Goal: Information Seeking & Learning: Learn about a topic

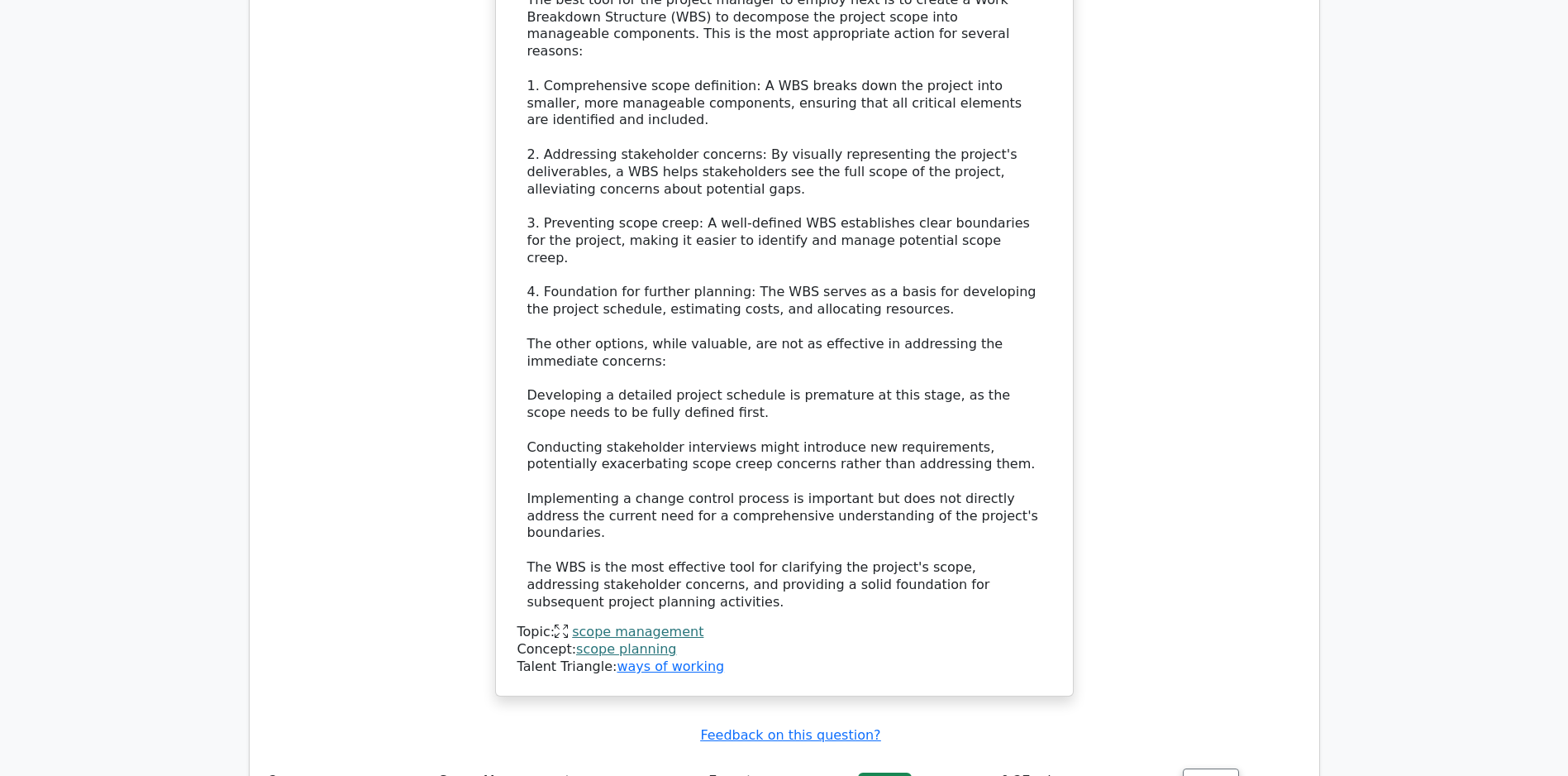
scroll to position [2174, 0]
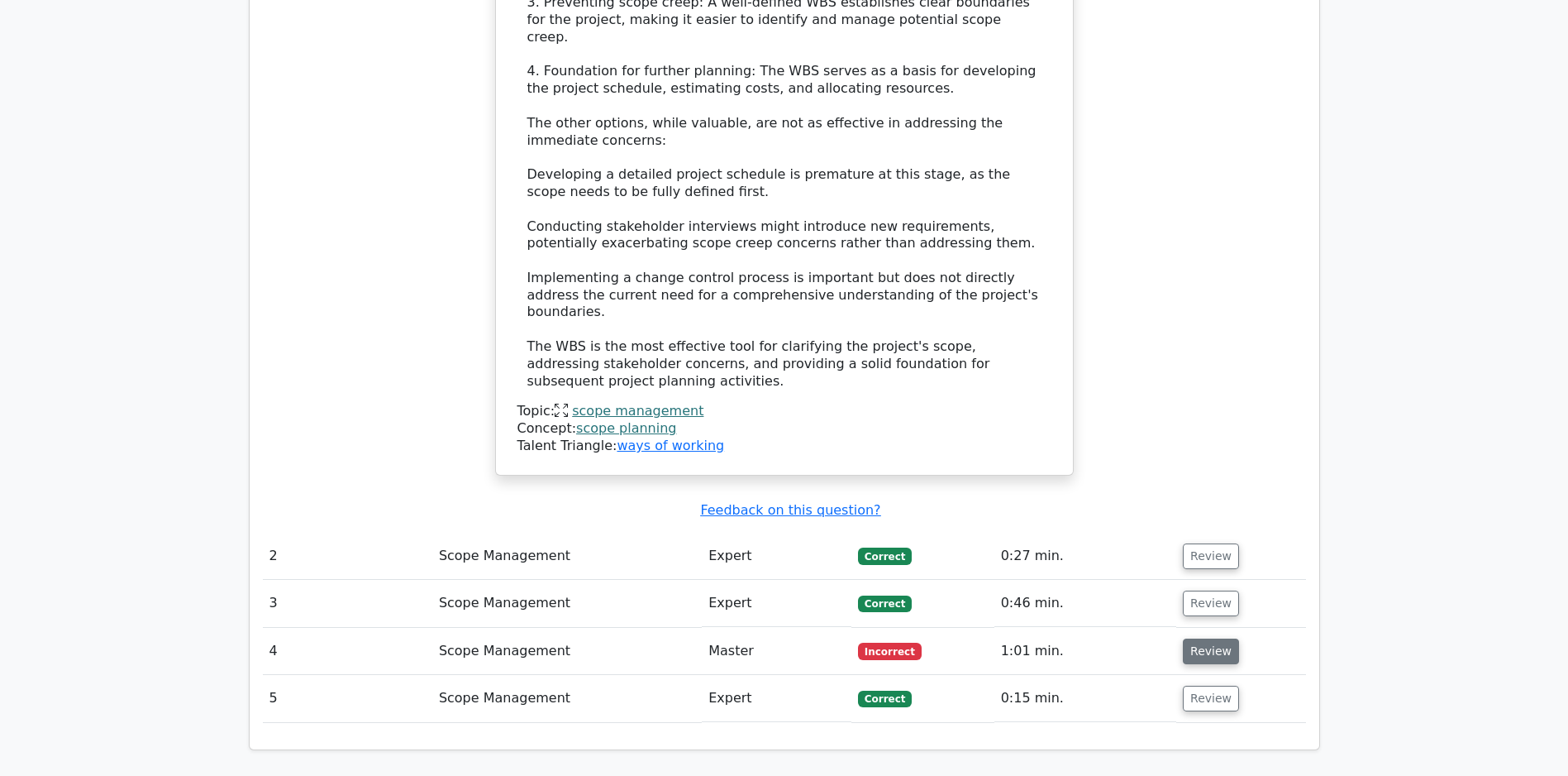
drag, startPoint x: 1223, startPoint y: 657, endPoint x: 1215, endPoint y: 646, distance: 13.6
click at [1215, 646] on button "Review" at bounding box center [1211, 651] width 56 height 25
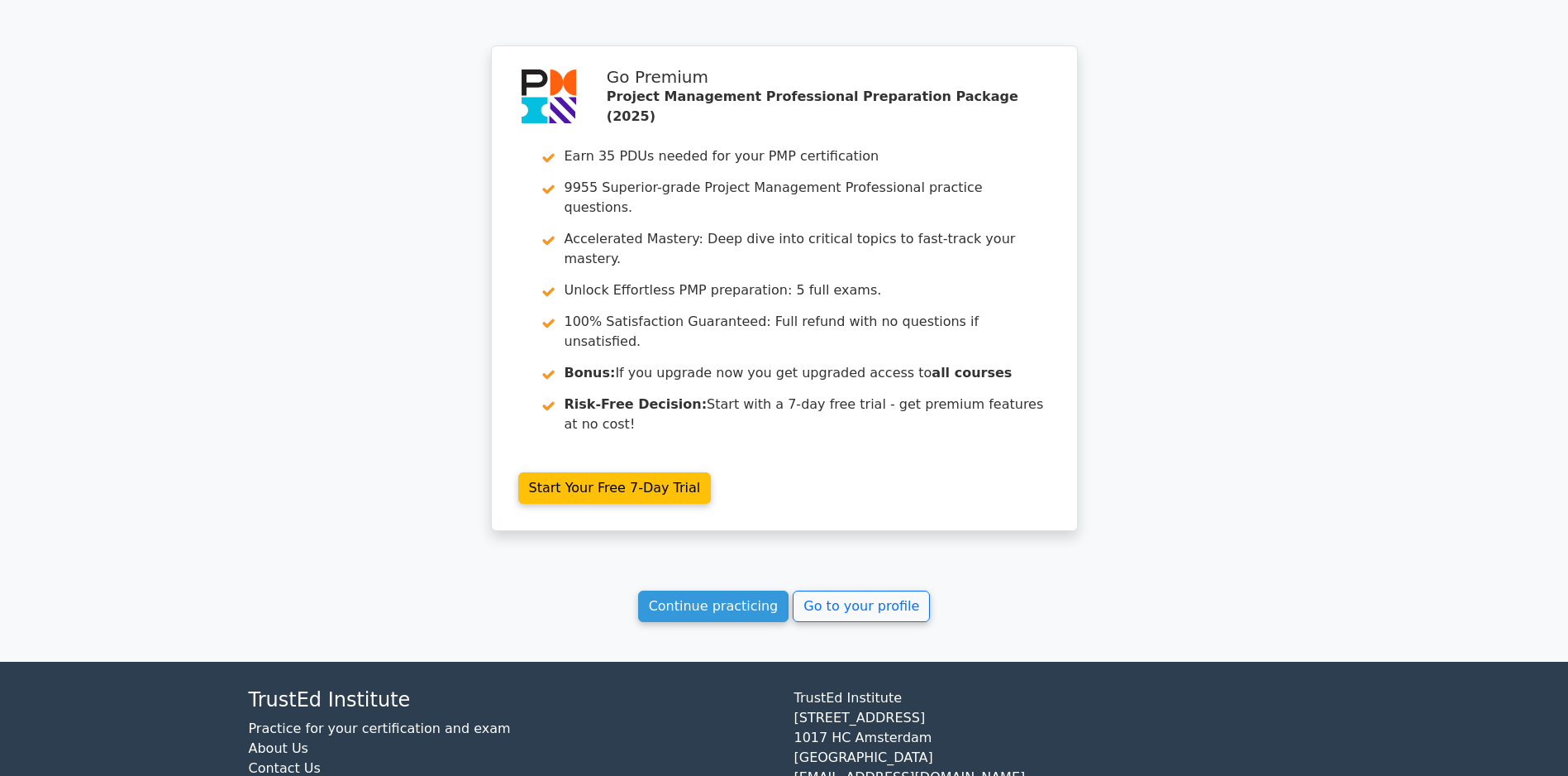
scroll to position [3898, 0]
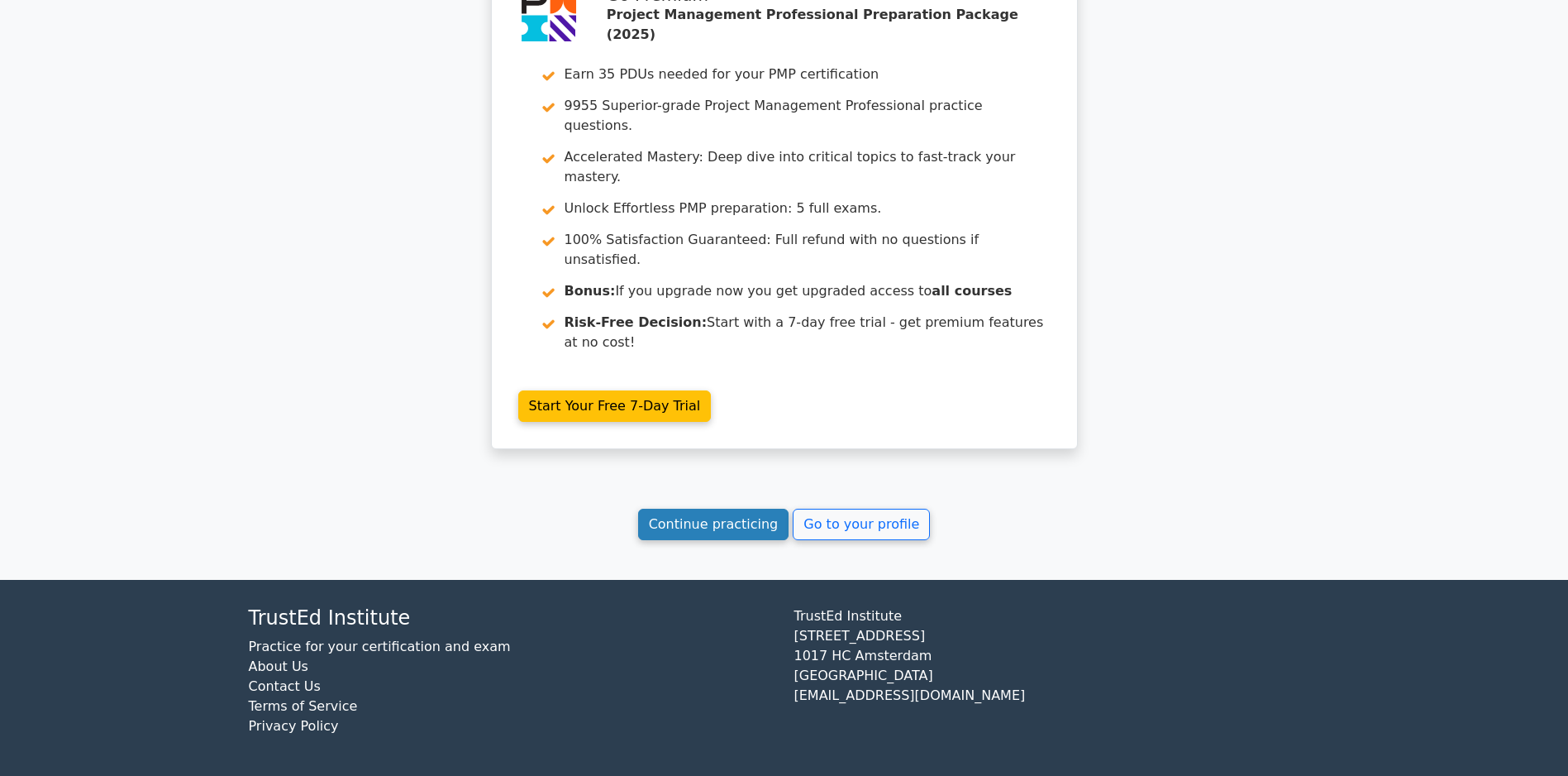
click at [695, 531] on link "Continue practicing" at bounding box center [713, 524] width 151 height 31
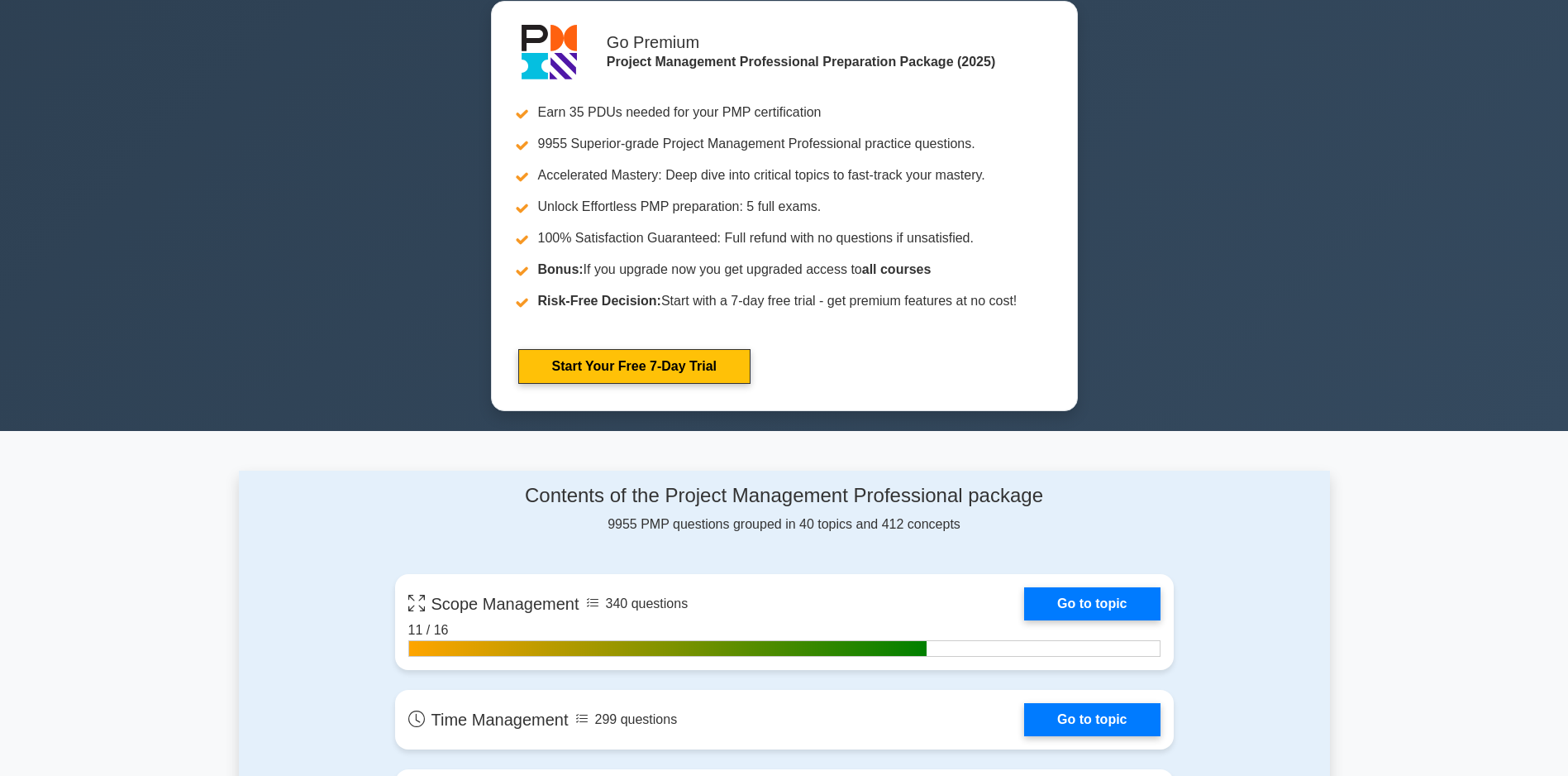
scroll to position [992, 0]
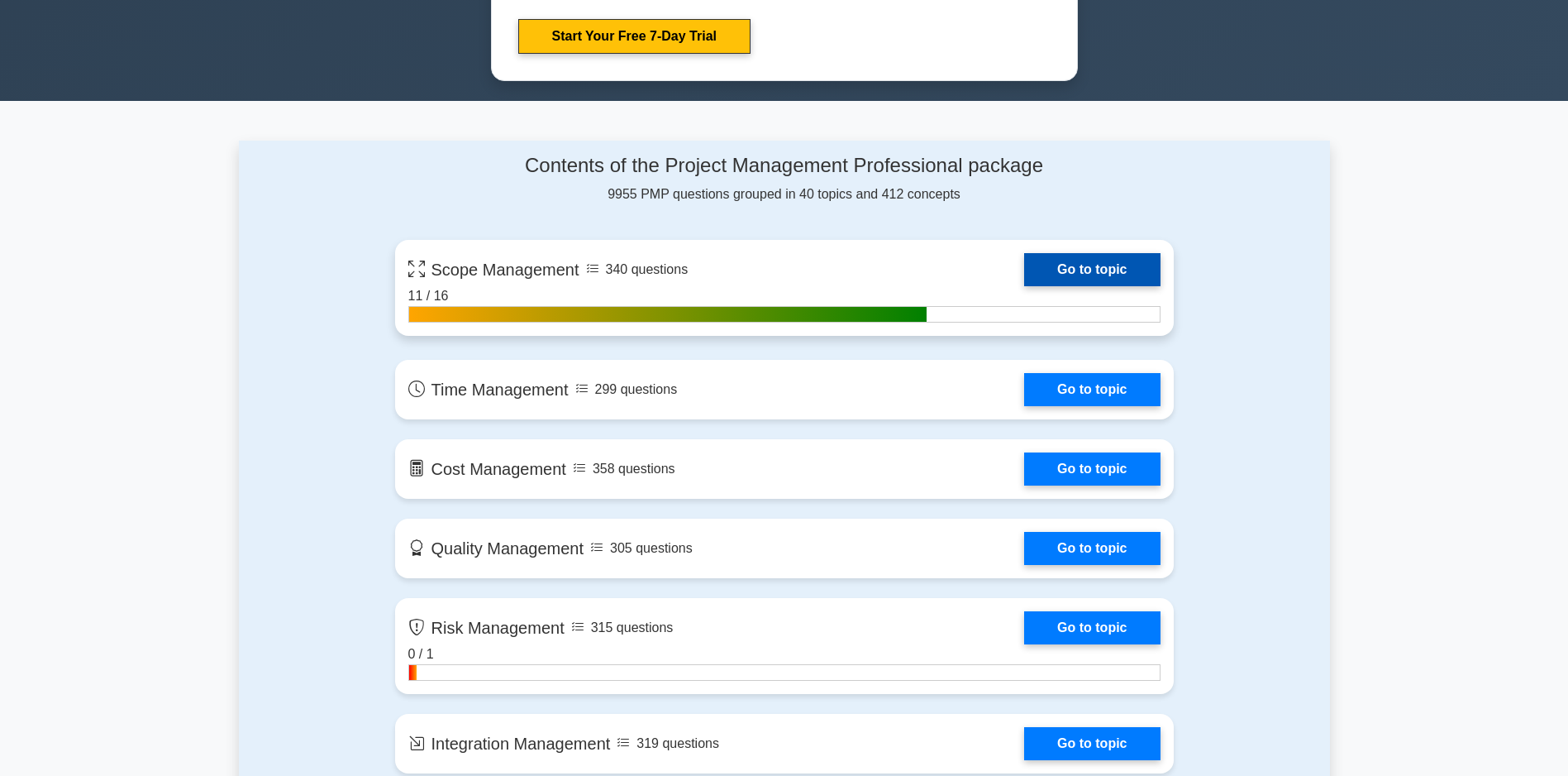
click at [1040, 274] on link "Go to topic" at bounding box center [1091, 269] width 135 height 33
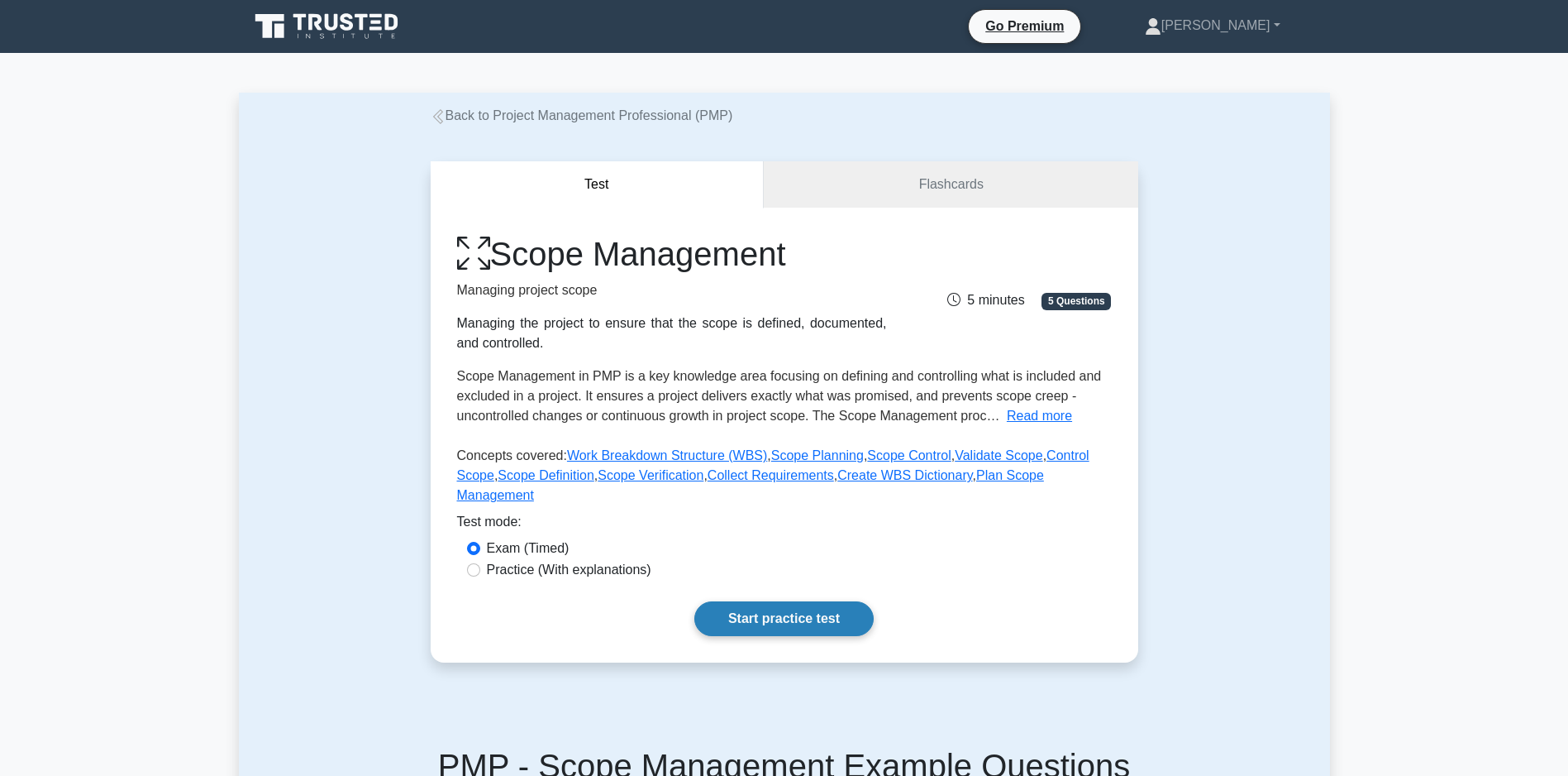
click at [730, 633] on link "Start practice test" at bounding box center [783, 618] width 180 height 35
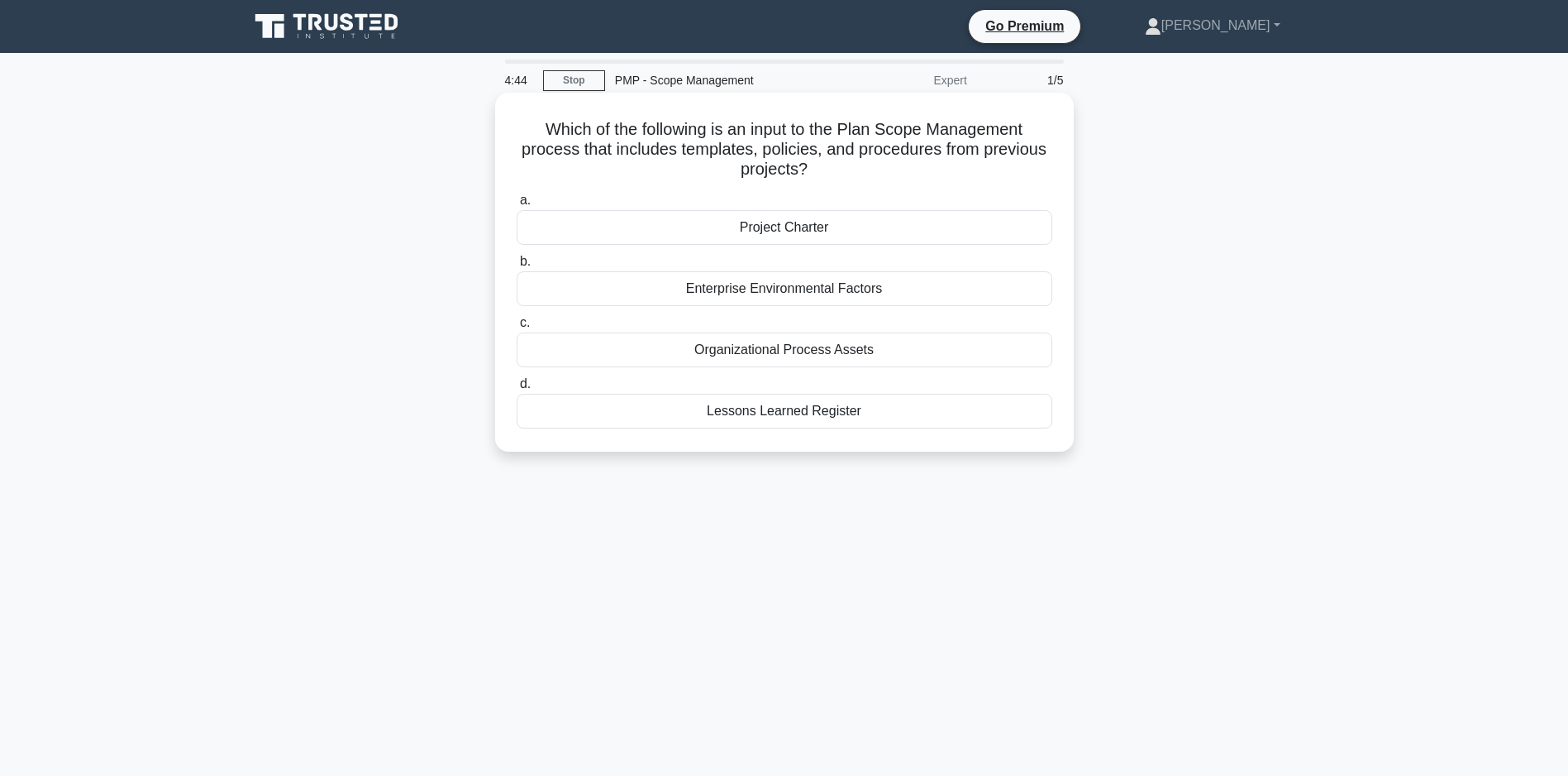
click at [759, 413] on div "Lessons Learned Register" at bounding box center [784, 410] width 536 height 35
click at [516, 389] on input "d. Lessons Learned Register" at bounding box center [516, 384] width 0 height 10
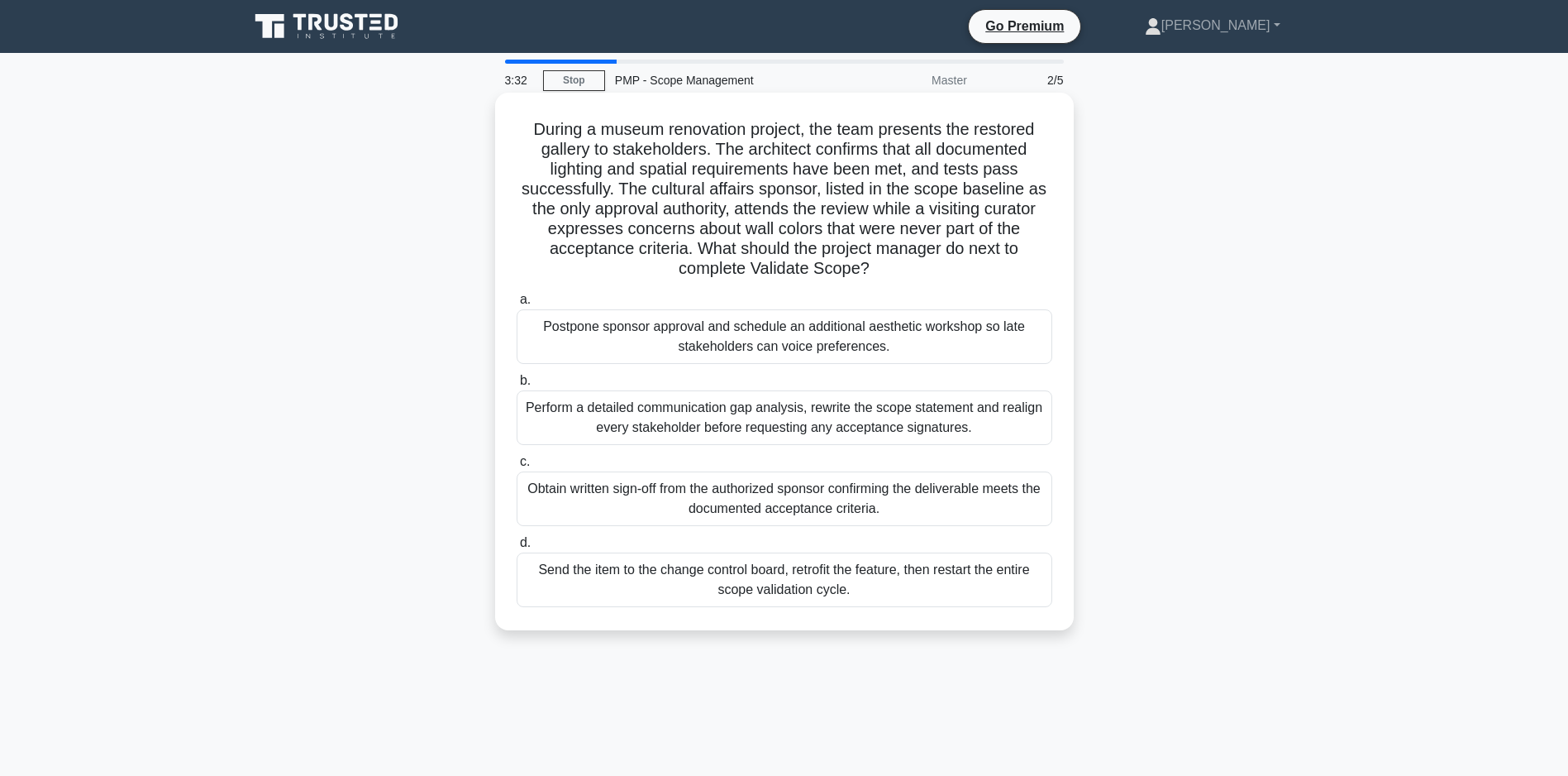
click at [788, 507] on div "Obtain written sign-off from the authorized sponsor confirming the deliverable …" at bounding box center [784, 499] width 536 height 55
click at [516, 467] on input "c. Obtain written sign-off from the authorized sponsor confirming the deliverab…" at bounding box center [516, 461] width 0 height 10
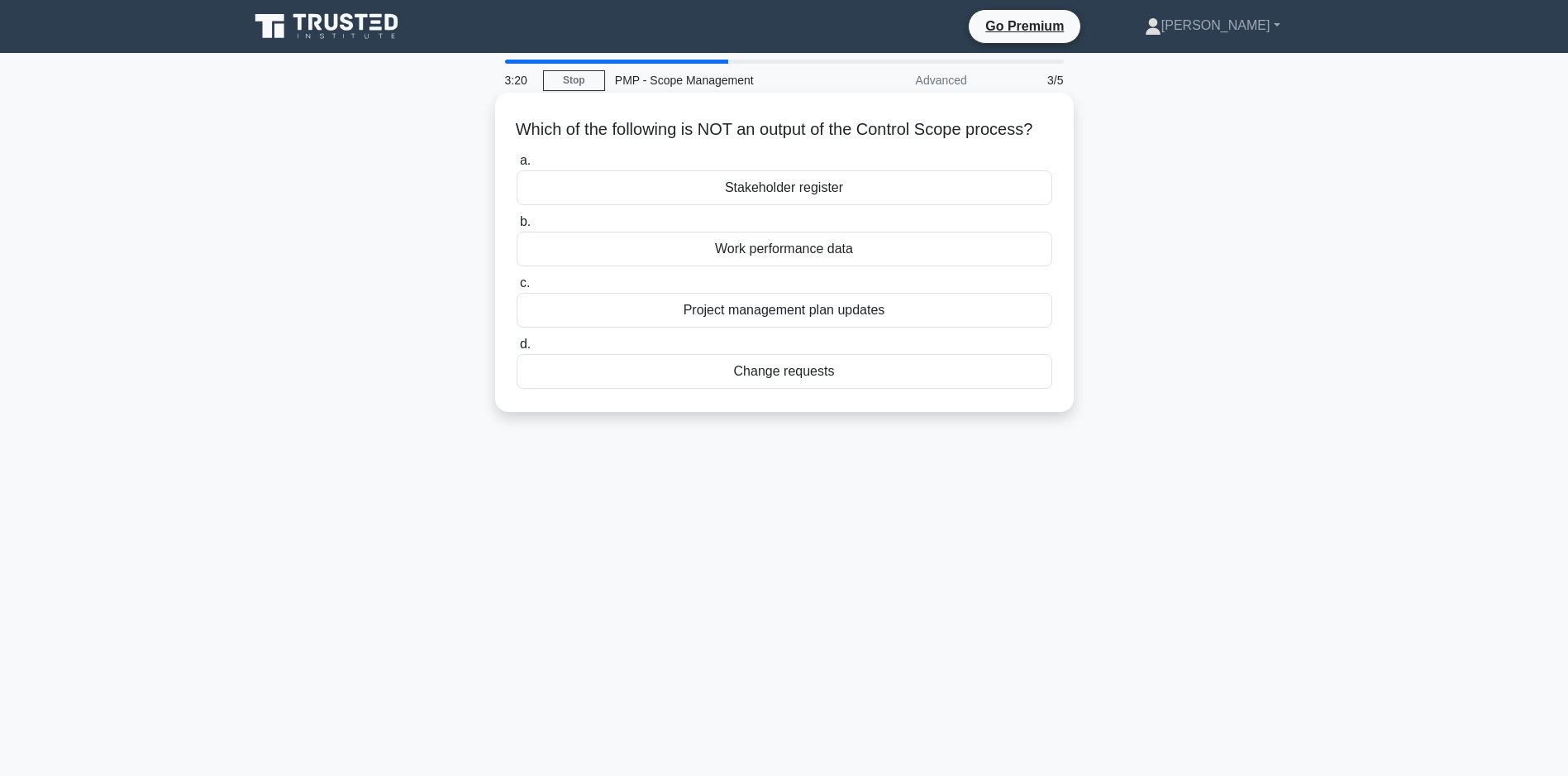
click at [769, 205] on div "Stakeholder register" at bounding box center [784, 187] width 536 height 35
click at [516, 166] on input "a. Stakeholder register" at bounding box center [516, 160] width 0 height 10
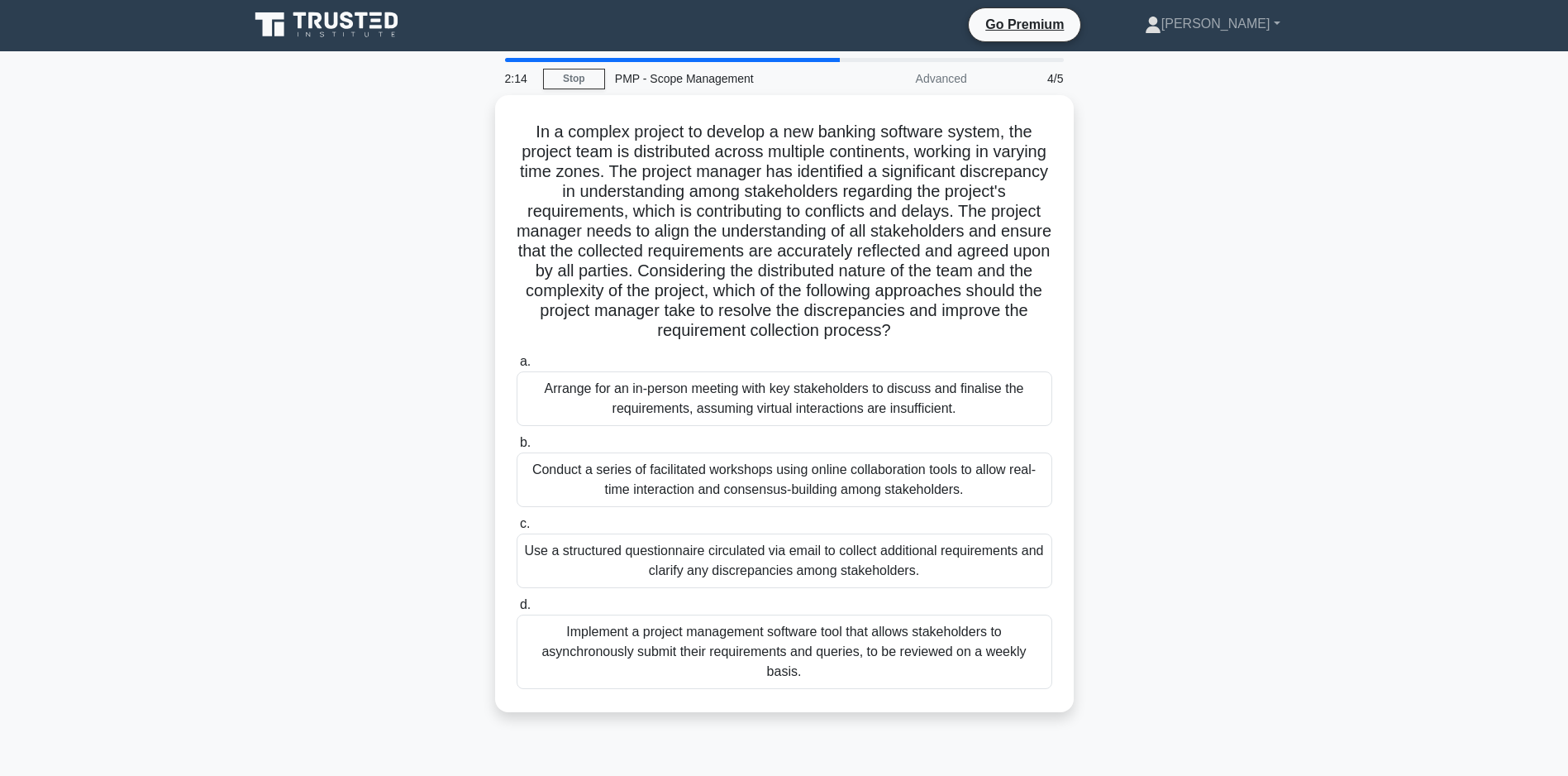
scroll to position [83, 0]
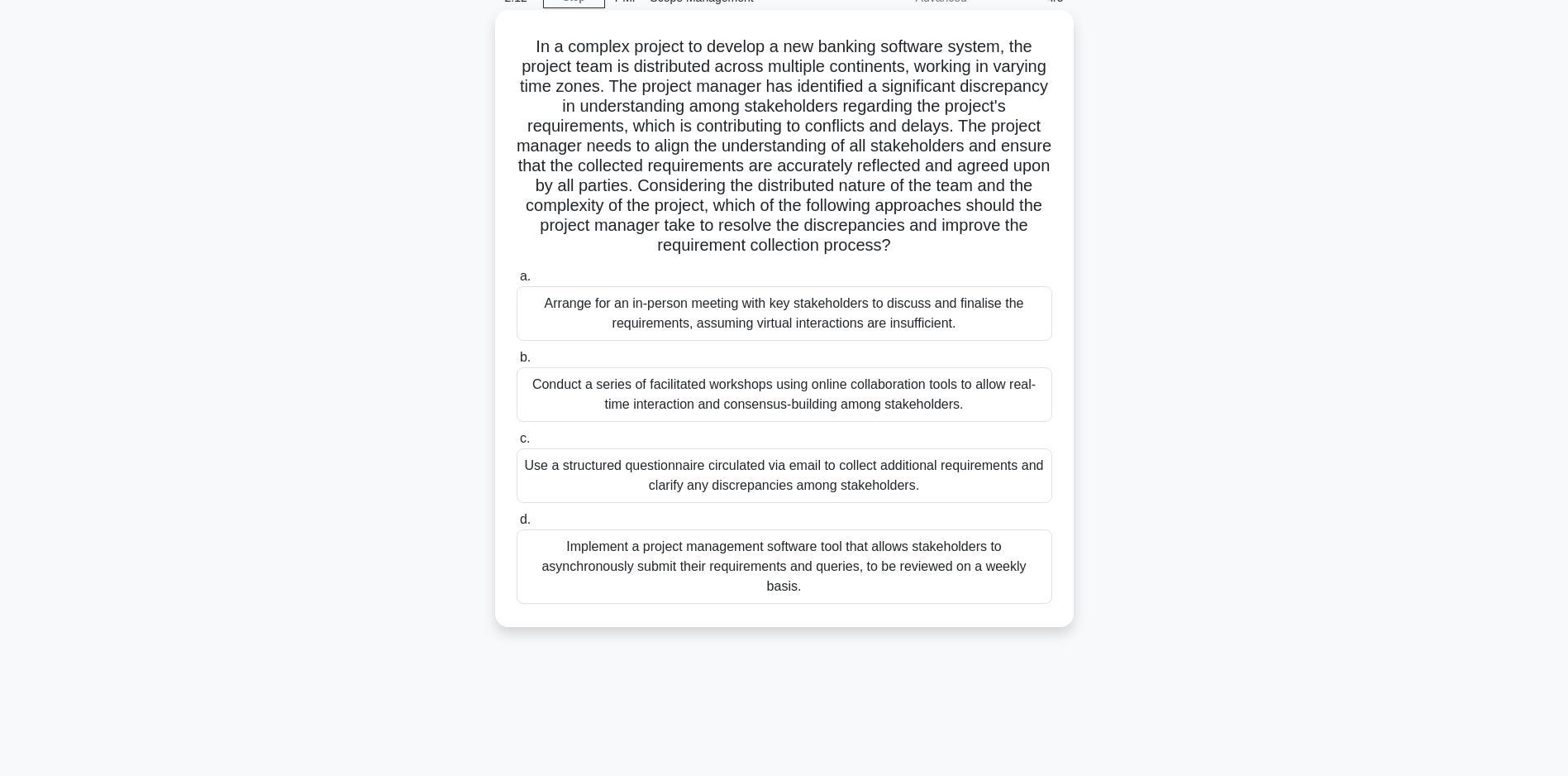
click at [760, 581] on div "Implement a project management software tool that allows stakeholders to asynch…" at bounding box center [784, 566] width 536 height 74
click at [516, 525] on input "d. Implement a project management software tool that allows stakeholders to asy…" at bounding box center [516, 519] width 0 height 10
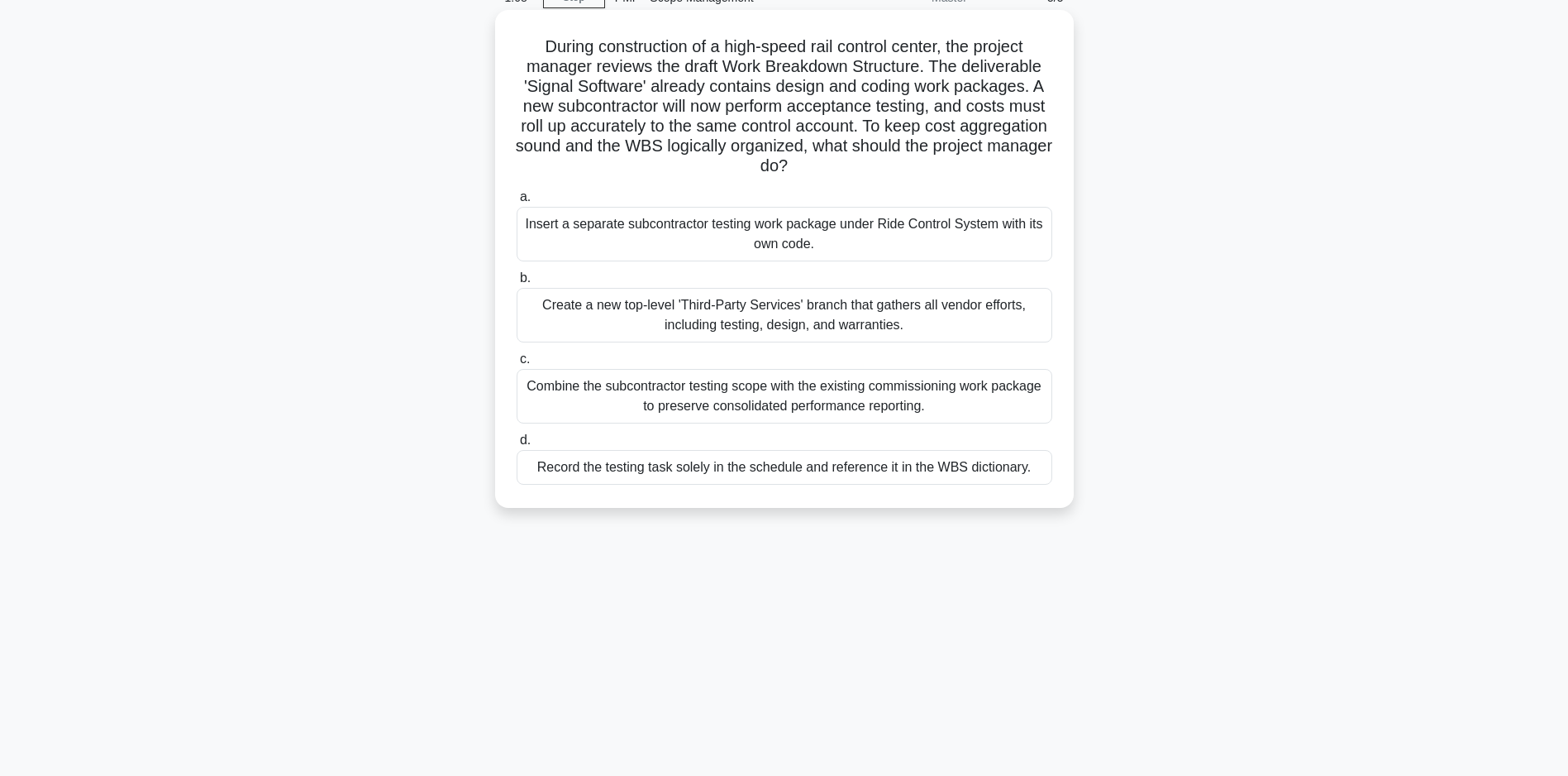
click at [605, 403] on div "Combine the subcontractor testing scope with the existing commissioning work pa…" at bounding box center [784, 396] width 536 height 55
click at [516, 365] on input "c. Combine the subcontractor testing scope with the existing commissioning work…" at bounding box center [516, 358] width 0 height 10
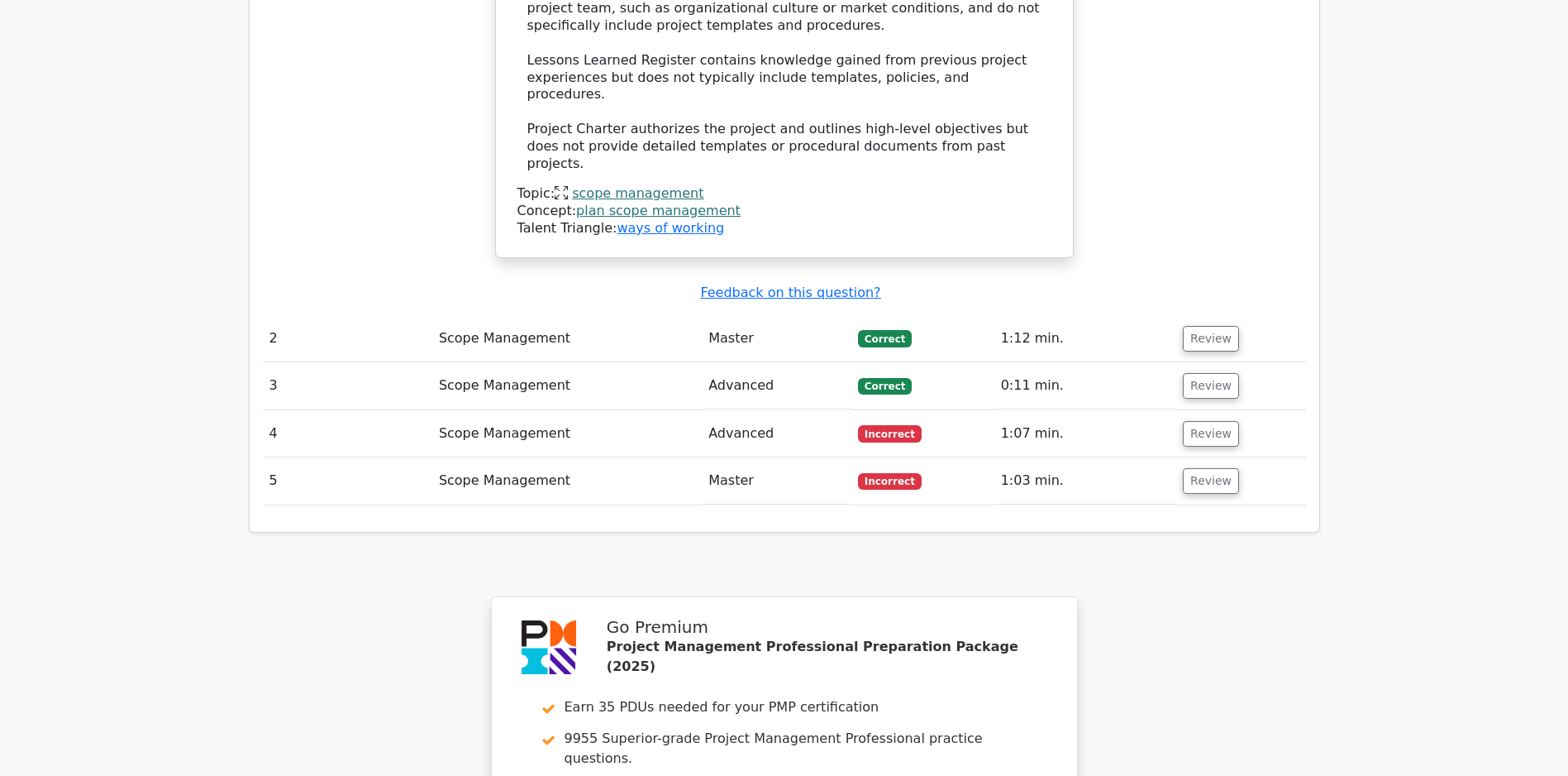
scroll to position [1701, 0]
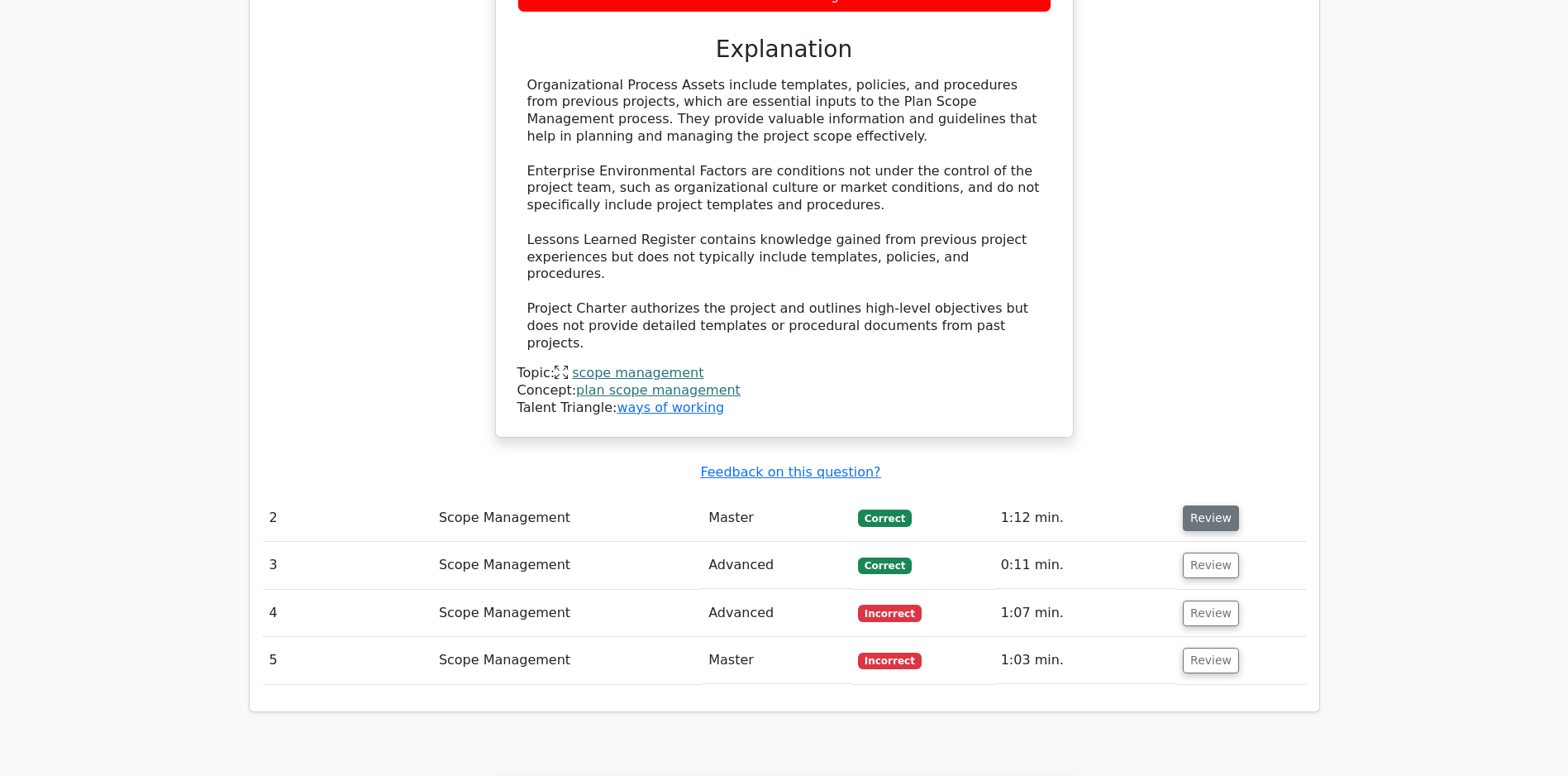
click at [1208, 525] on button "Review" at bounding box center [1211, 517] width 56 height 25
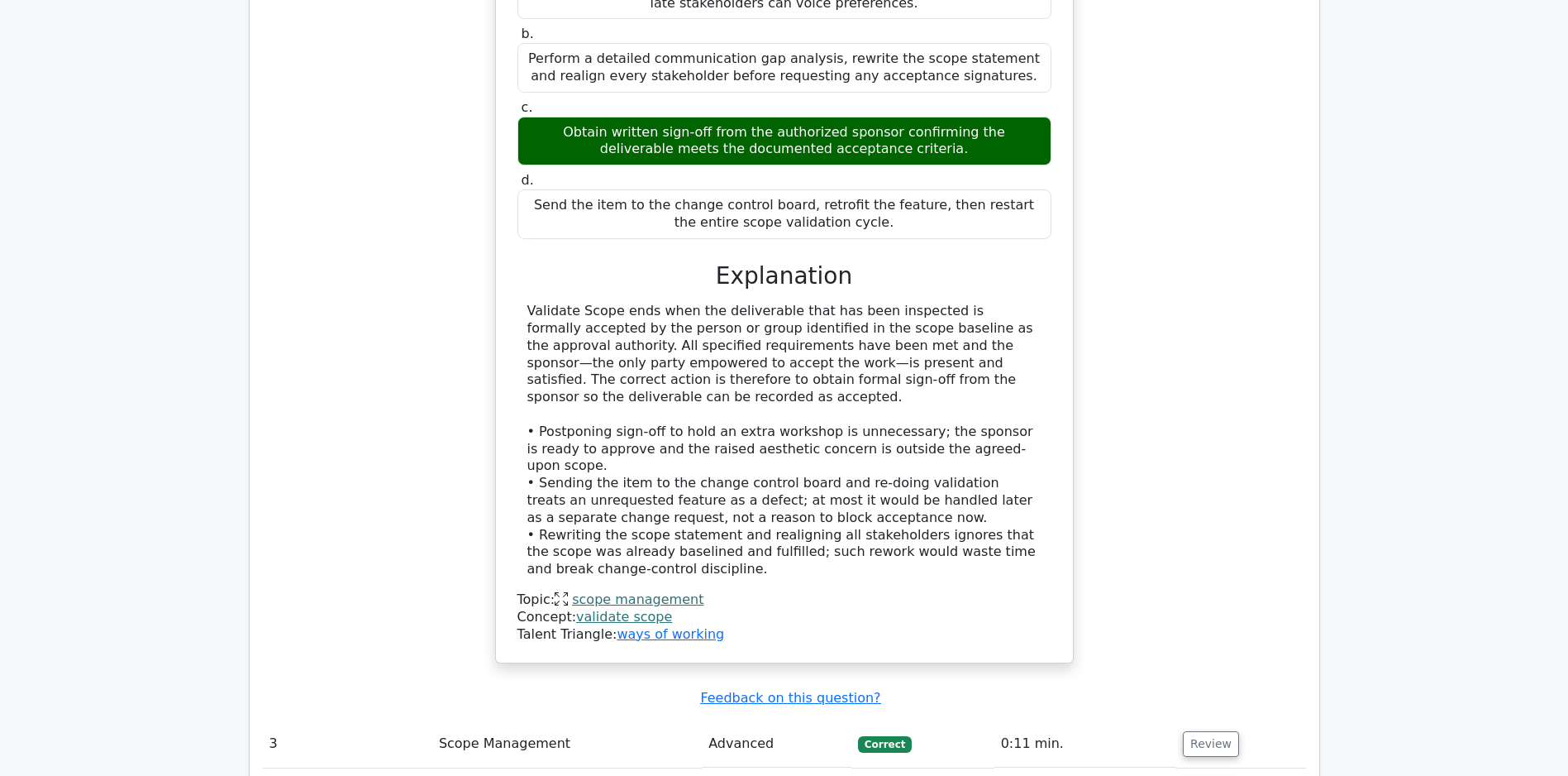
scroll to position [2758, 0]
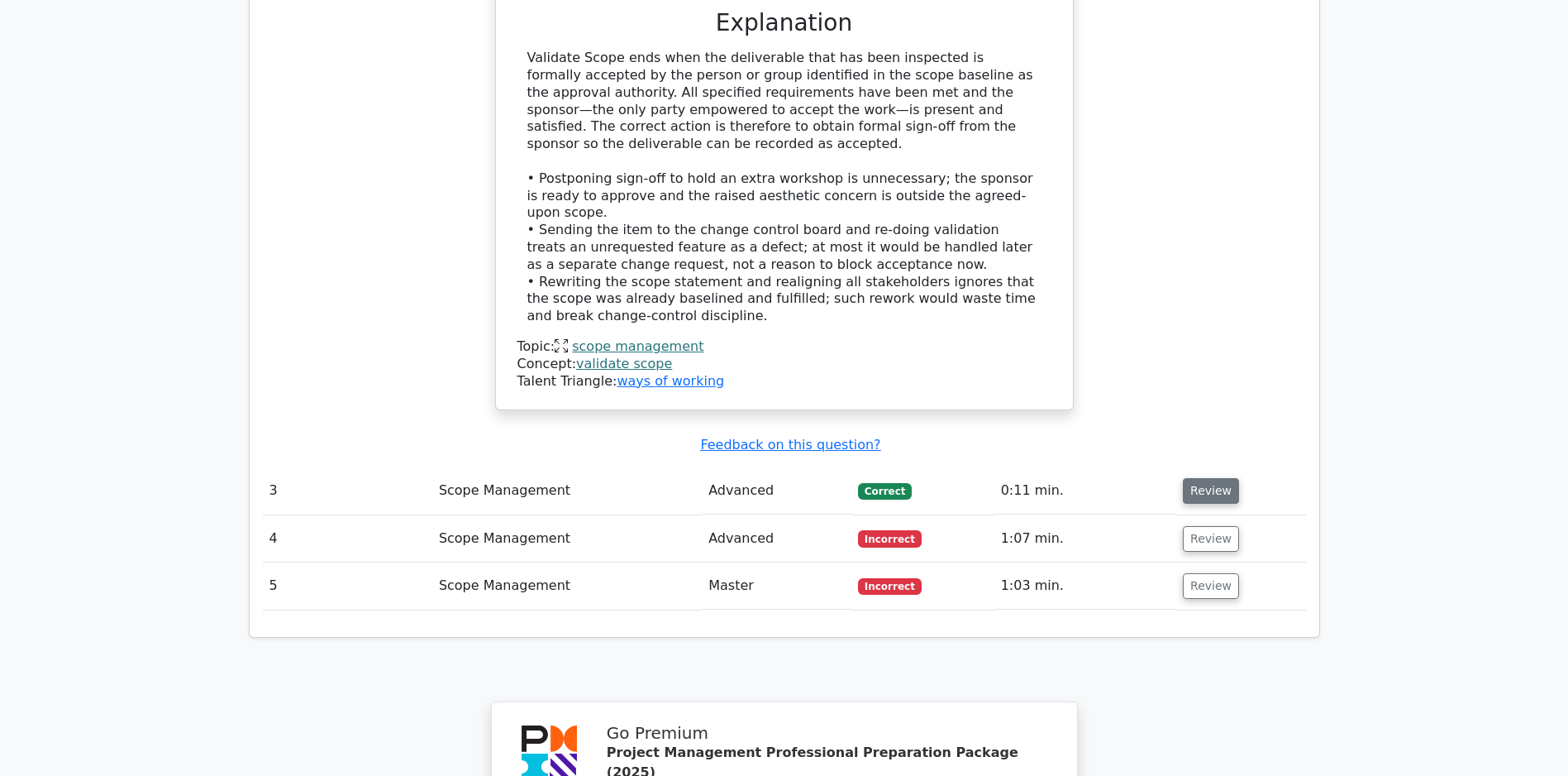
click at [1219, 496] on button "Review" at bounding box center [1211, 490] width 56 height 25
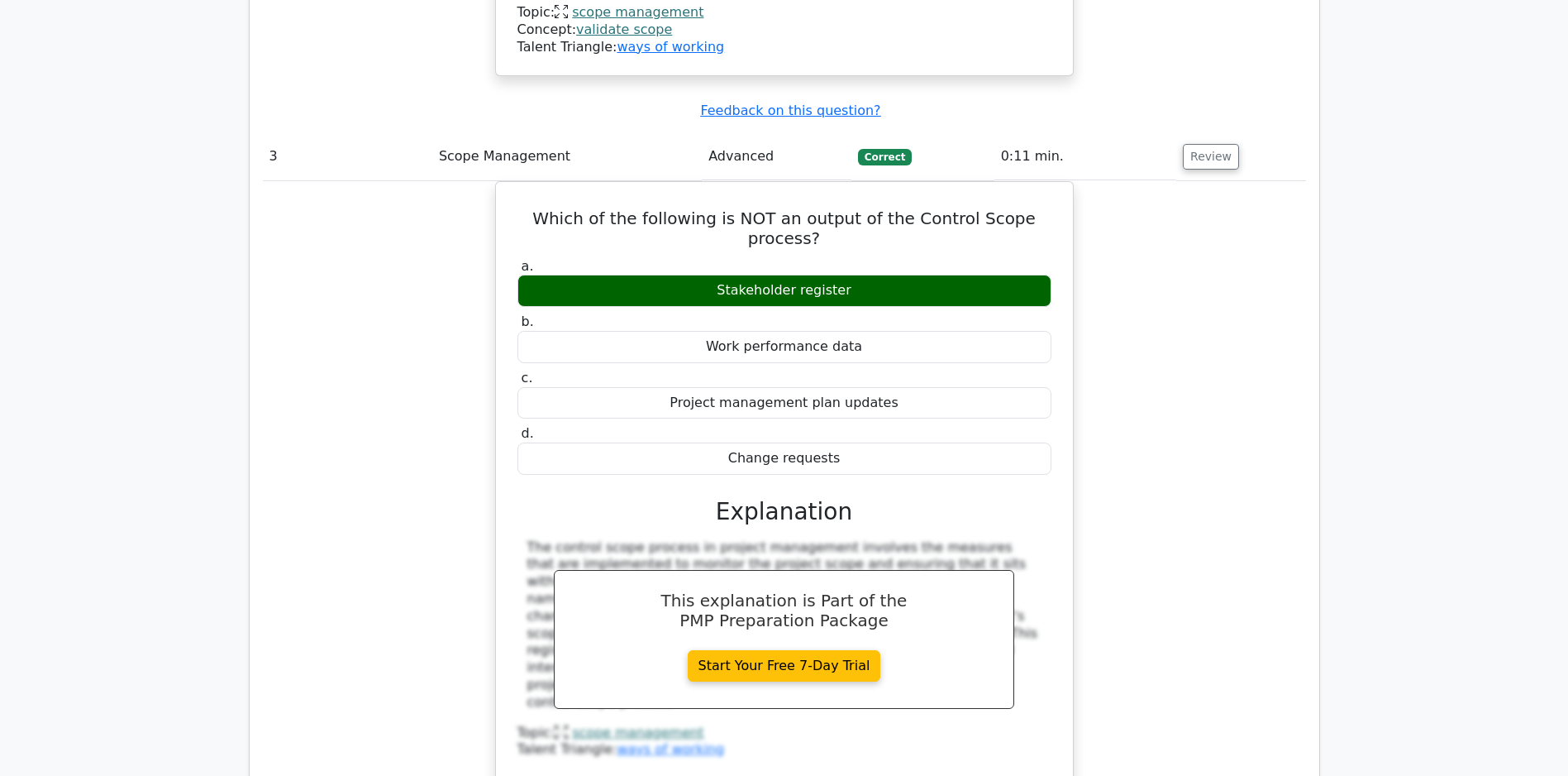
scroll to position [3444, 0]
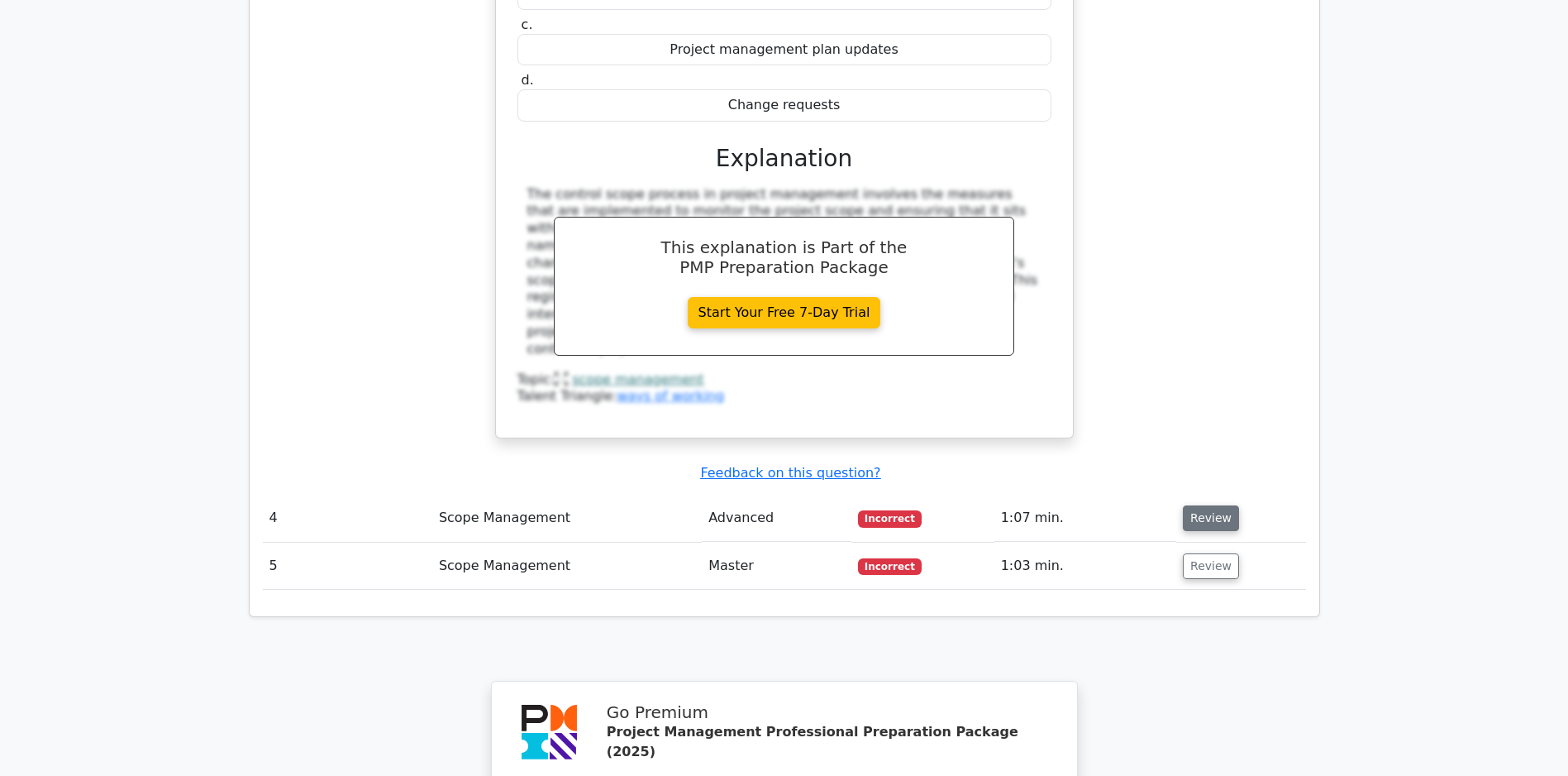
click at [1216, 523] on button "Review" at bounding box center [1211, 517] width 56 height 25
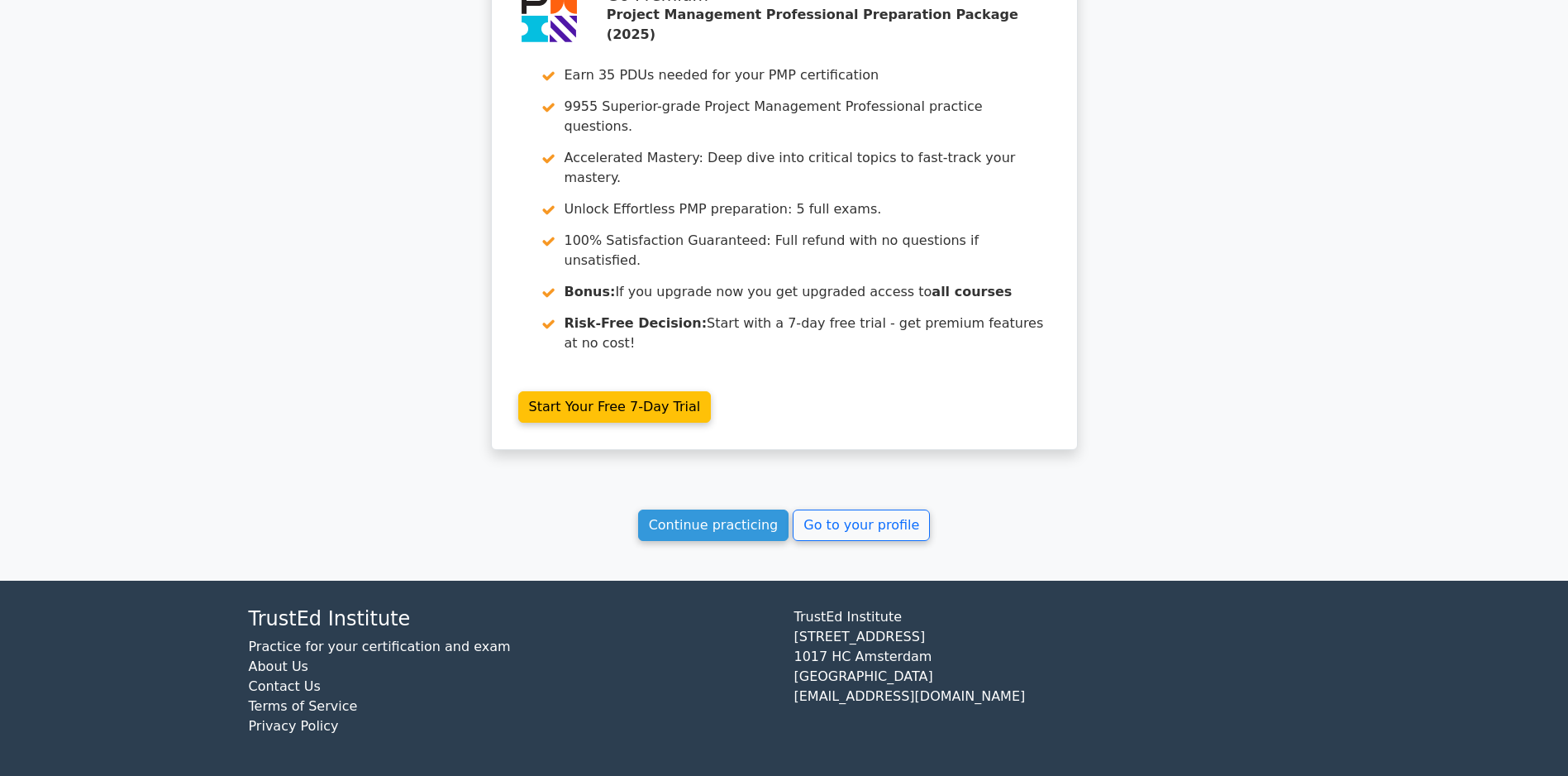
scroll to position [5190, 0]
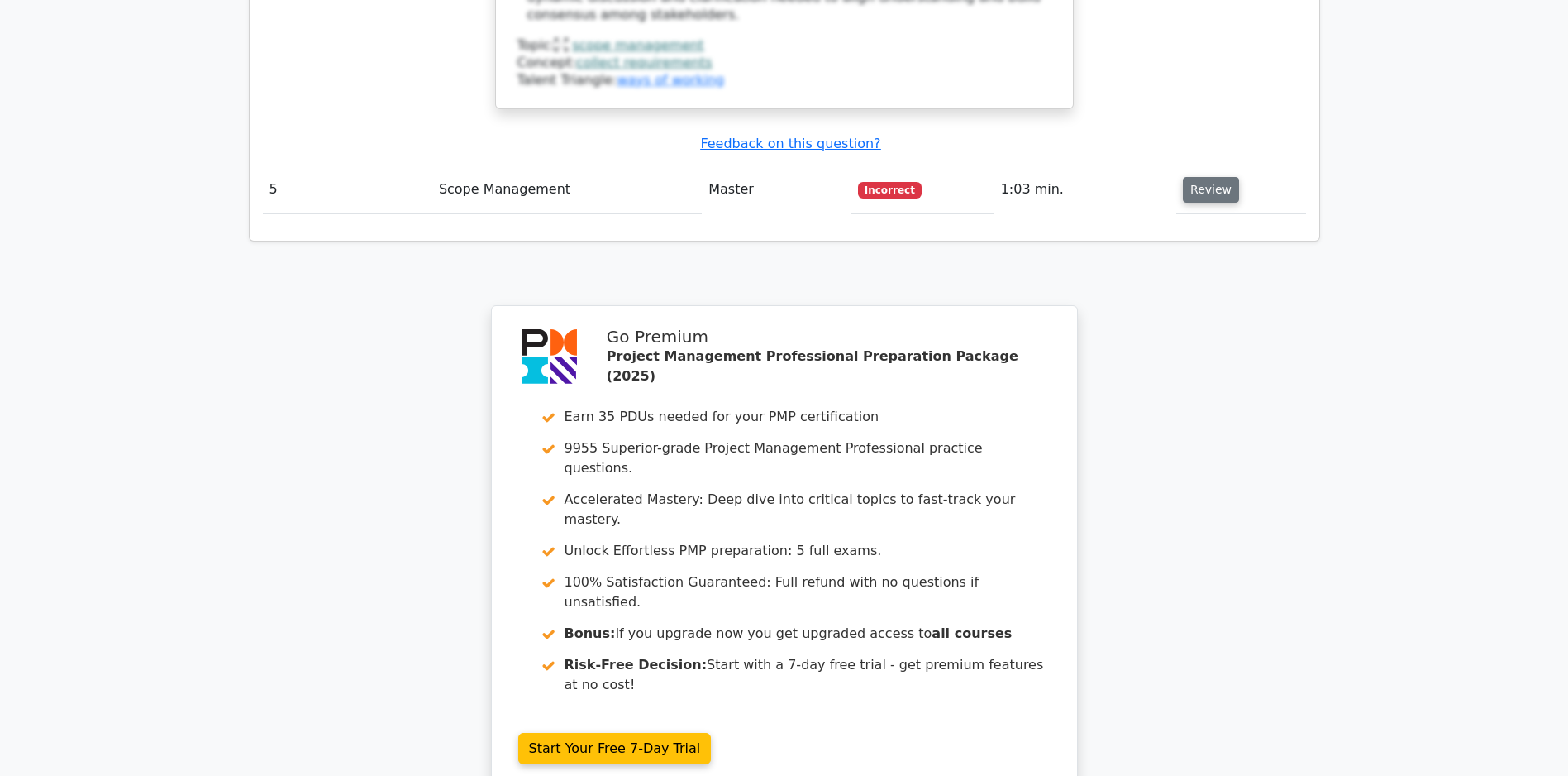
click at [1214, 186] on button "Review" at bounding box center [1211, 189] width 56 height 25
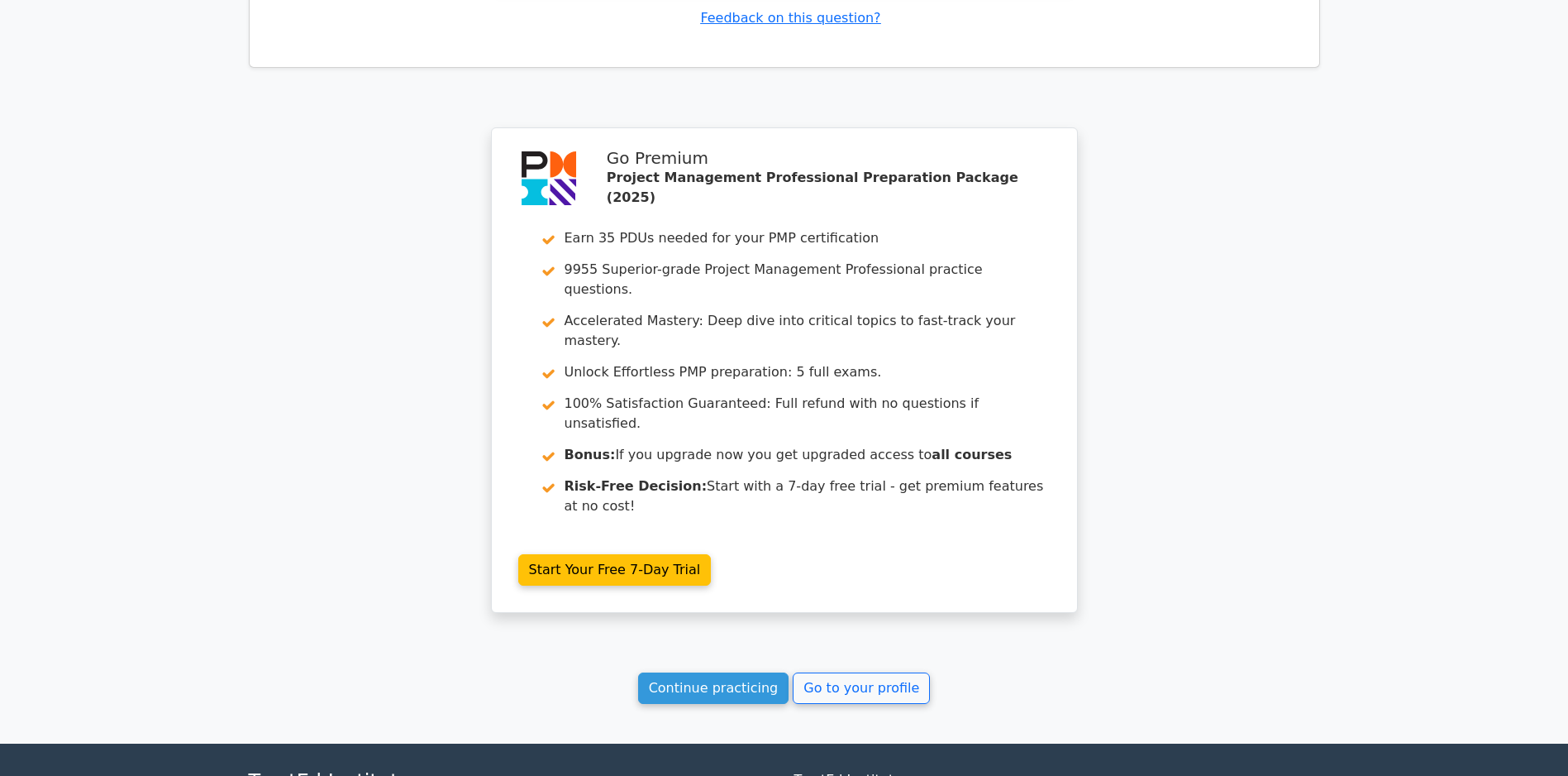
scroll to position [6505, 0]
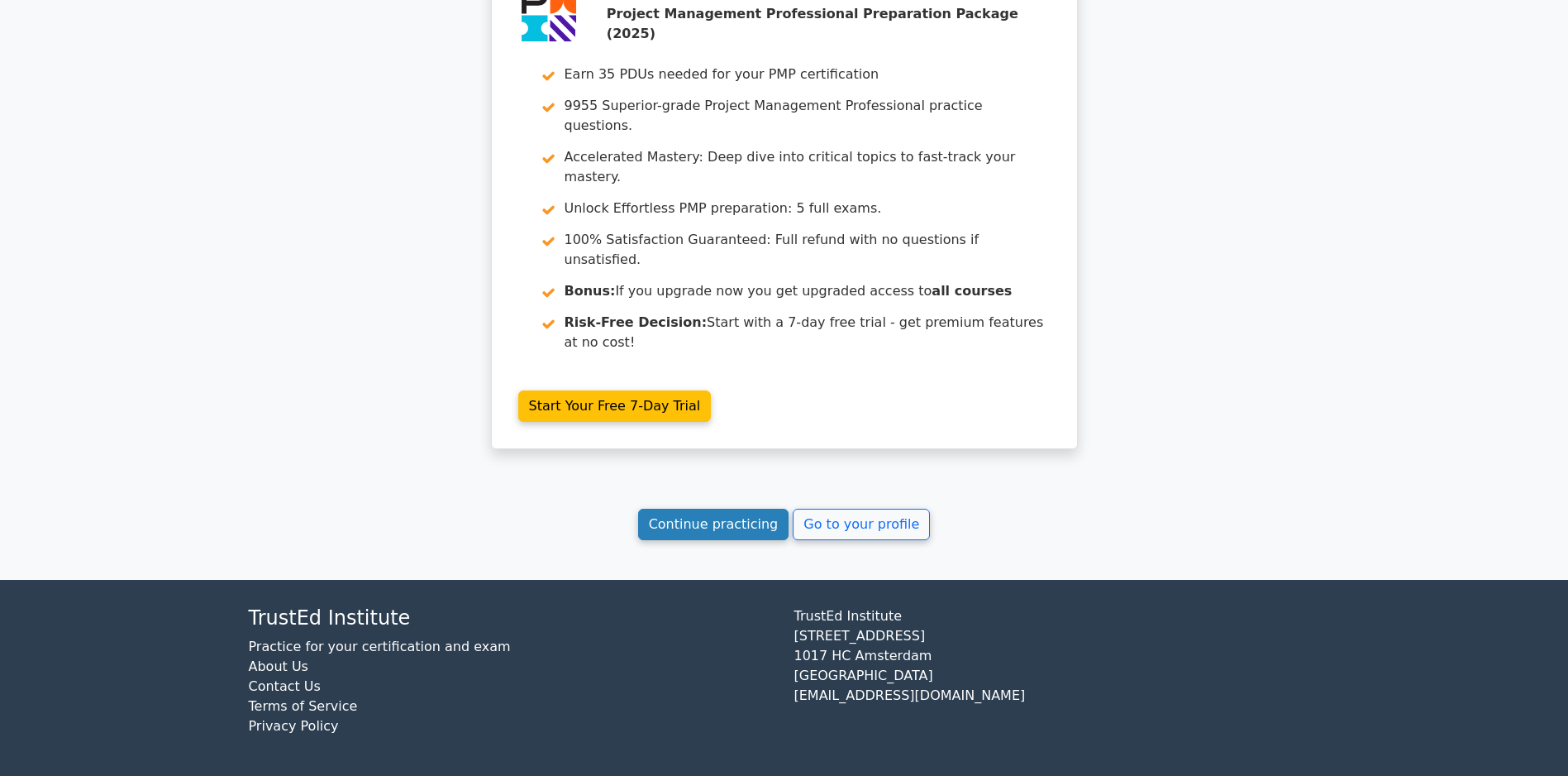
click at [691, 515] on link "Continue practicing" at bounding box center [713, 524] width 151 height 31
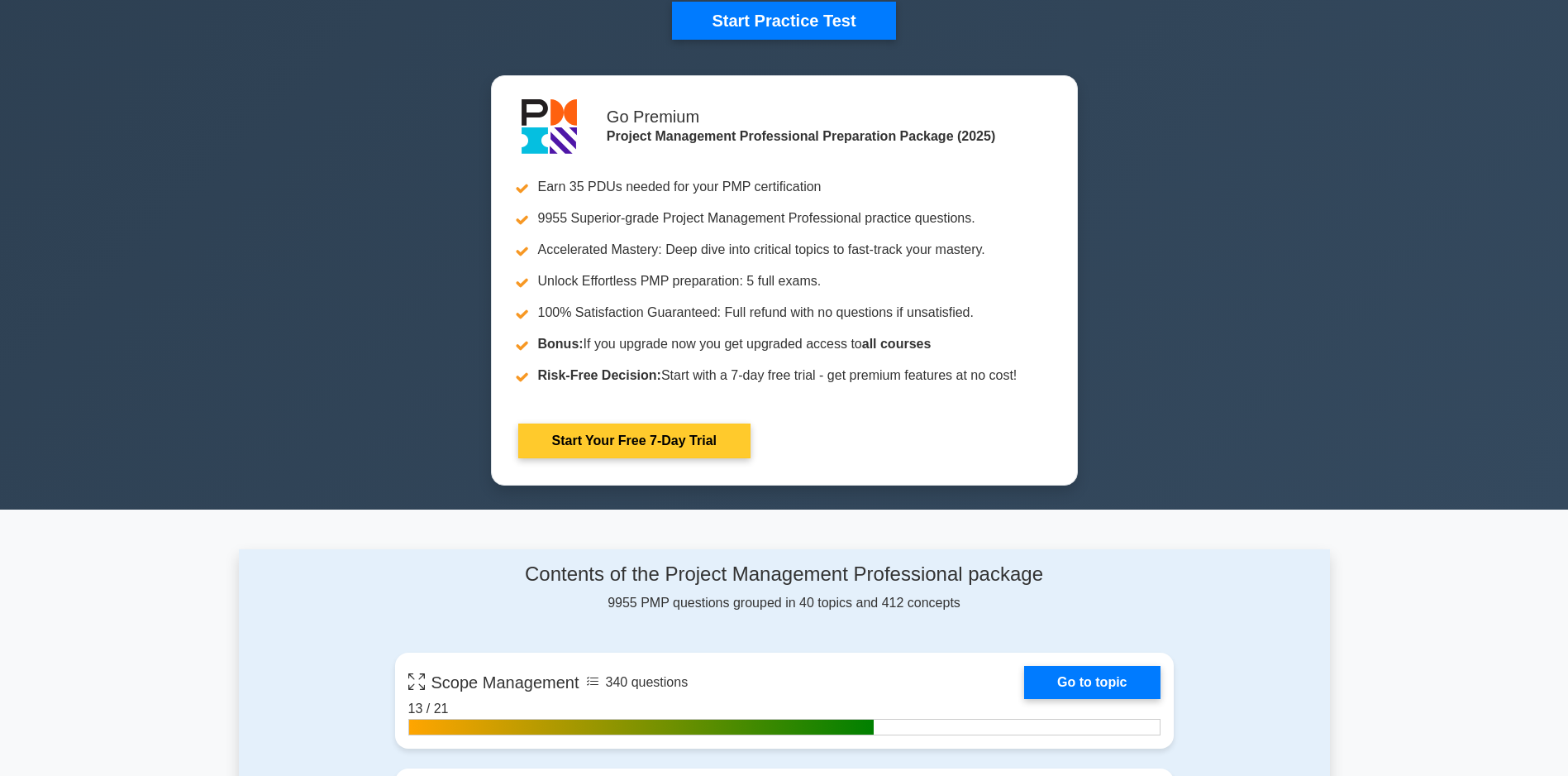
scroll to position [910, 0]
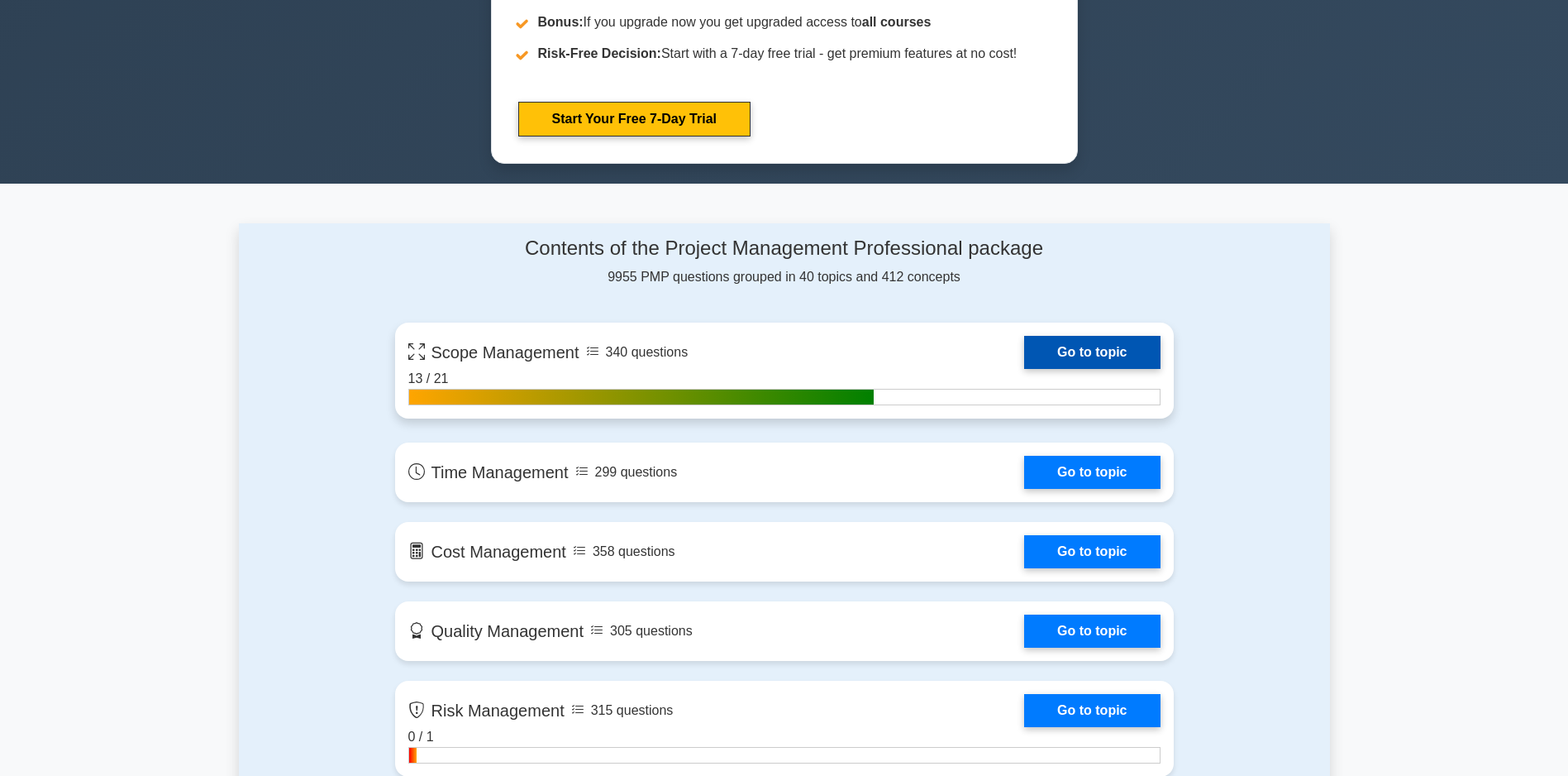
click at [1097, 351] on link "Go to topic" at bounding box center [1091, 352] width 135 height 33
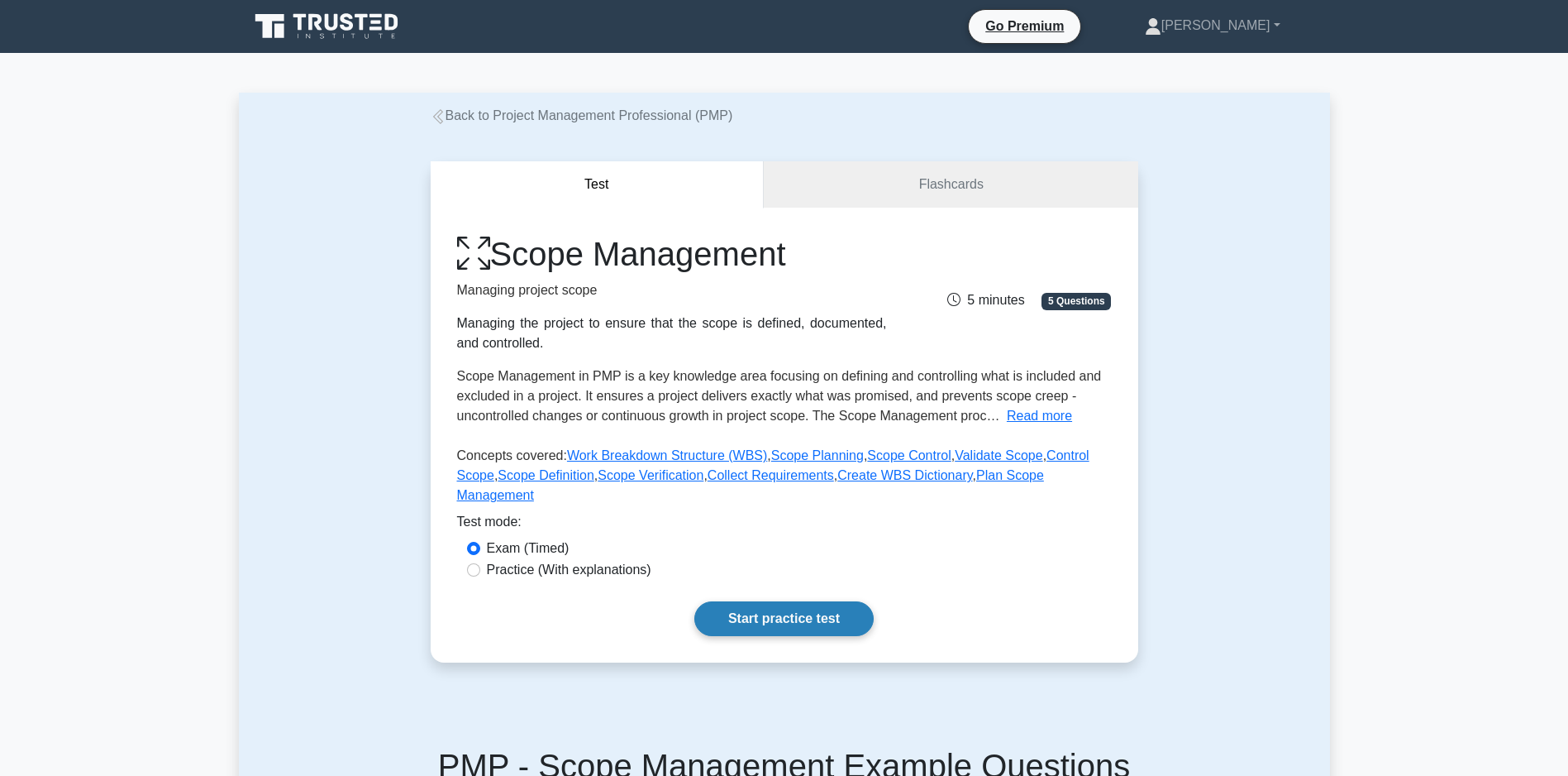
click at [794, 636] on link "Start practice test" at bounding box center [783, 618] width 180 height 35
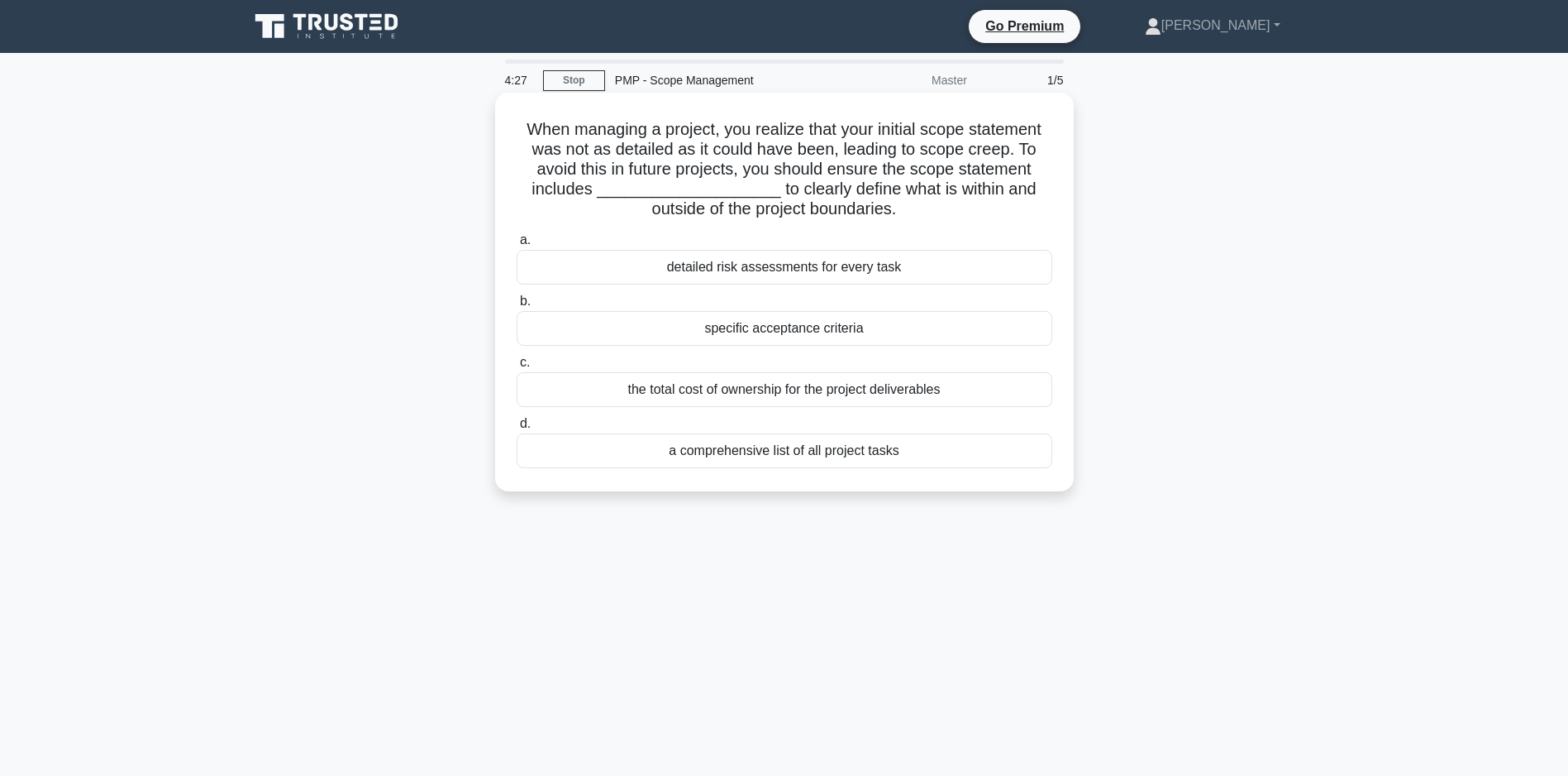
click at [802, 450] on div "a comprehensive list of all project tasks" at bounding box center [784, 451] width 536 height 35
click at [516, 429] on input "d. a comprehensive list of all project tasks" at bounding box center [516, 423] width 0 height 10
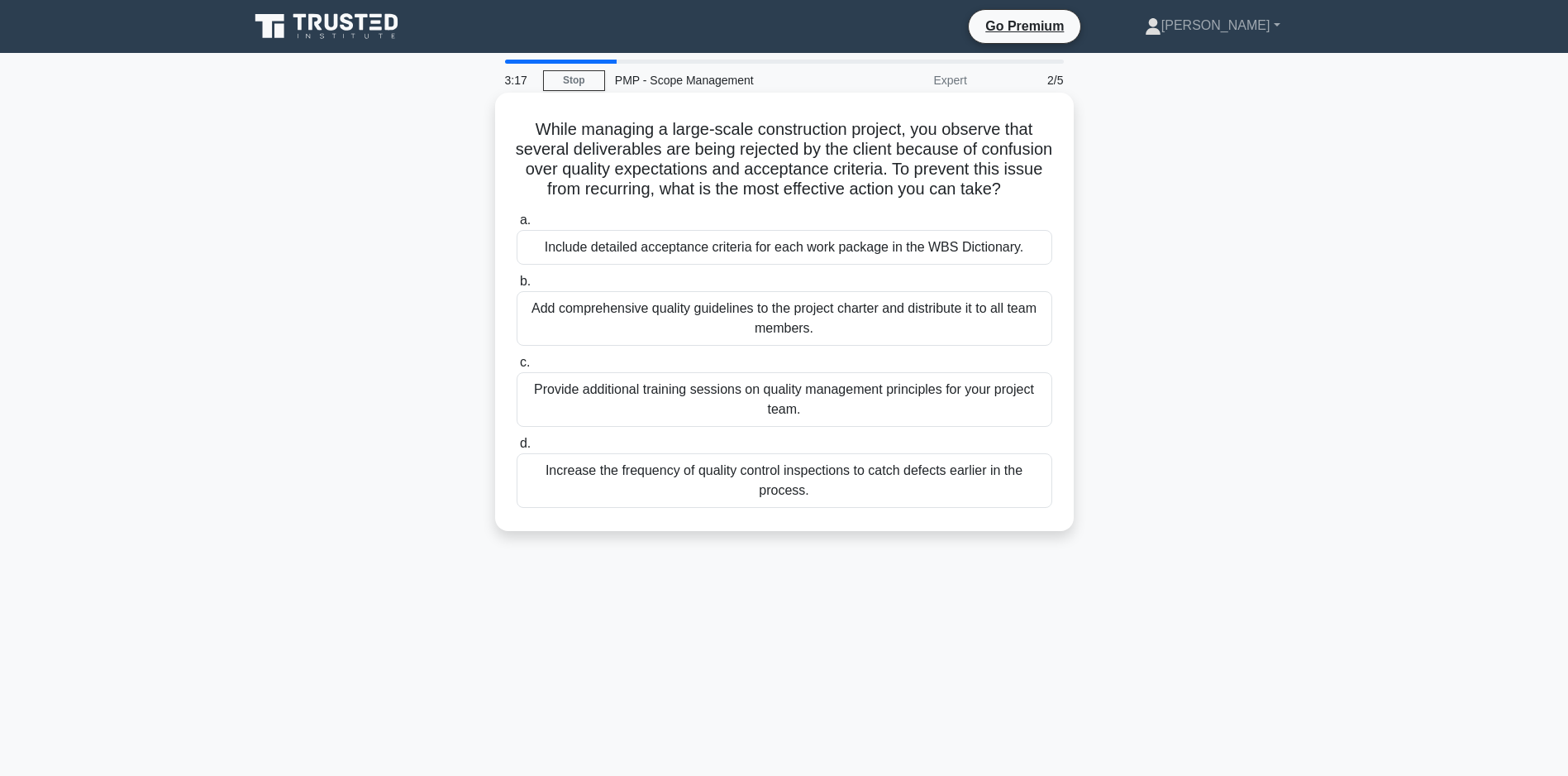
click at [784, 420] on div "Provide additional training sessions on quality management principles for your …" at bounding box center [784, 400] width 536 height 55
click at [516, 368] on input "c. Provide additional training sessions on quality management principles for yo…" at bounding box center [516, 362] width 0 height 10
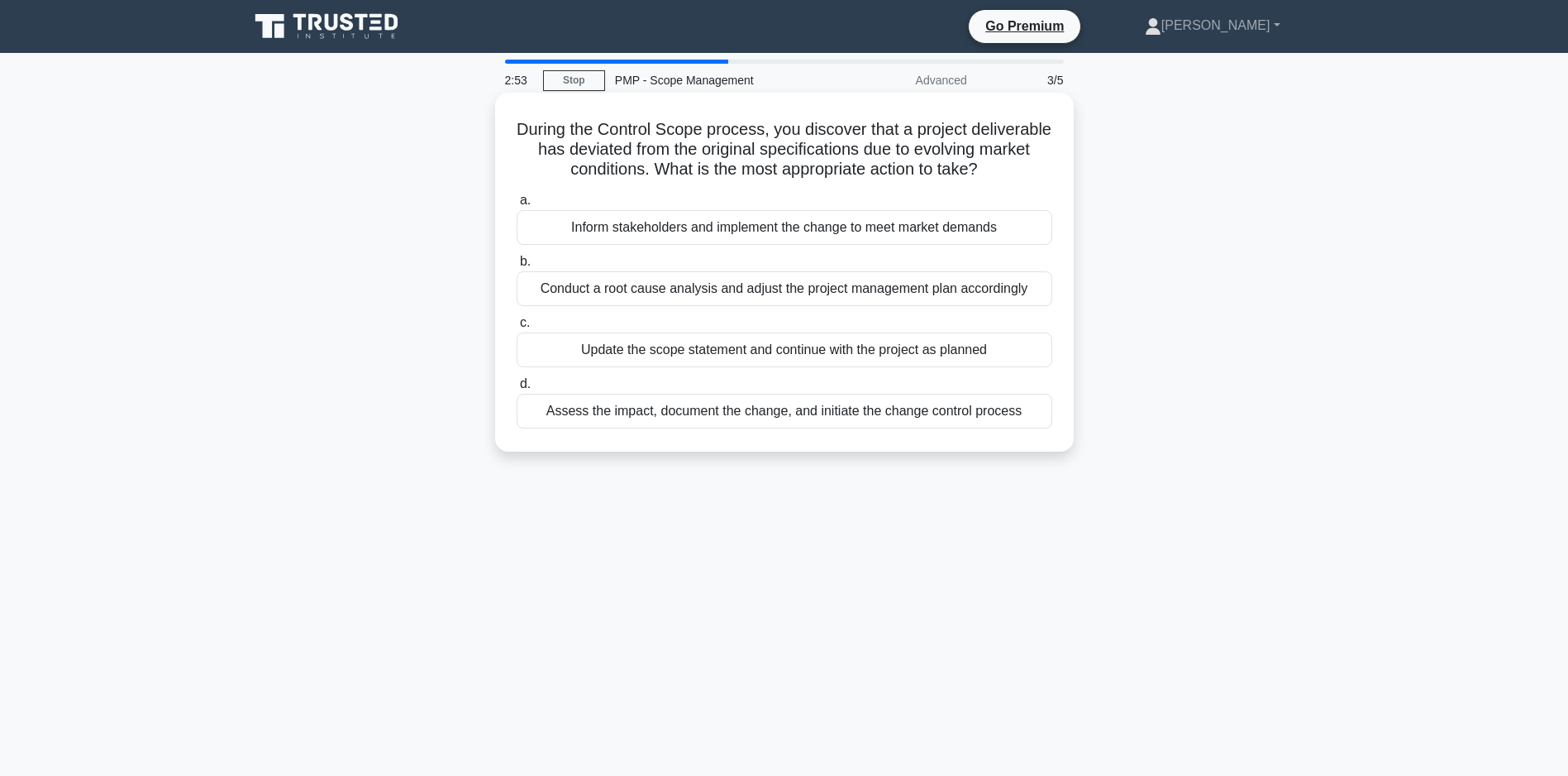
click at [855, 428] on div "Assess the impact, document the change, and initiate the change control process" at bounding box center [784, 410] width 536 height 35
click at [516, 389] on input "d. Assess the impact, document the change, and initiate the change control proc…" at bounding box center [516, 384] width 0 height 10
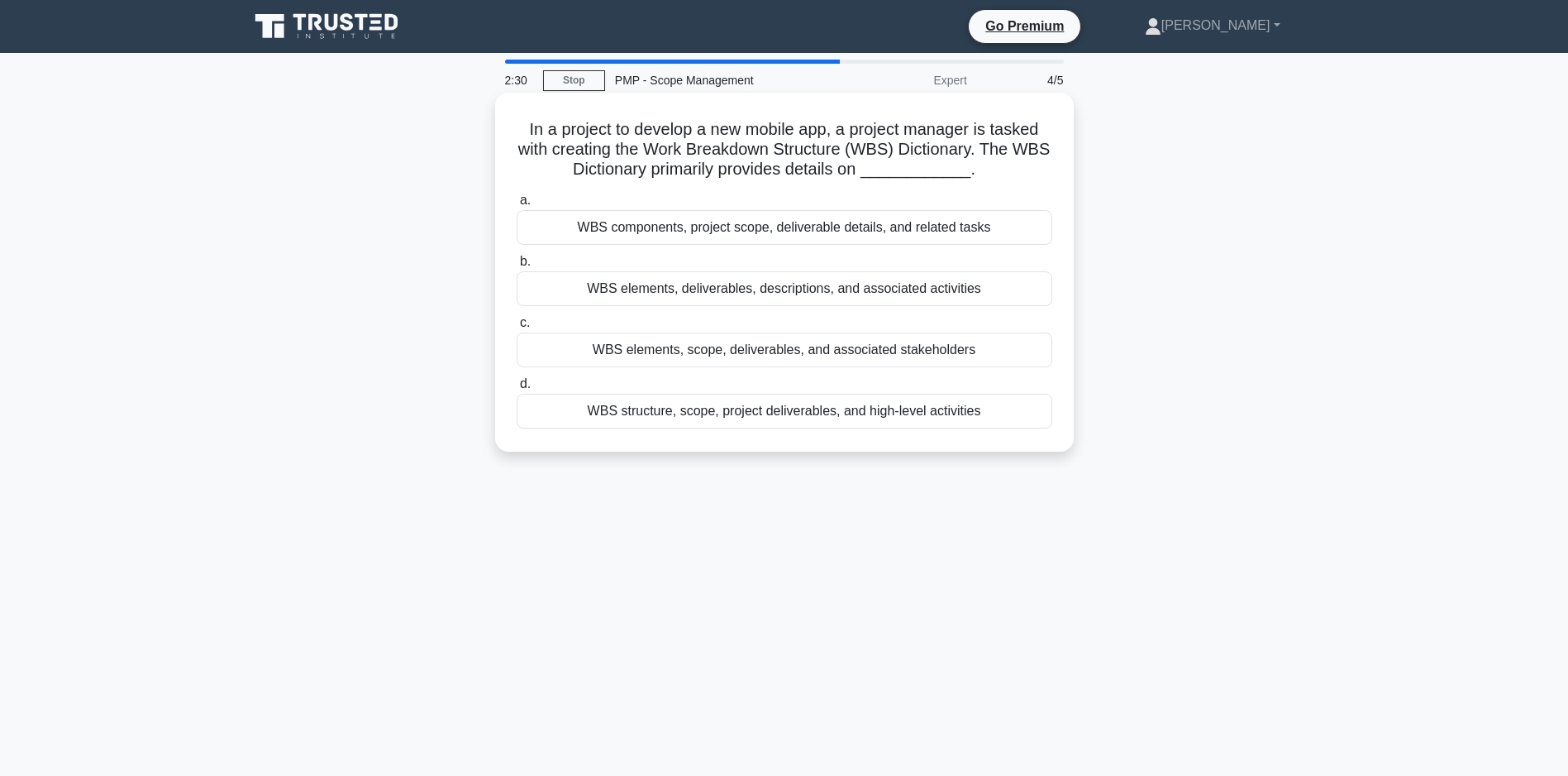
click at [783, 428] on div "WBS structure, scope, project deliverables, and high-level activities" at bounding box center [784, 410] width 536 height 35
click at [516, 389] on input "d. WBS structure, scope, project deliverables, and high-level activities" at bounding box center [516, 384] width 0 height 10
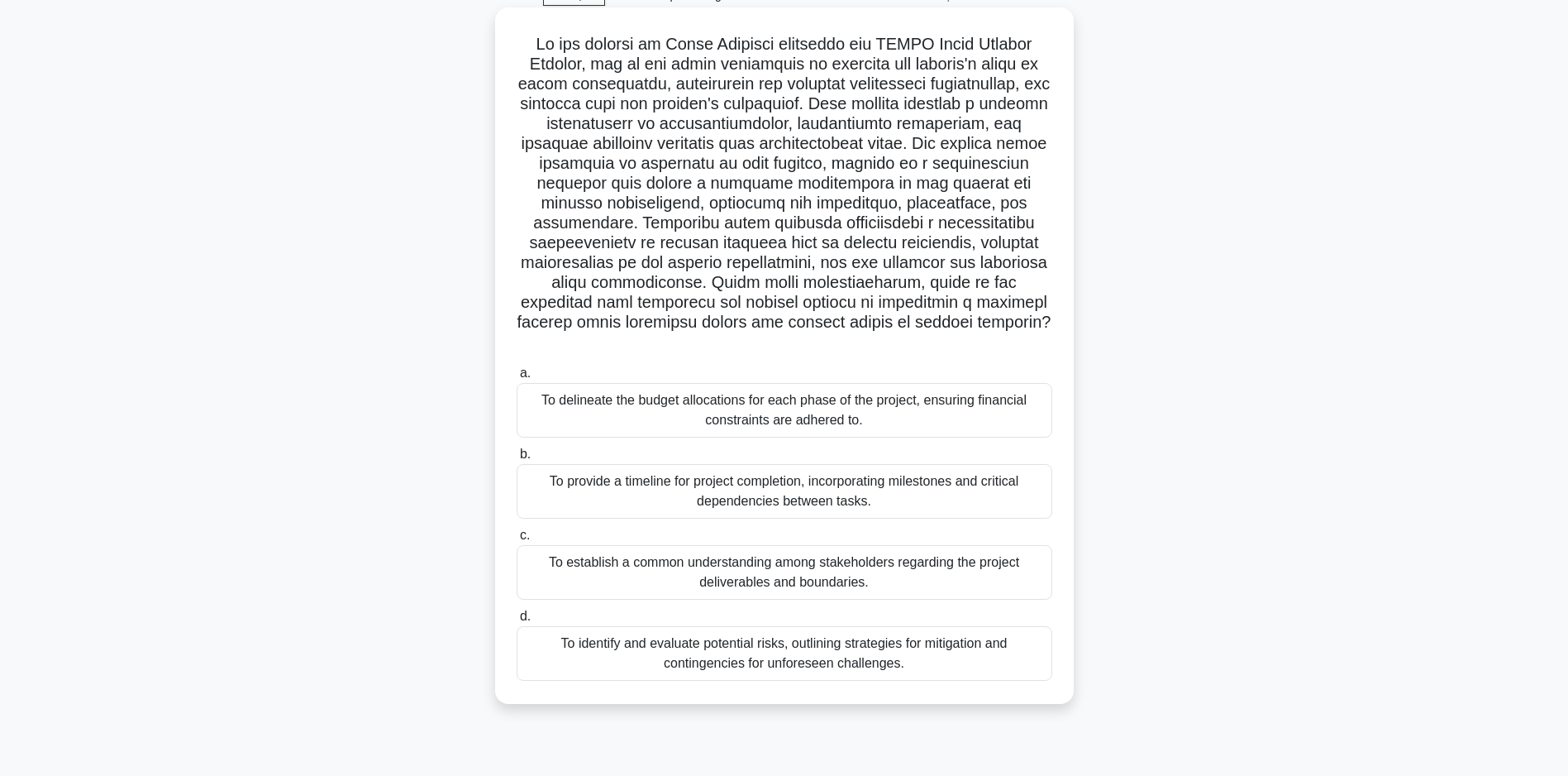
scroll to position [118, 0]
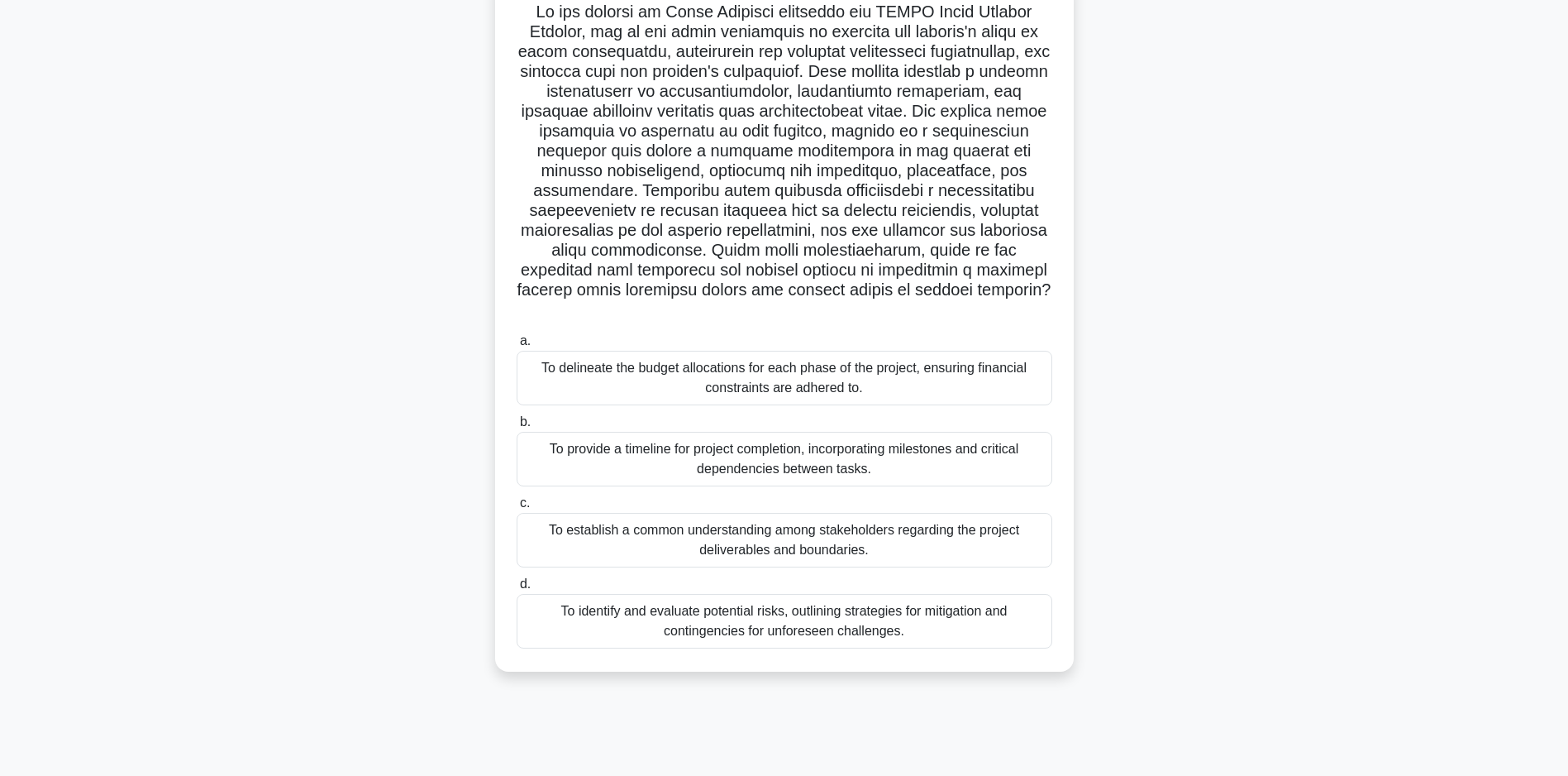
click at [844, 536] on div "To establish a common understanding among stakeholders regarding the project de…" at bounding box center [784, 540] width 536 height 55
click at [516, 509] on input "c. To establish a common understanding among stakeholders regarding the project…" at bounding box center [516, 502] width 0 height 10
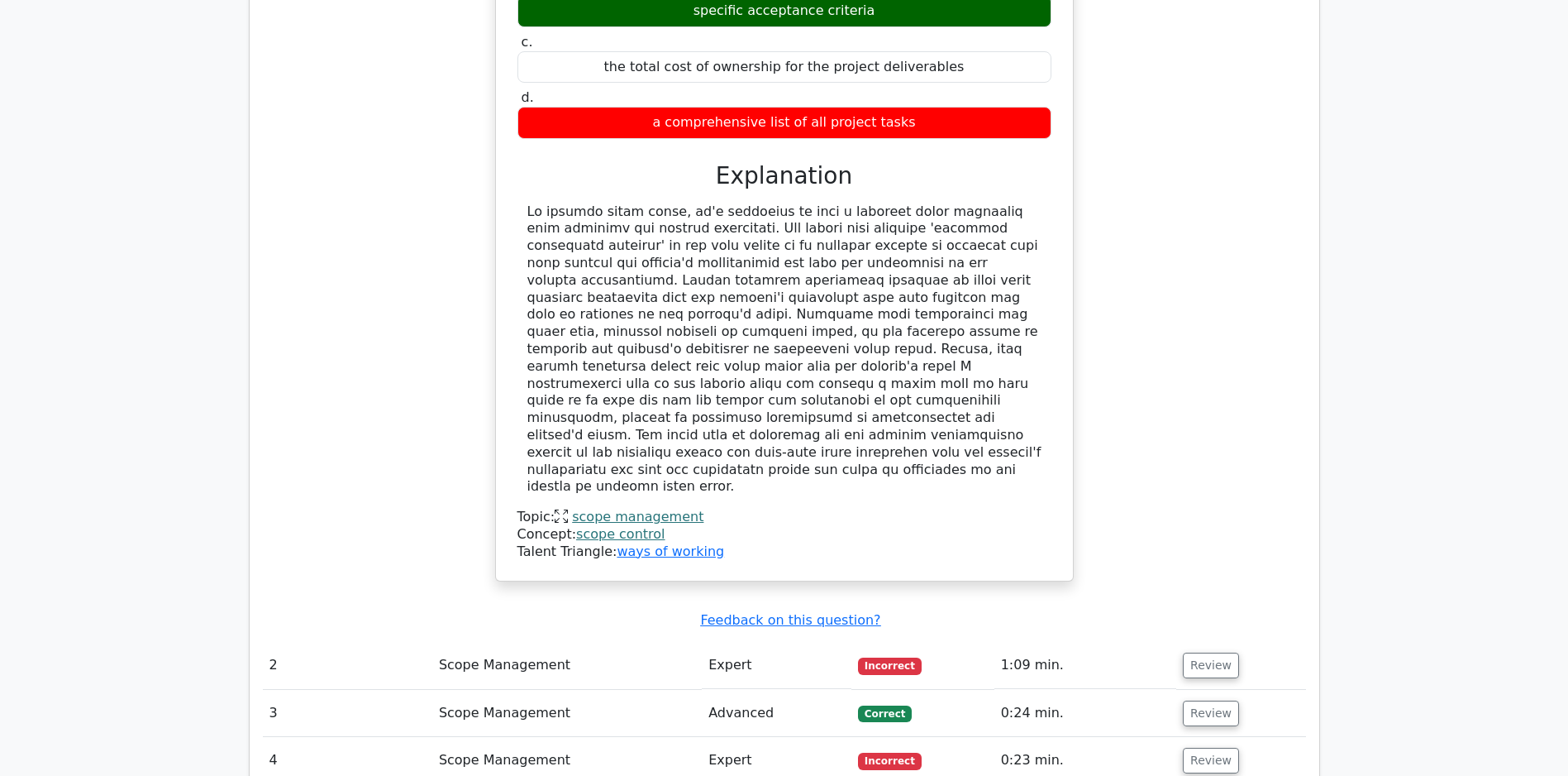
scroll to position [1877, 0]
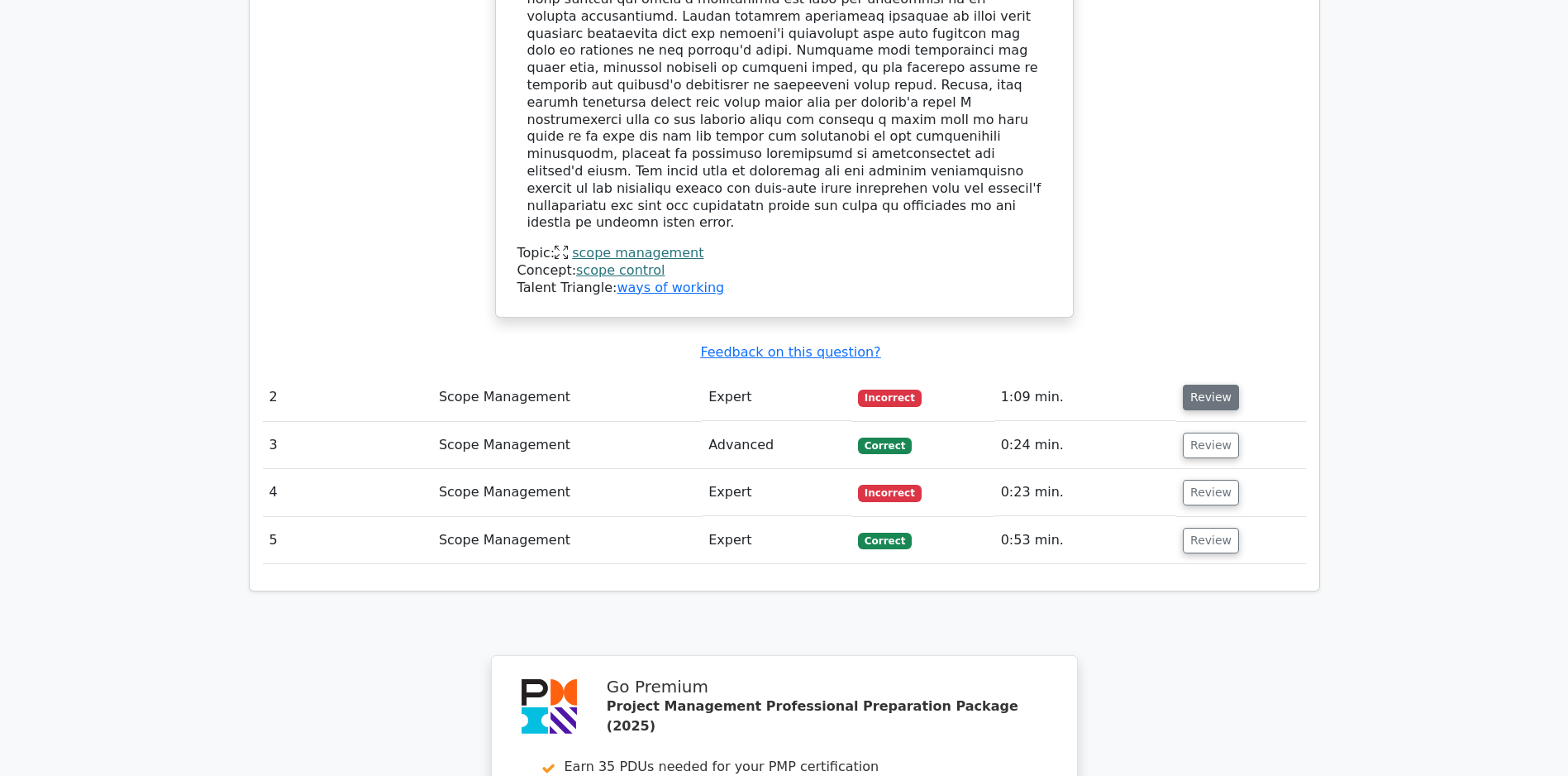
click at [1215, 385] on button "Review" at bounding box center [1211, 397] width 56 height 25
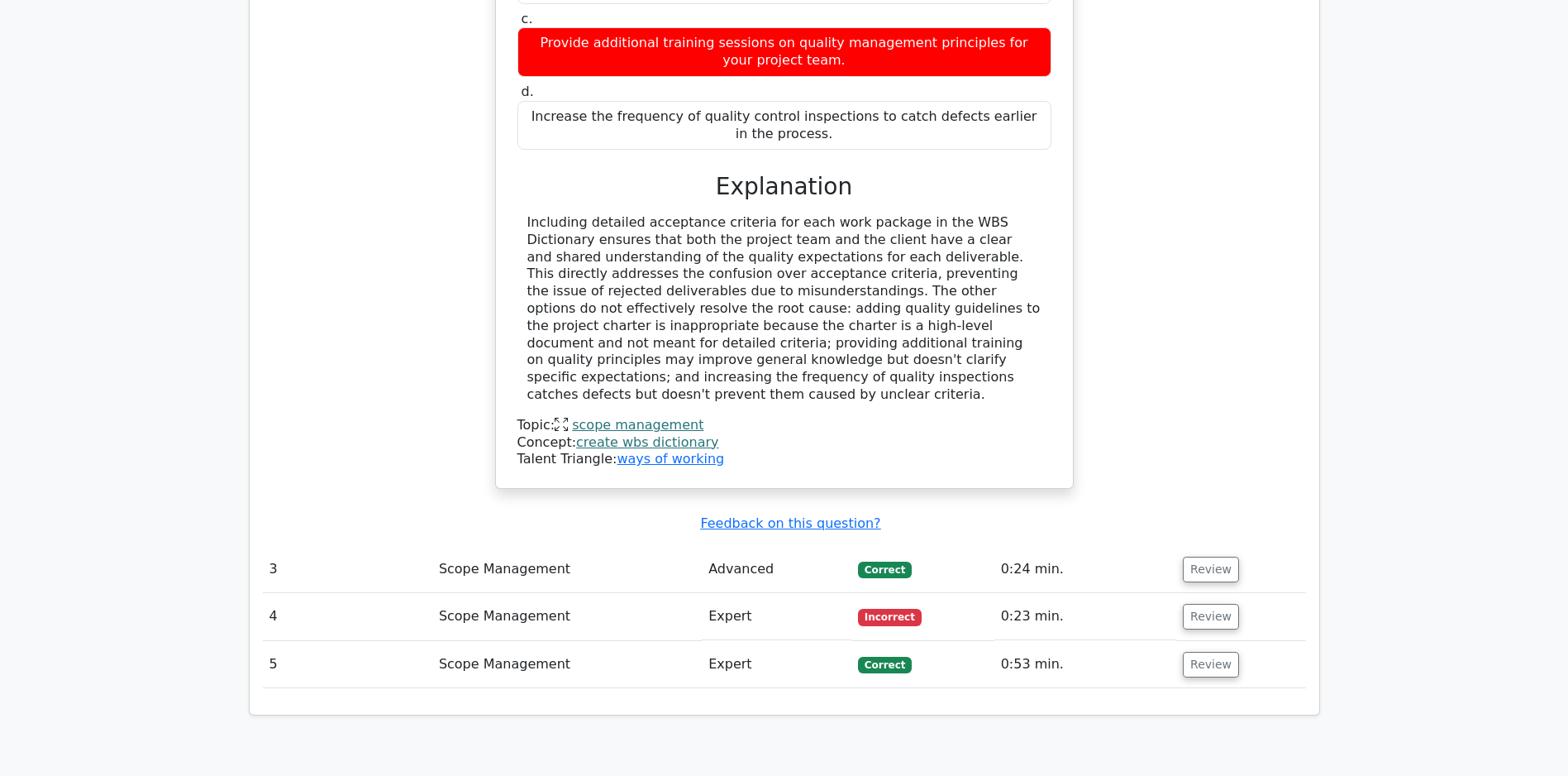
scroll to position [2836, 0]
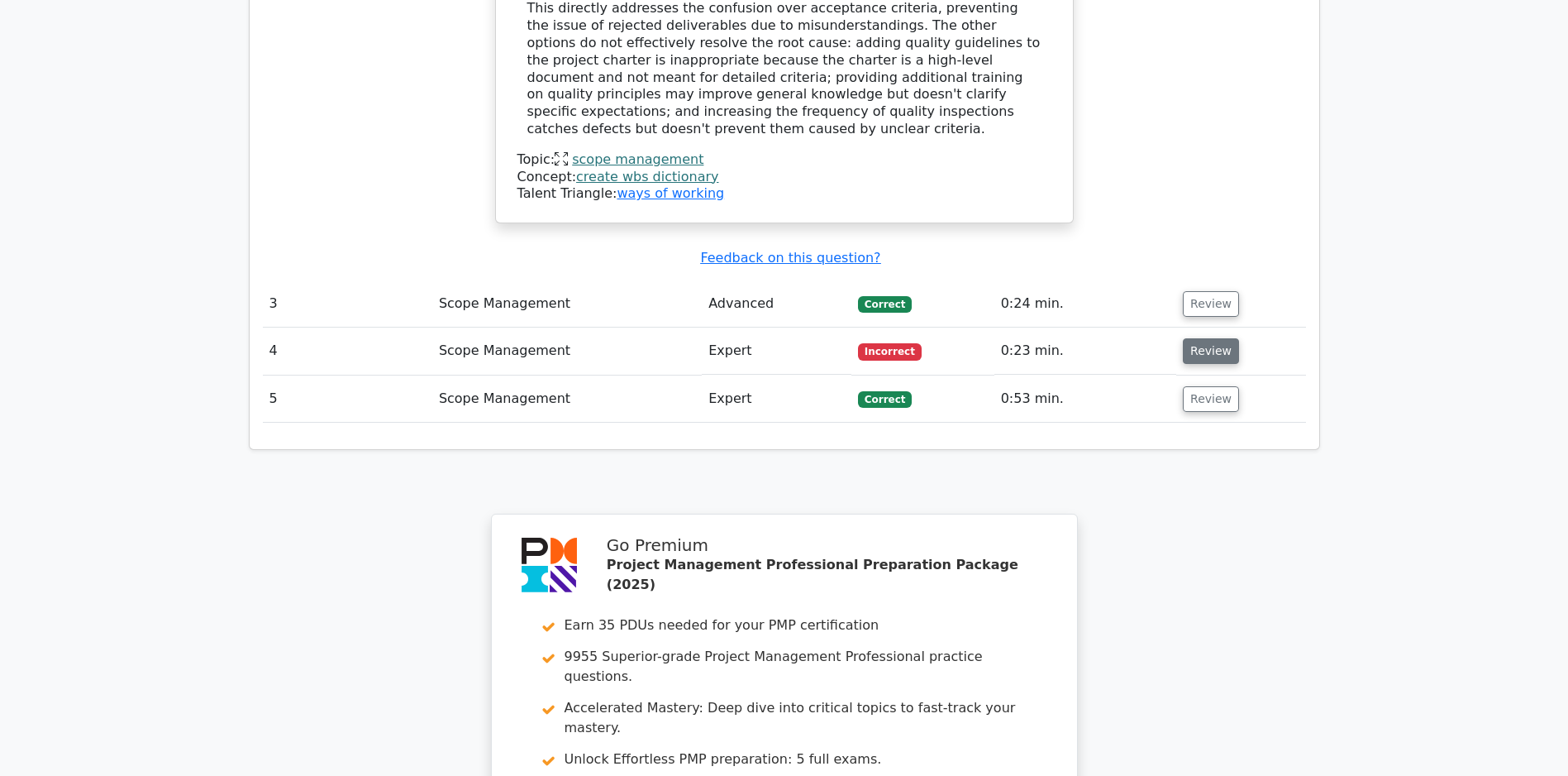
click at [1219, 339] on button "Review" at bounding box center [1211, 351] width 56 height 25
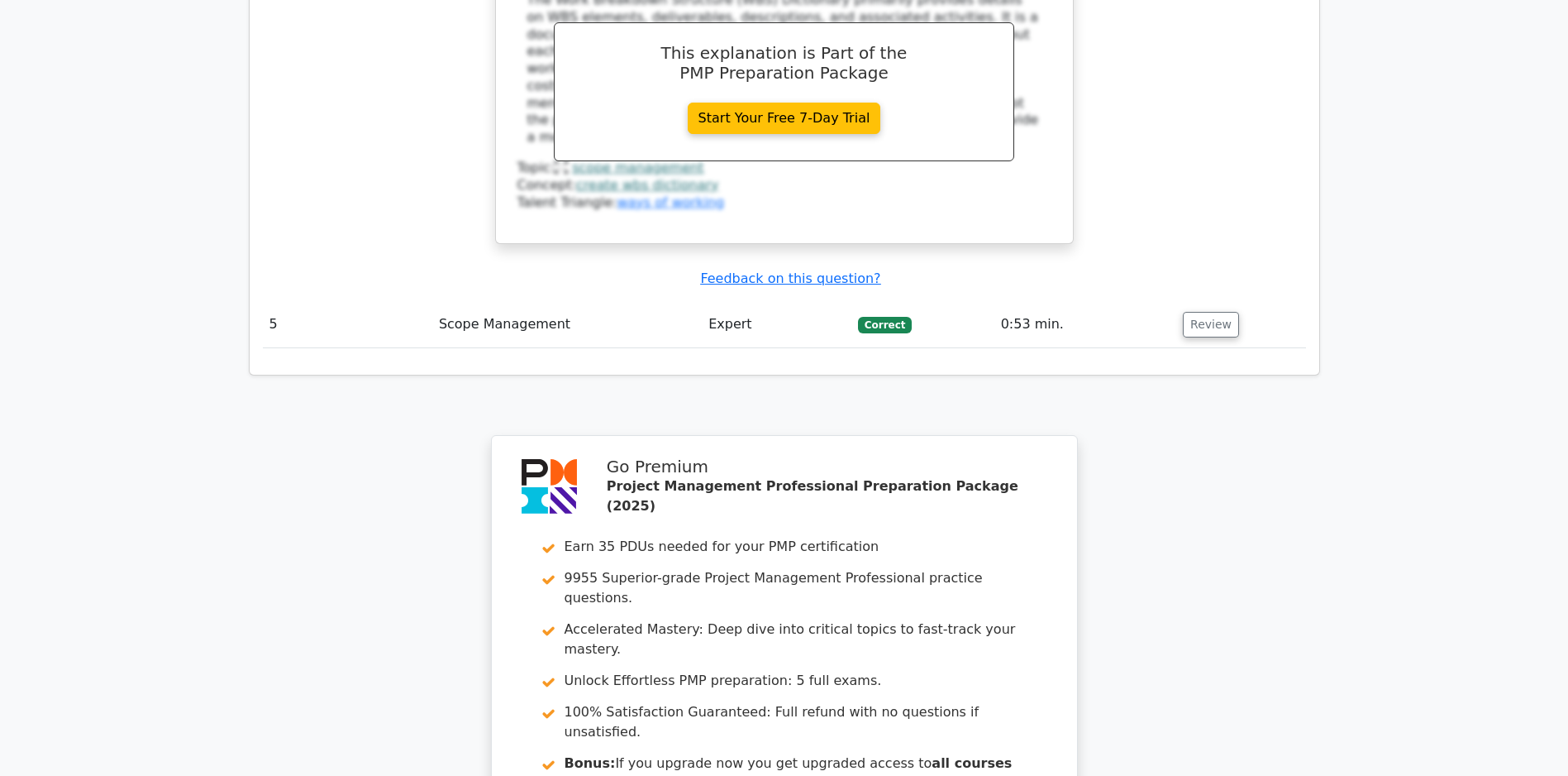
scroll to position [3960, 0]
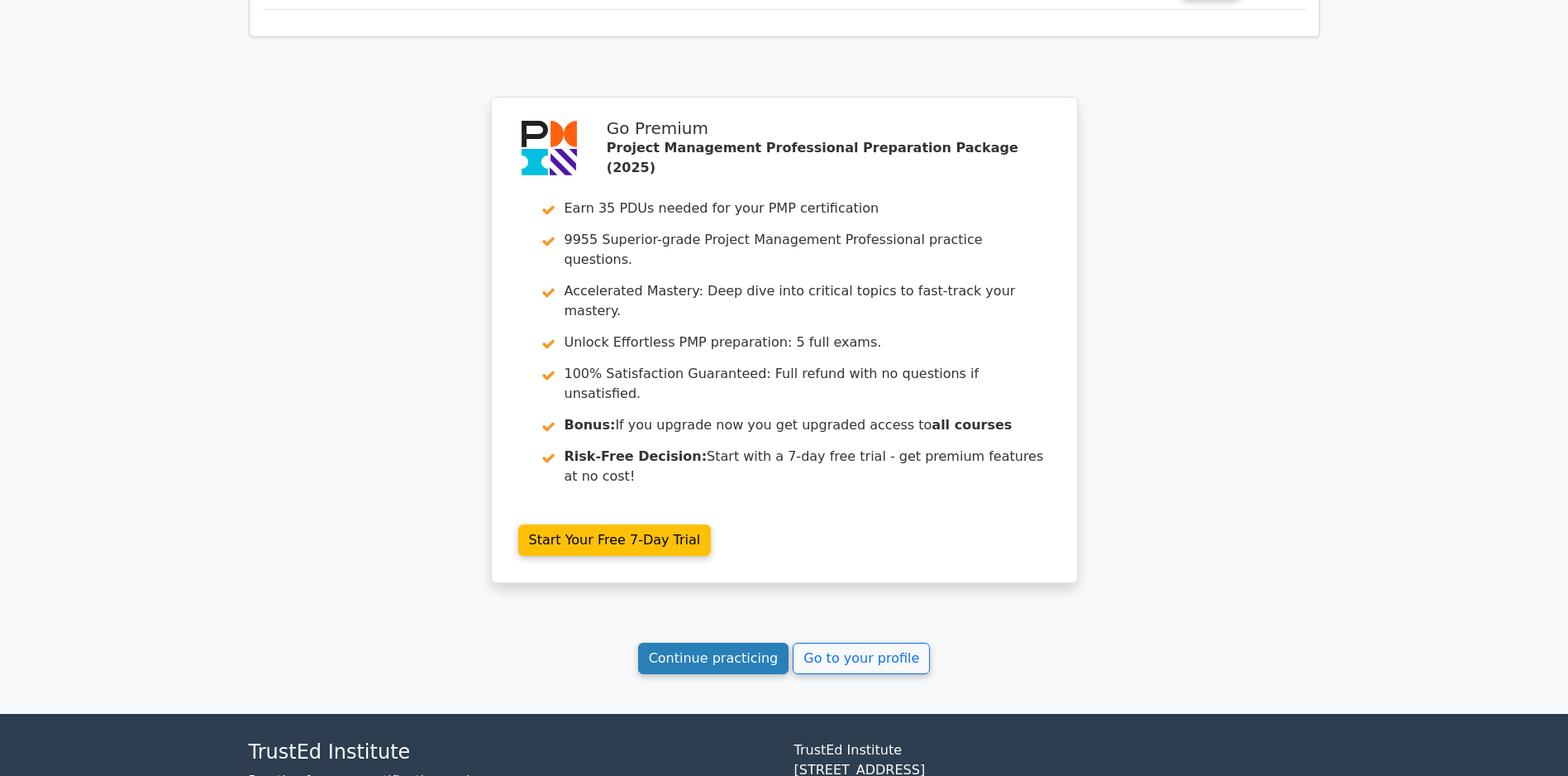
click at [708, 652] on link "Continue practicing" at bounding box center [713, 657] width 151 height 31
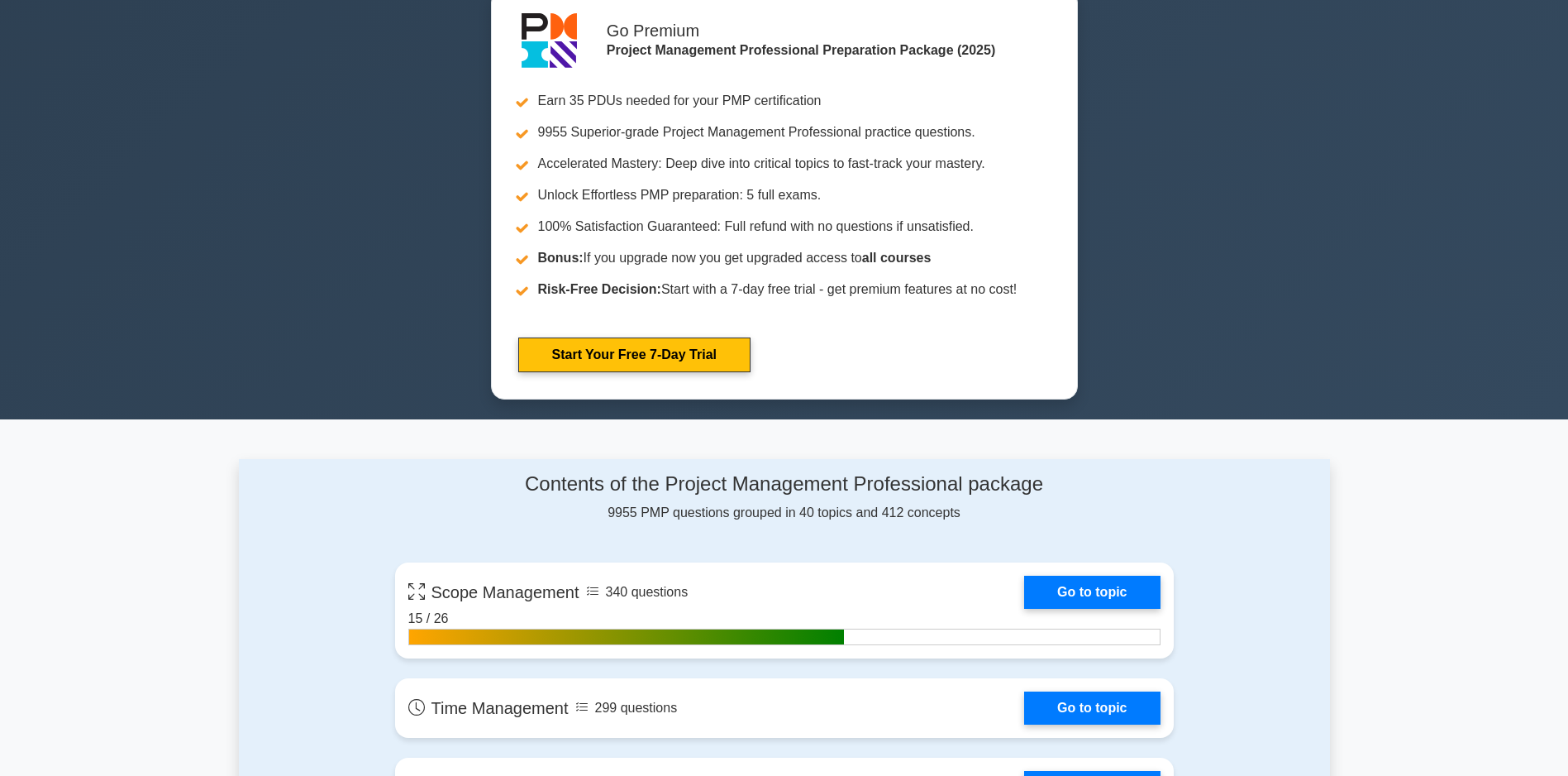
scroll to position [992, 0]
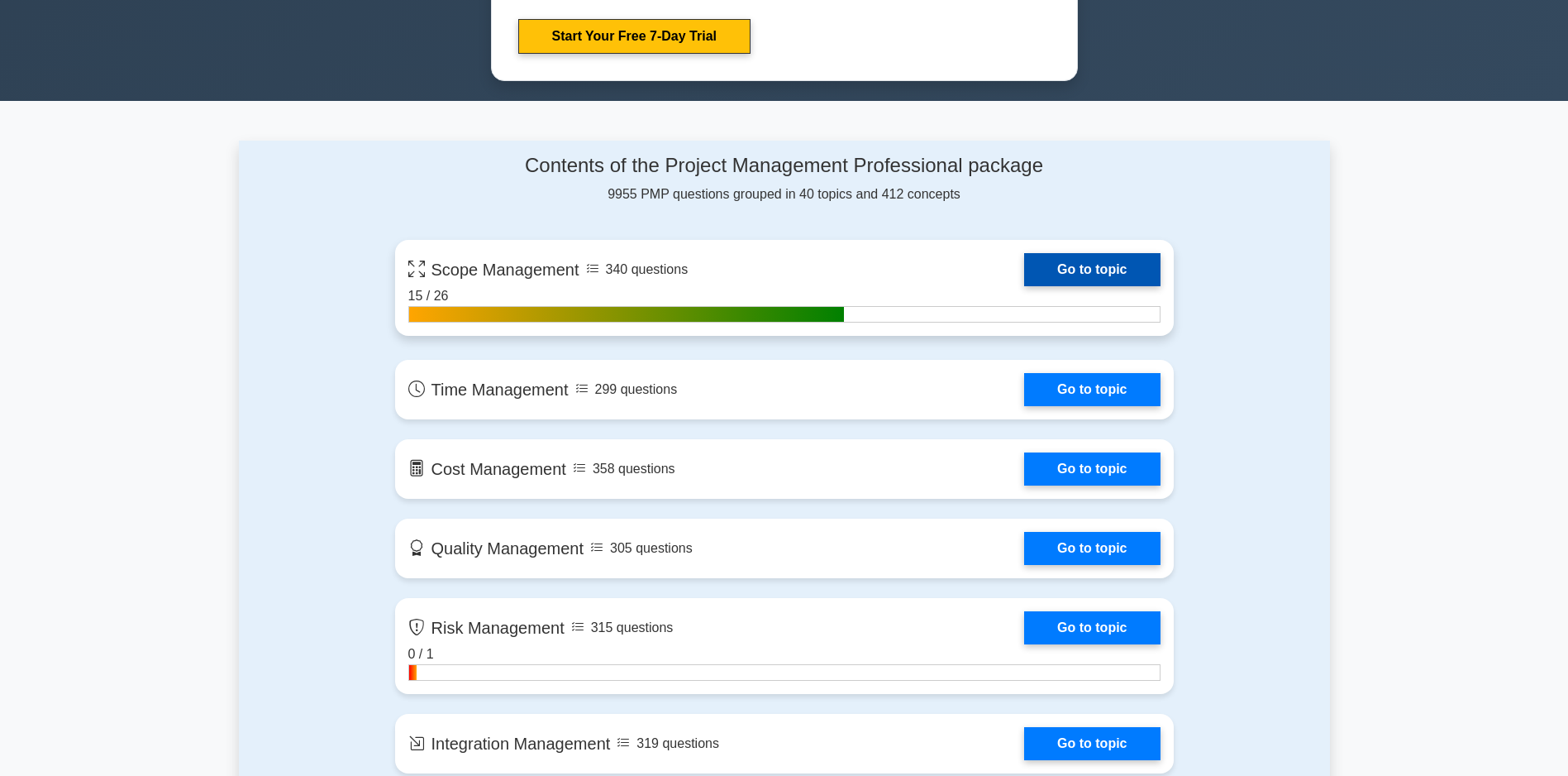
click at [1024, 286] on link "Go to topic" at bounding box center [1091, 269] width 135 height 33
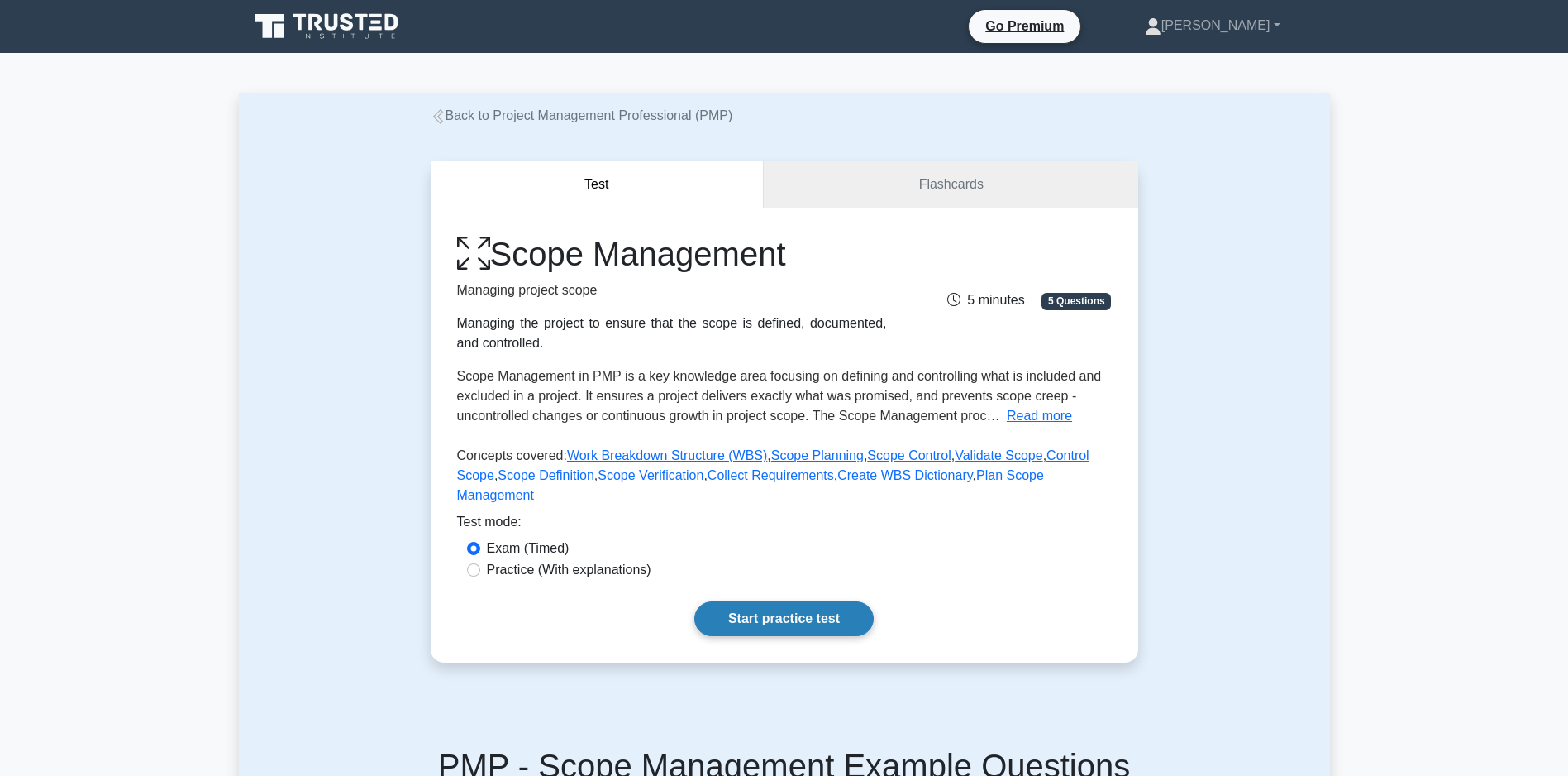
click at [772, 633] on link "Start practice test" at bounding box center [783, 618] width 180 height 35
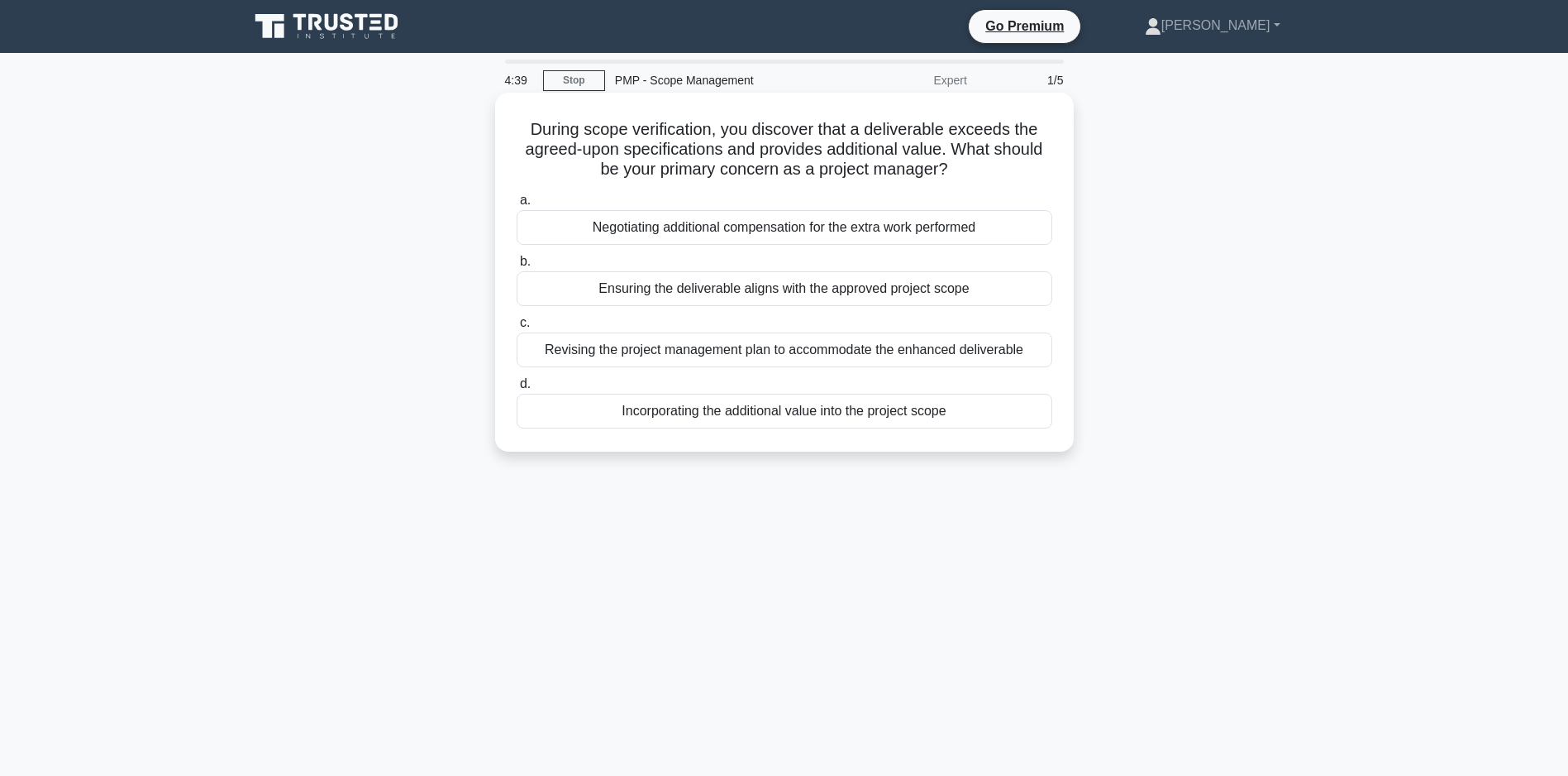
click at [748, 291] on div "Ensuring the deliverable aligns with the approved project scope" at bounding box center [784, 288] width 536 height 35
click at [516, 267] on input "b. Ensuring the deliverable aligns with the approved project scope" at bounding box center [516, 261] width 0 height 10
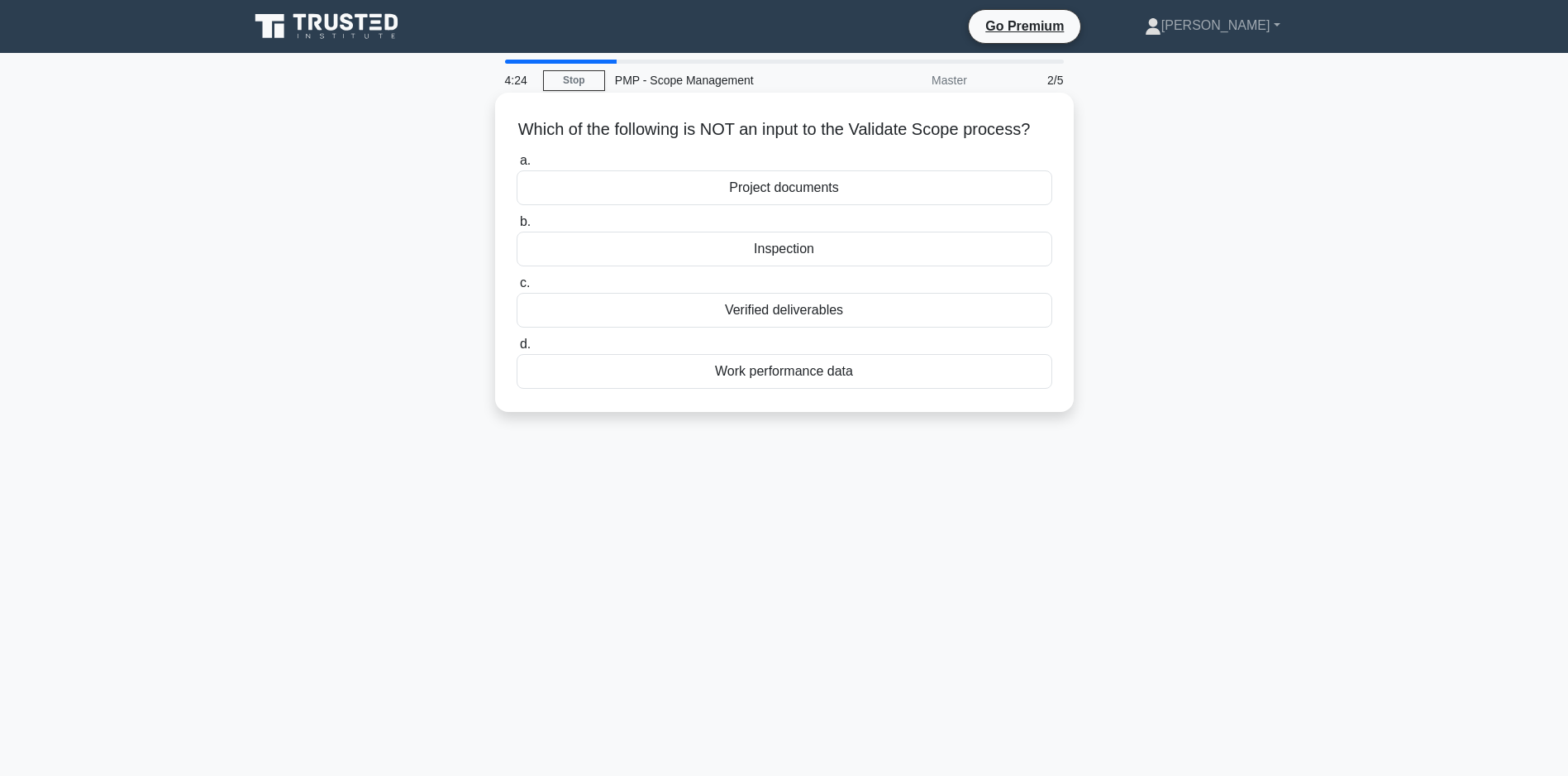
click at [822, 205] on div "Project documents" at bounding box center [784, 187] width 536 height 35
click at [516, 166] on input "a. Project documents" at bounding box center [516, 160] width 0 height 10
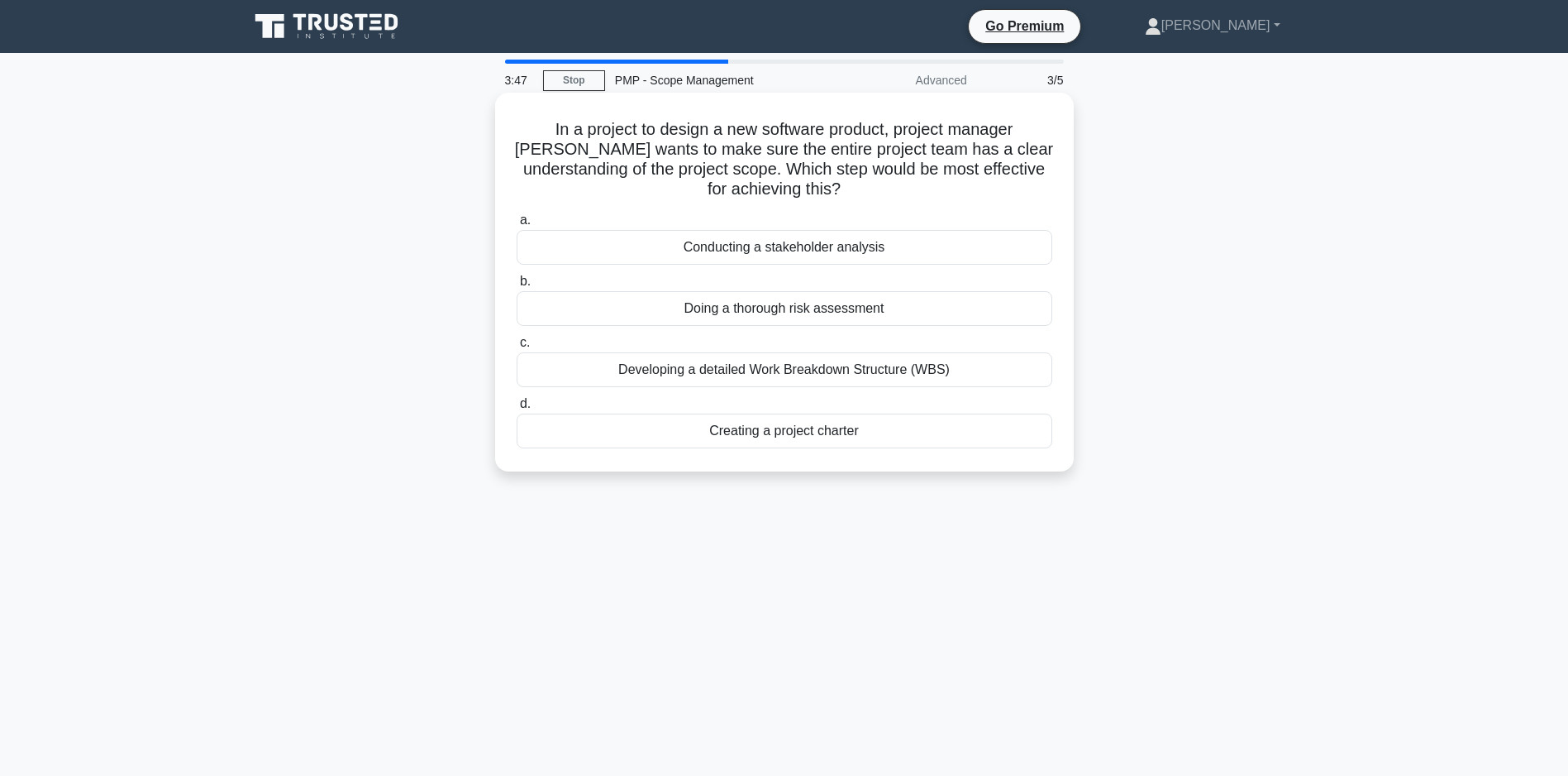
click at [724, 373] on div "Developing a detailed Work Breakdown Structure (WBS)" at bounding box center [784, 370] width 536 height 35
click at [516, 348] on input "c. Developing a detailed Work Breakdown Structure (WBS)" at bounding box center [516, 342] width 0 height 10
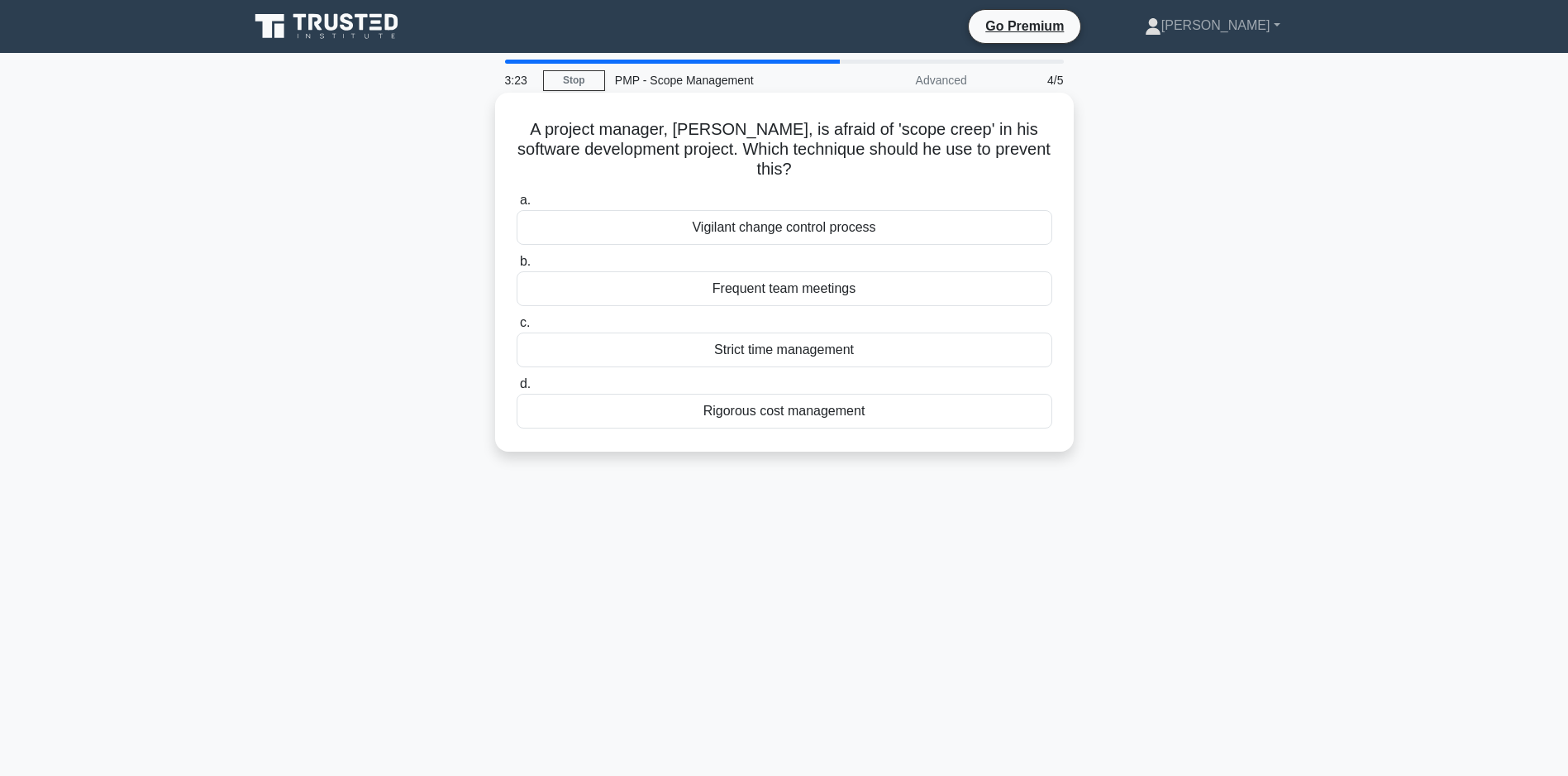
click at [678, 417] on div "Rigorous cost management" at bounding box center [784, 410] width 536 height 35
click at [516, 389] on input "d. Rigorous cost management" at bounding box center [516, 384] width 0 height 10
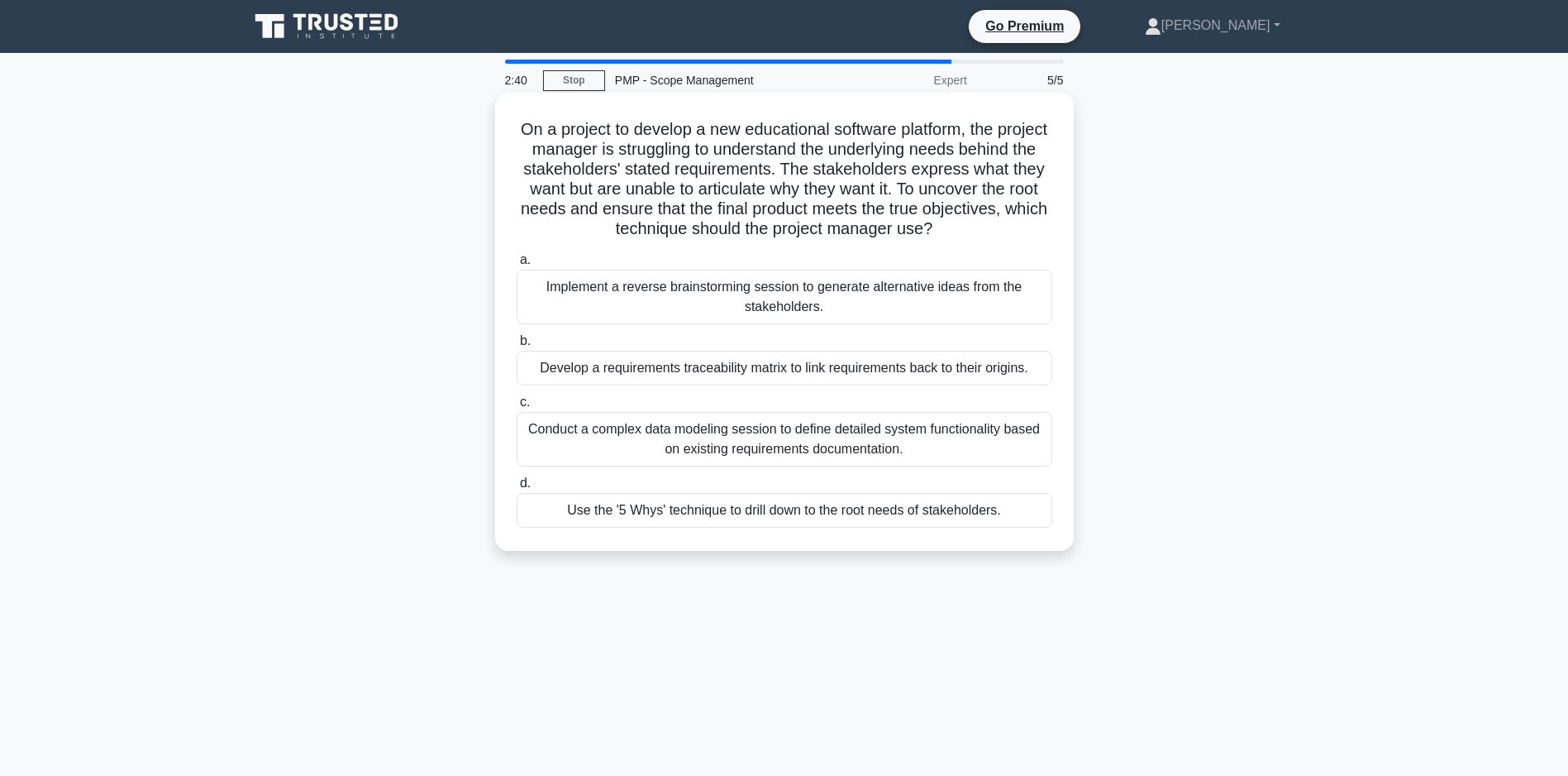
click at [659, 386] on div "Develop a requirements traceability matrix to link requirements back to their o…" at bounding box center [784, 368] width 536 height 35
click at [516, 346] on input "b. Develop a requirements traceability matrix to link requirements back to thei…" at bounding box center [516, 340] width 0 height 10
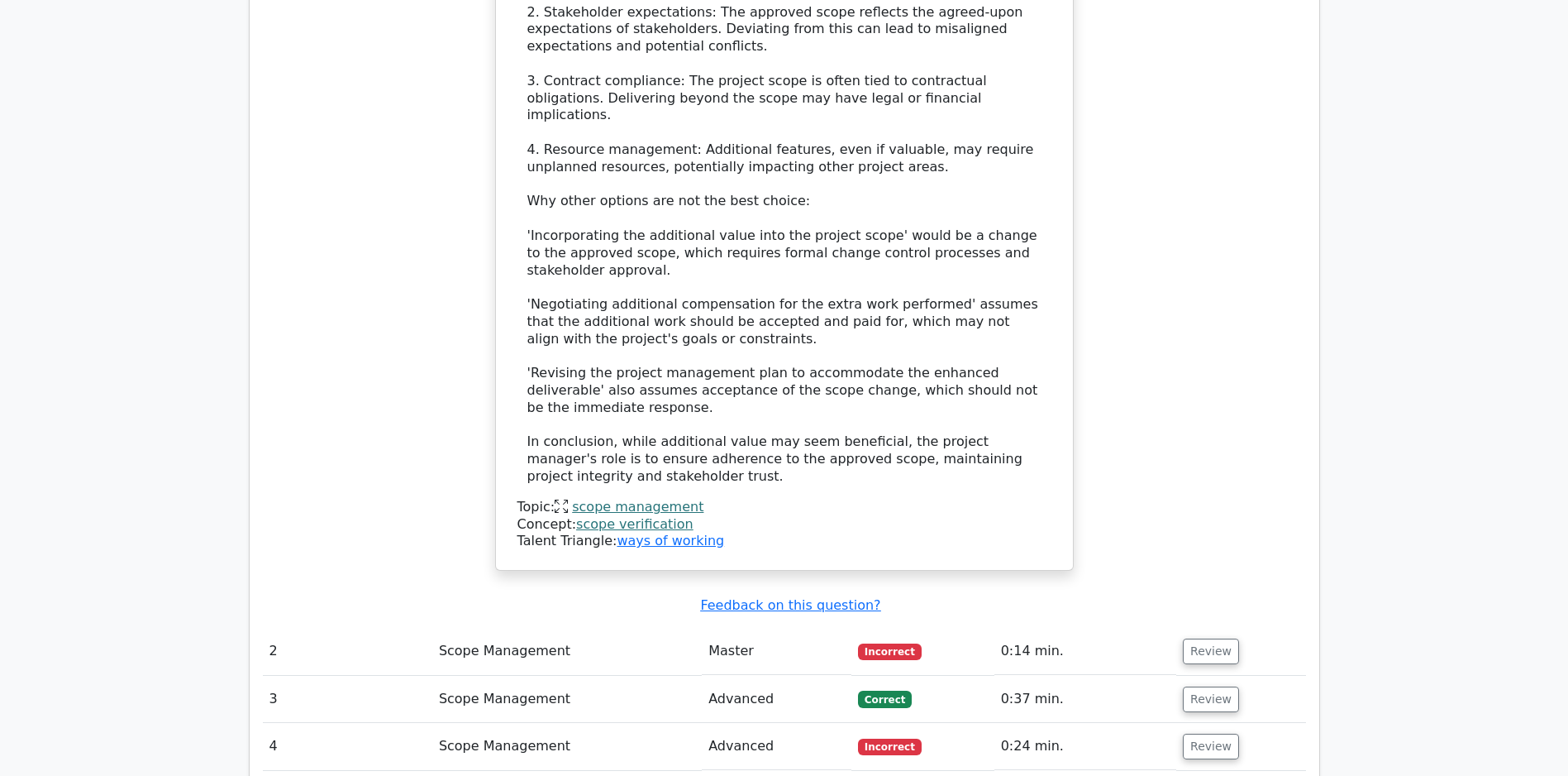
scroll to position [2267, 0]
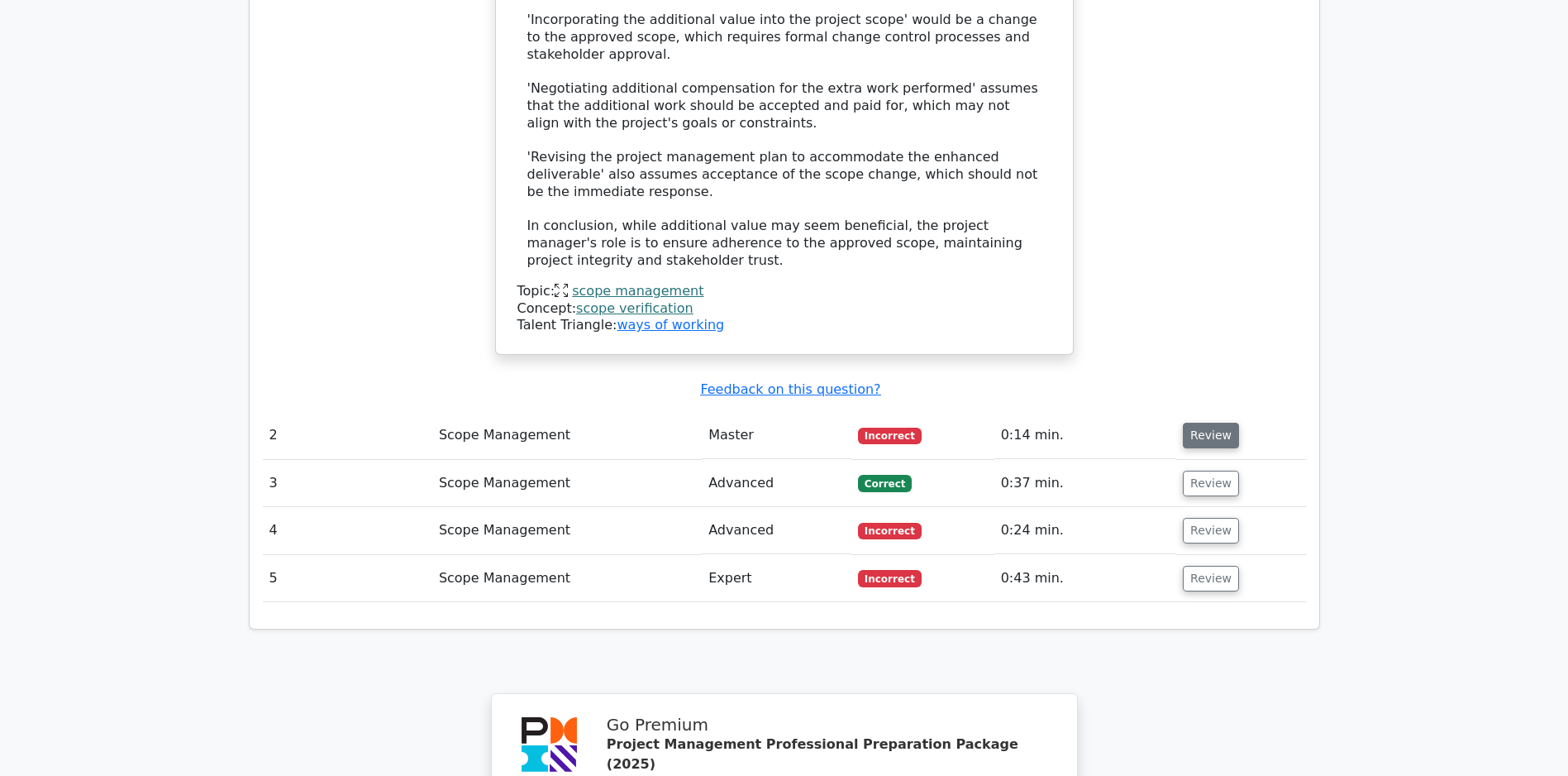
click at [1194, 433] on button "Review" at bounding box center [1211, 435] width 56 height 25
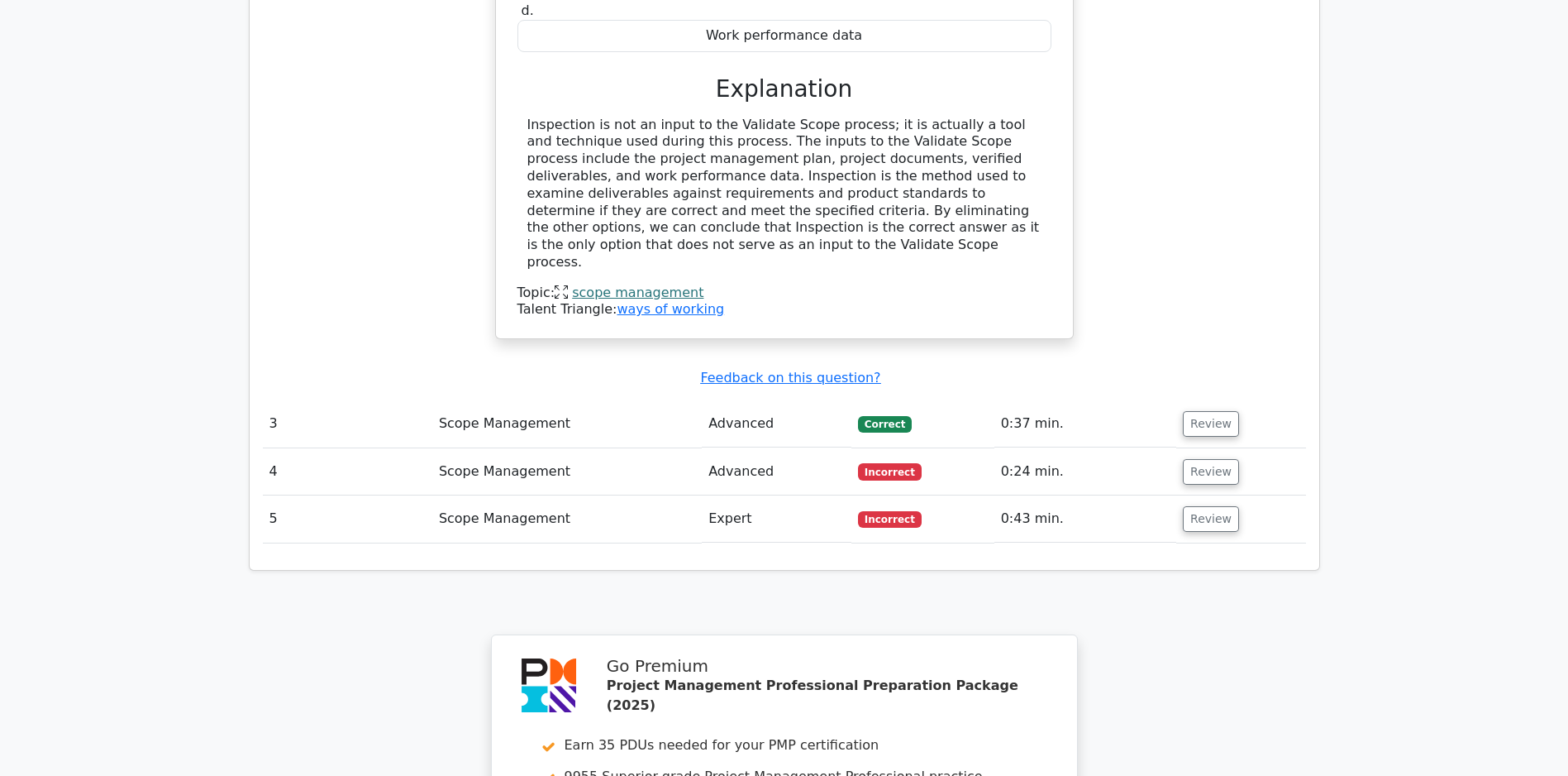
scroll to position [2973, 0]
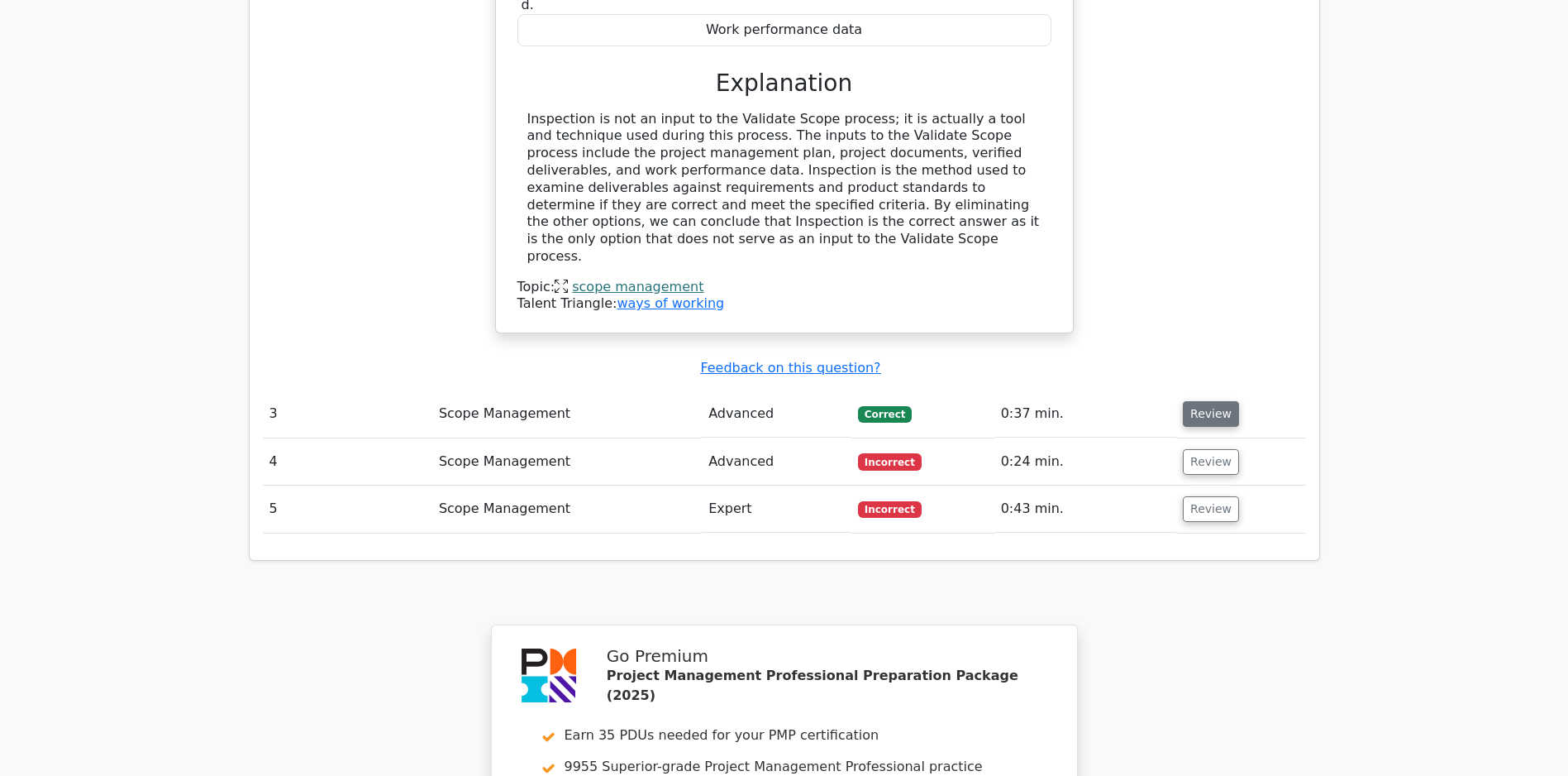
click at [1203, 416] on button "Review" at bounding box center [1211, 413] width 56 height 25
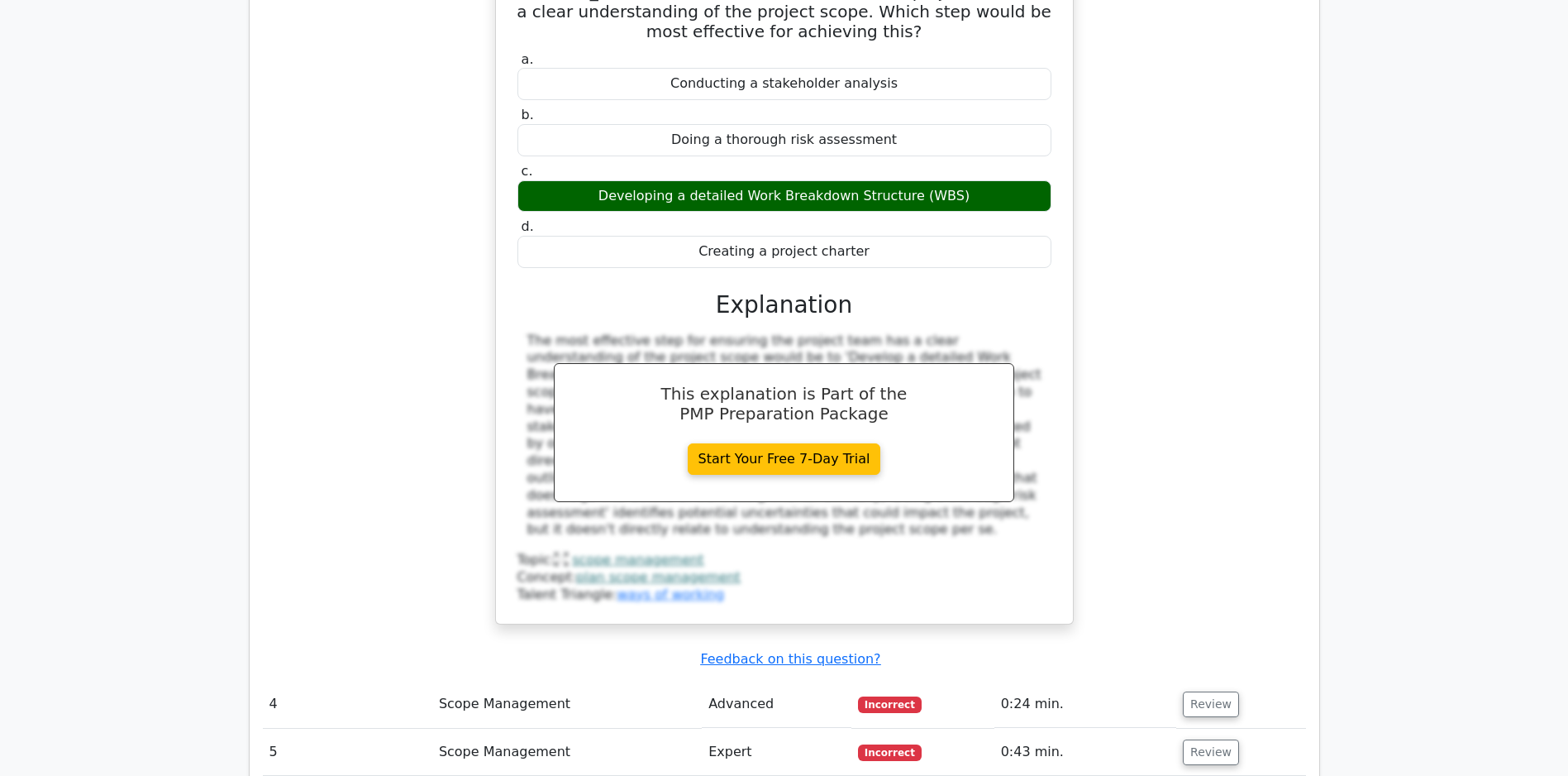
scroll to position [3745, 0]
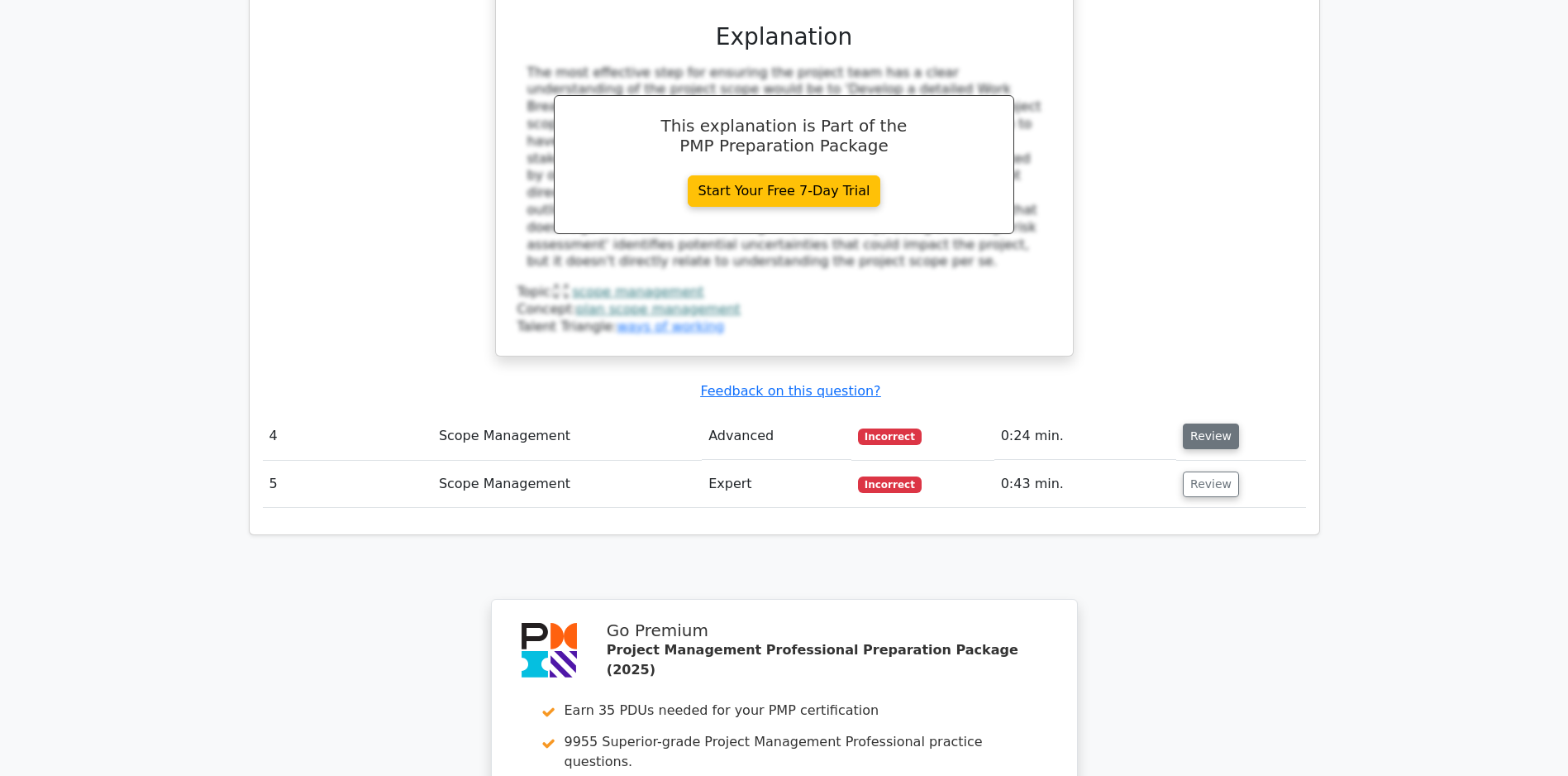
click at [1204, 439] on button "Review" at bounding box center [1211, 436] width 56 height 25
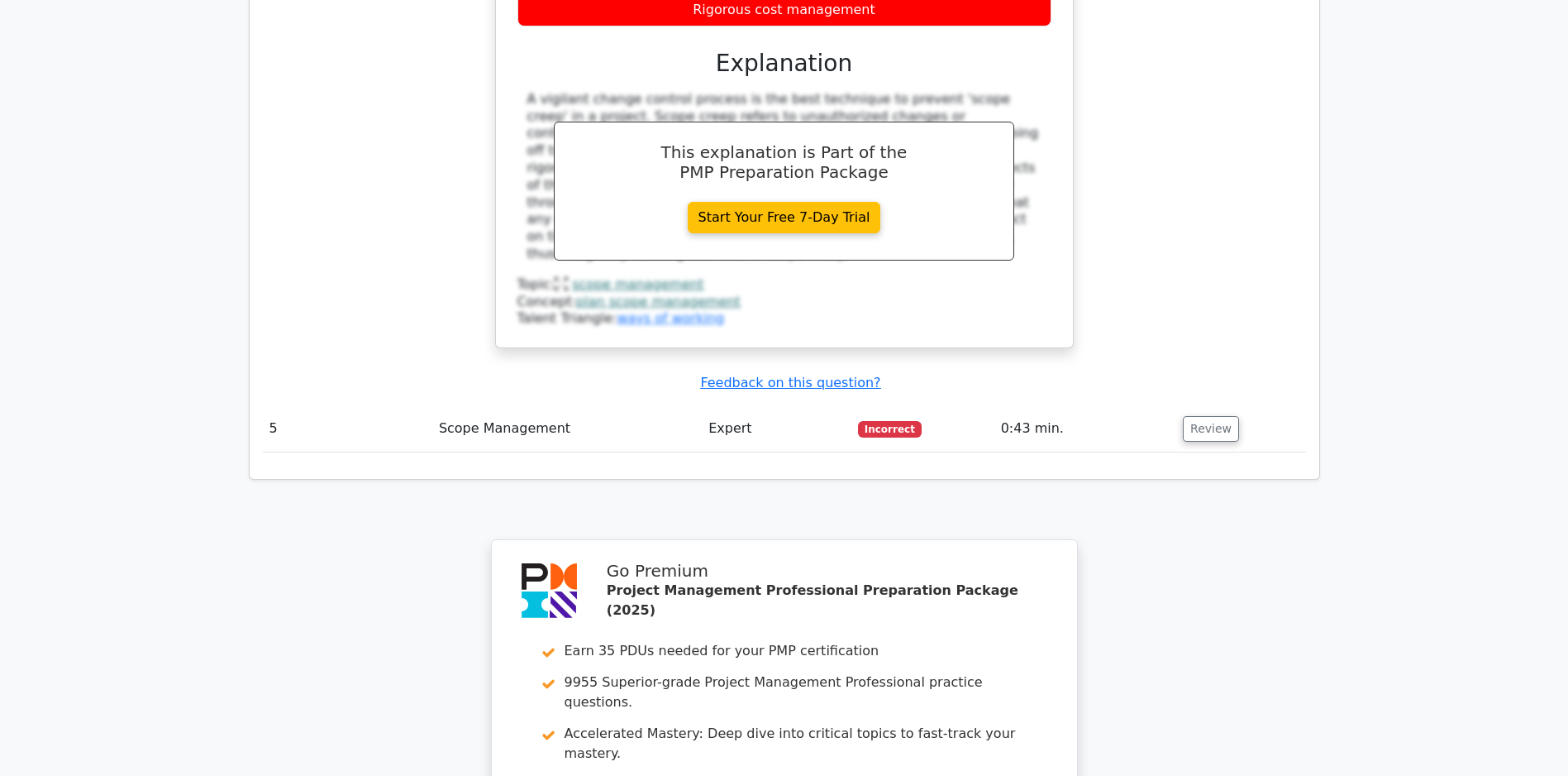
scroll to position [4612, 0]
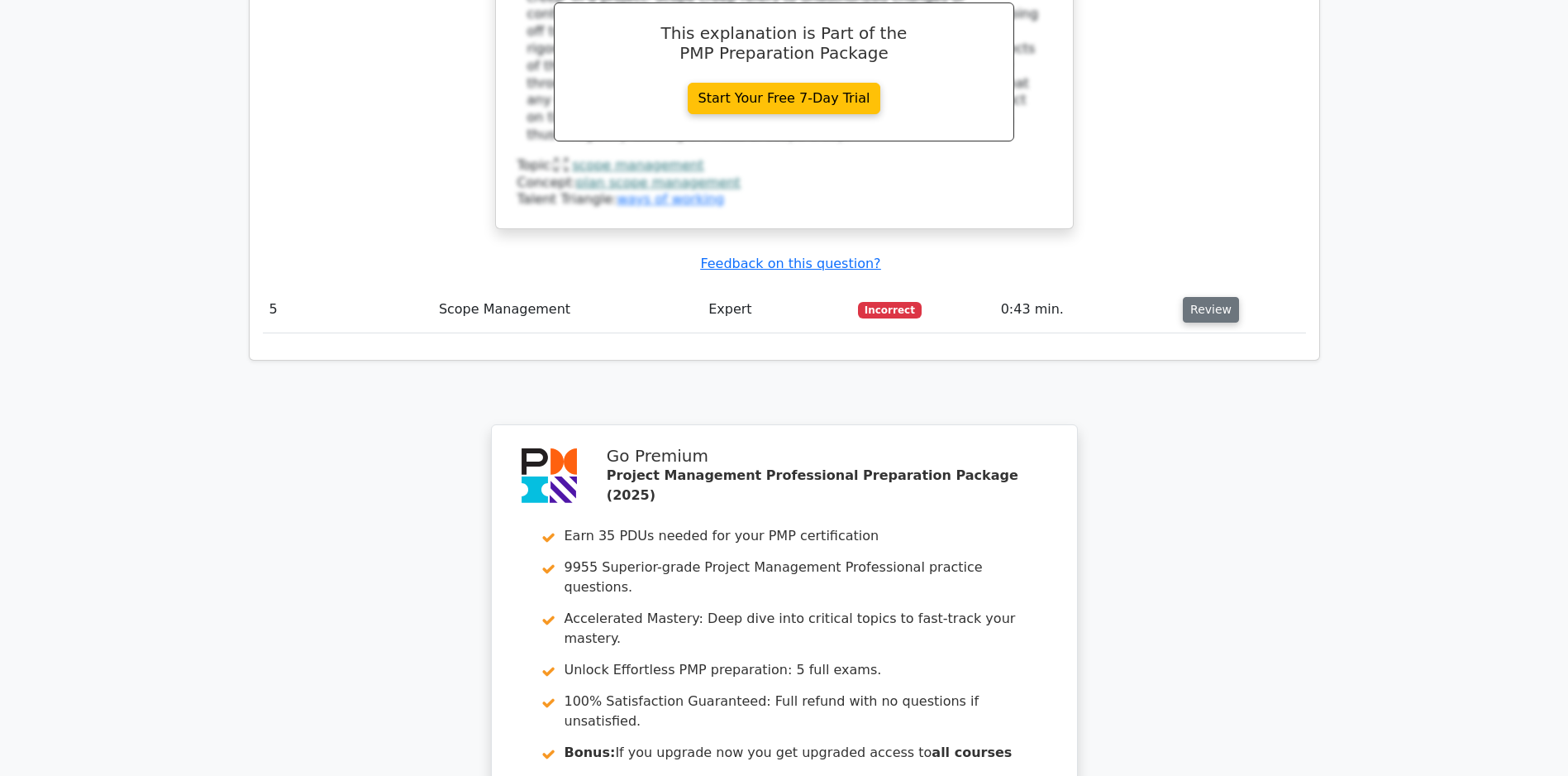
click at [1208, 318] on button "Review" at bounding box center [1211, 309] width 56 height 25
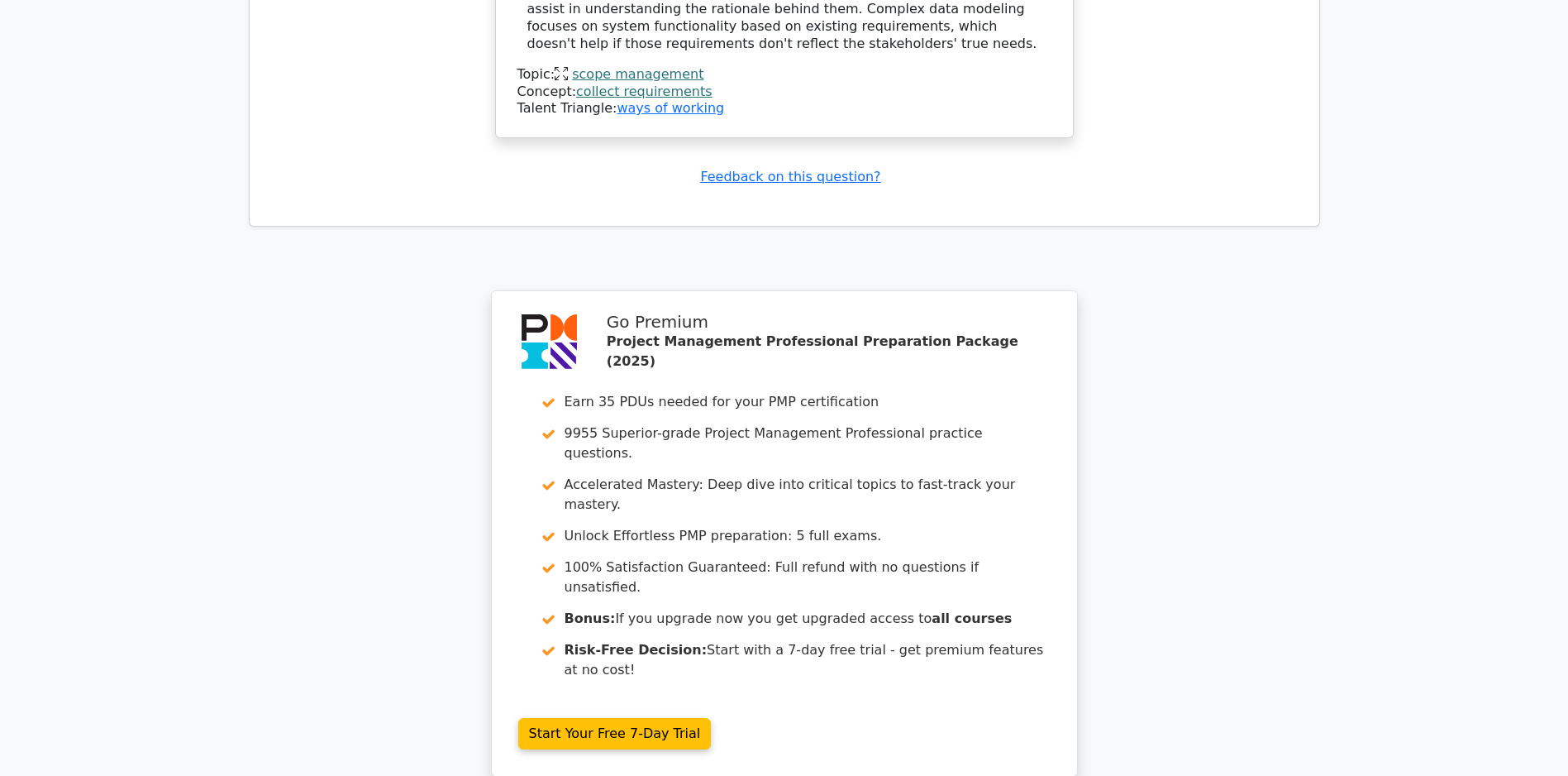
scroll to position [5935, 0]
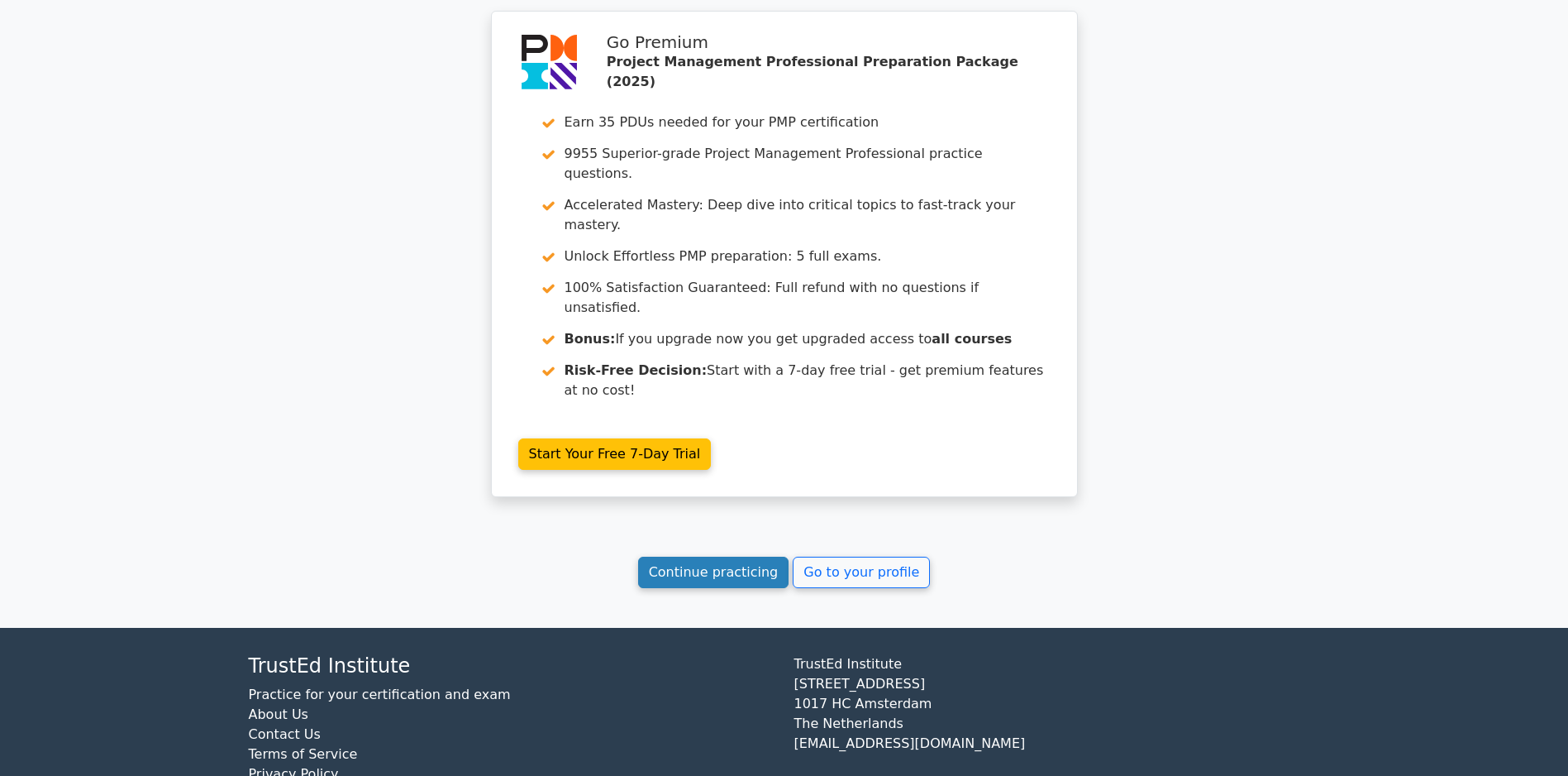
click at [687, 580] on link "Continue practicing" at bounding box center [713, 572] width 151 height 31
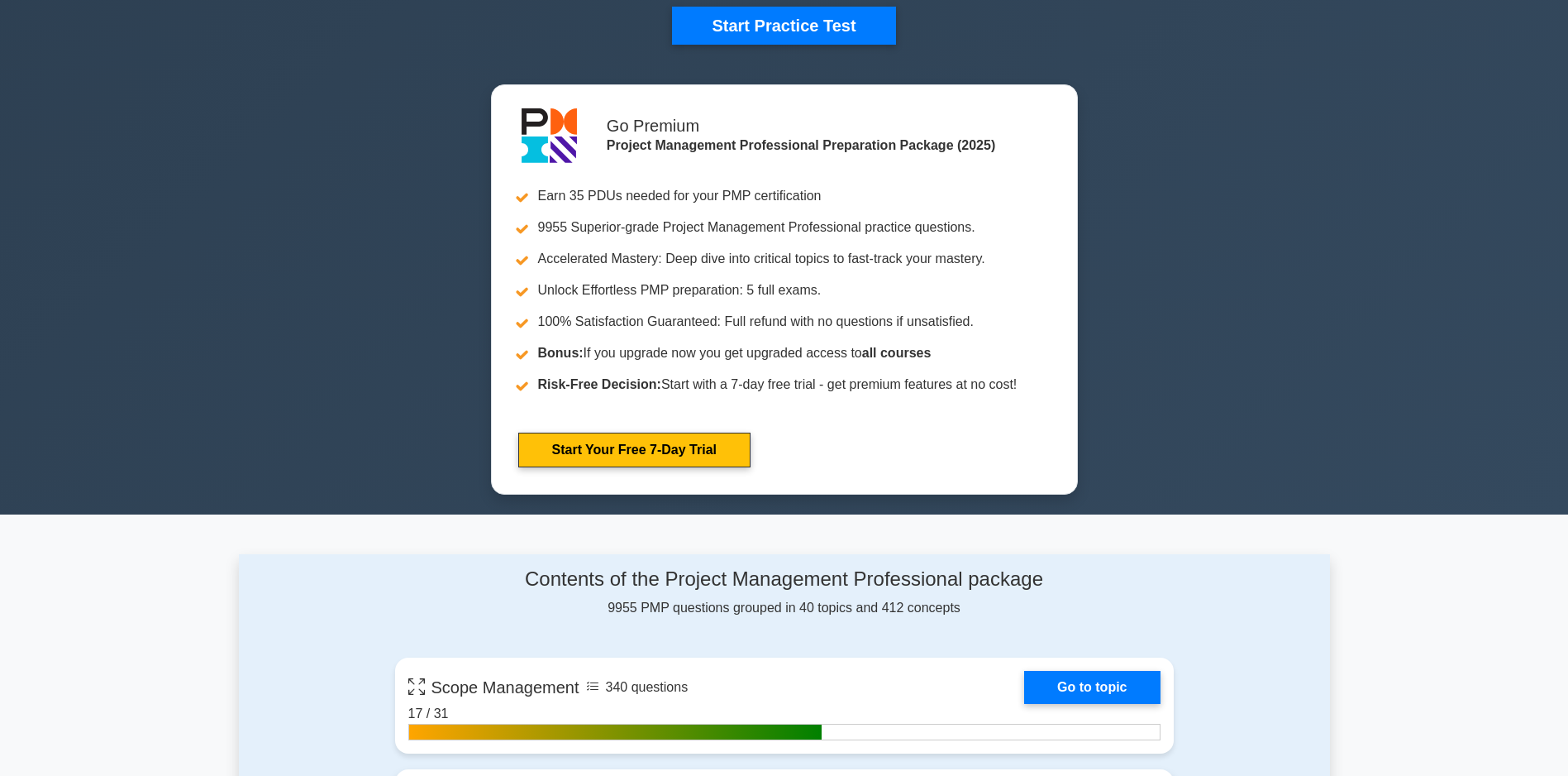
scroll to position [827, 0]
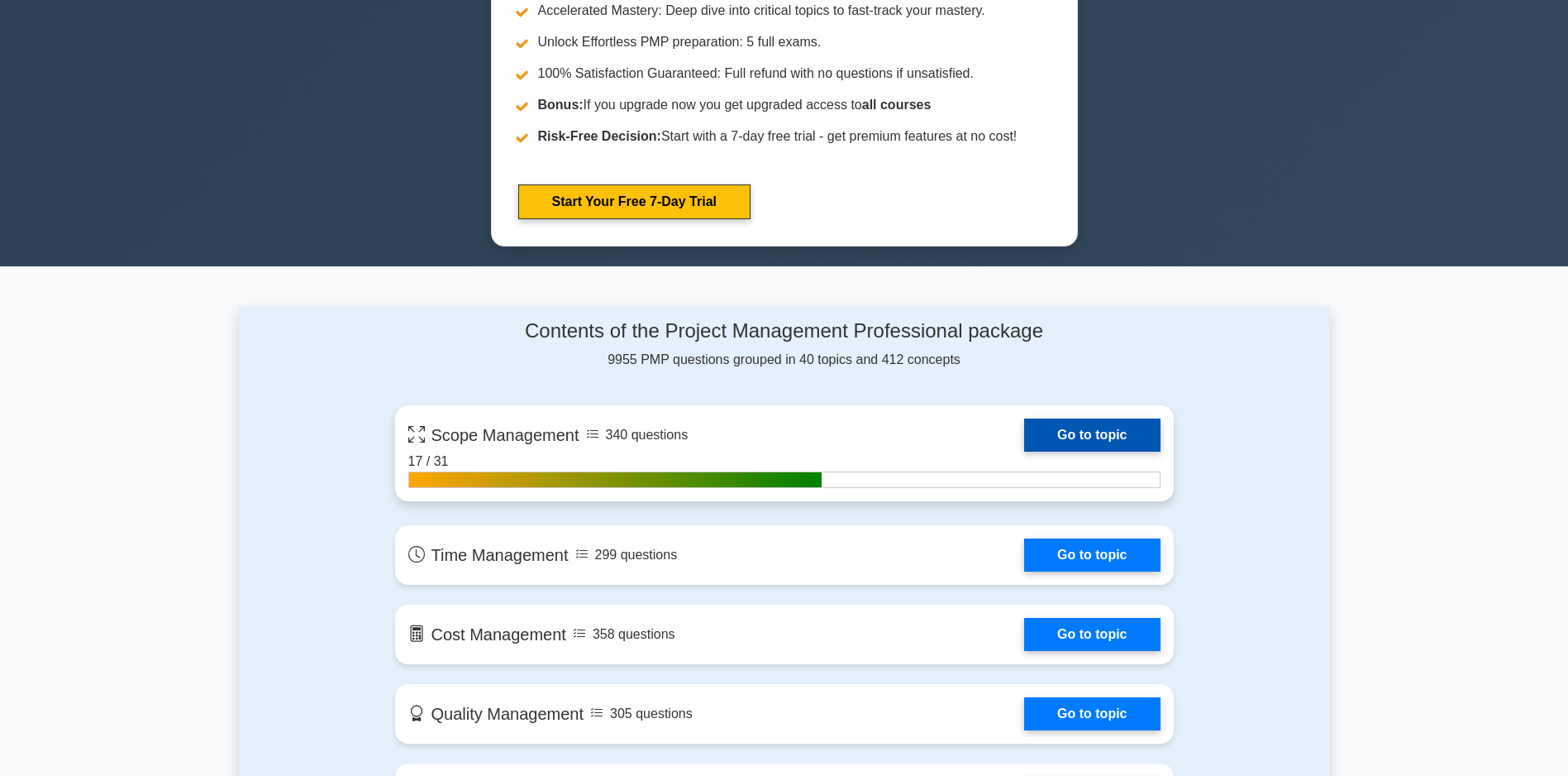
click at [1119, 437] on link "Go to topic" at bounding box center [1091, 435] width 135 height 33
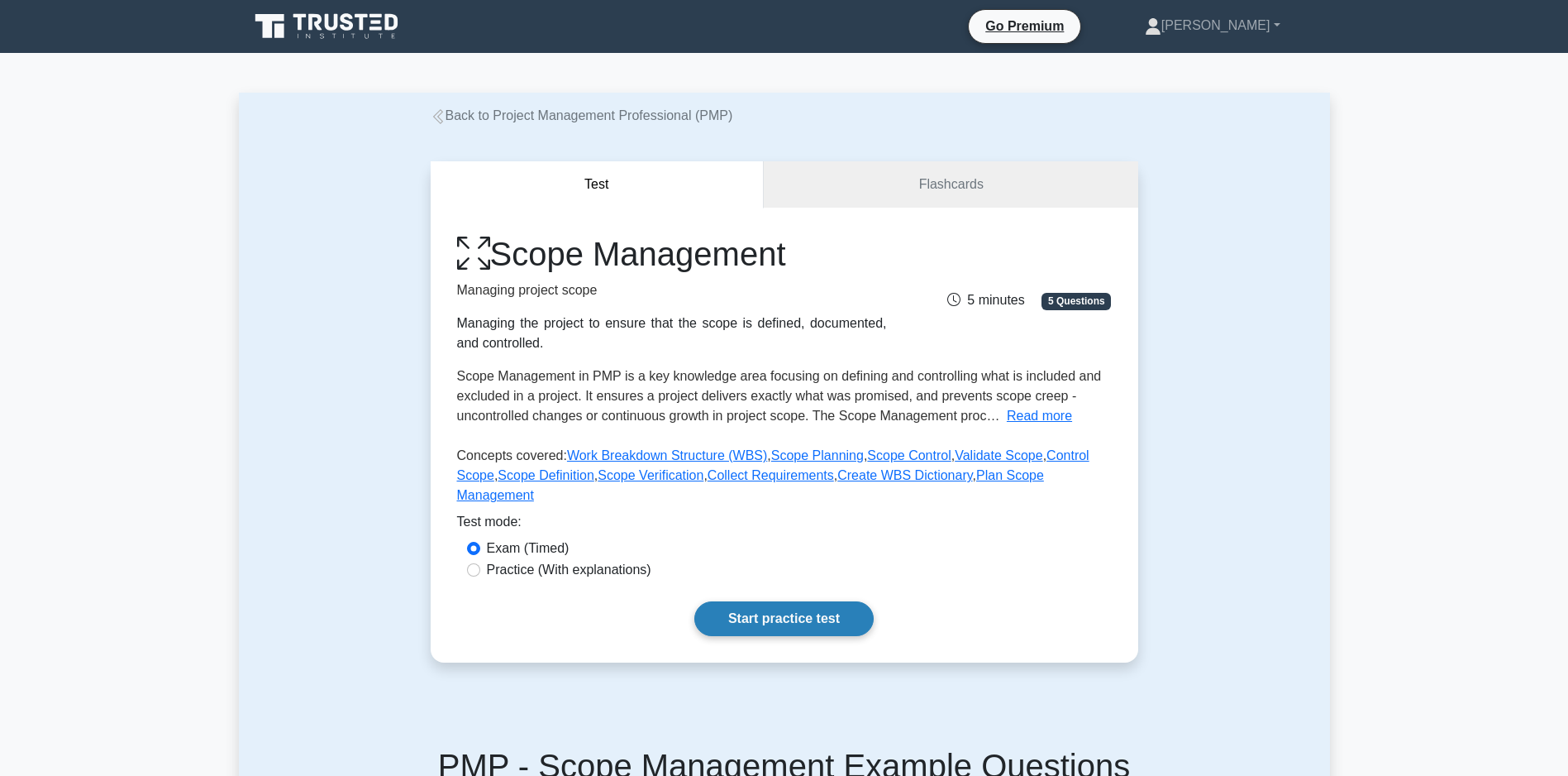
click at [784, 636] on link "Start practice test" at bounding box center [783, 618] width 180 height 35
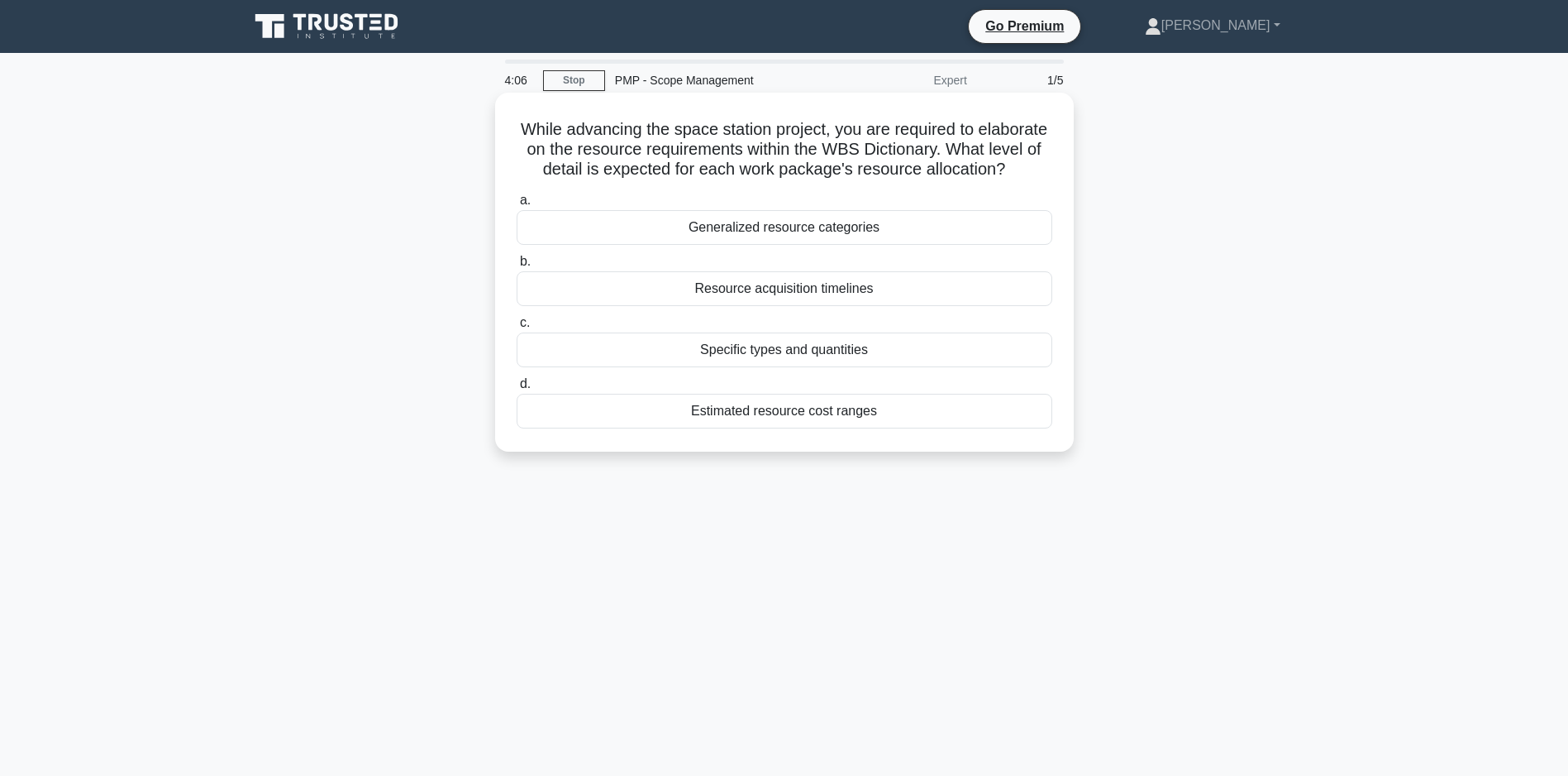
click at [771, 367] on div "Specific types and quantities" at bounding box center [784, 349] width 536 height 35
click at [516, 328] on input "c. Specific types and quantities" at bounding box center [516, 323] width 0 height 10
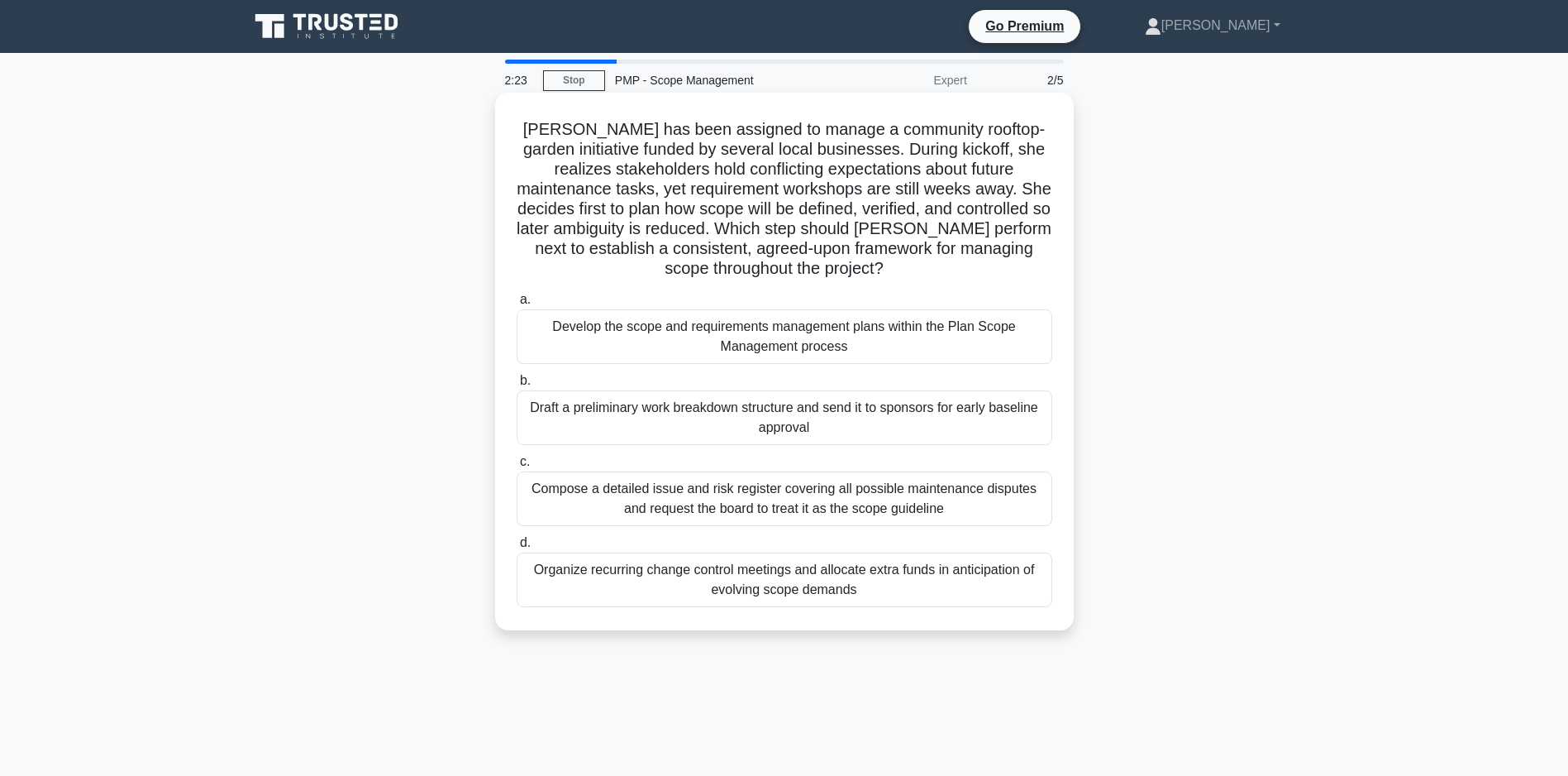
click at [711, 353] on div "Develop the scope and requirements management plans within the Plan Scope Manag…" at bounding box center [784, 337] width 536 height 55
click at [516, 305] on input "a. Develop the scope and requirements management plans within the Plan Scope Ma…" at bounding box center [516, 299] width 0 height 10
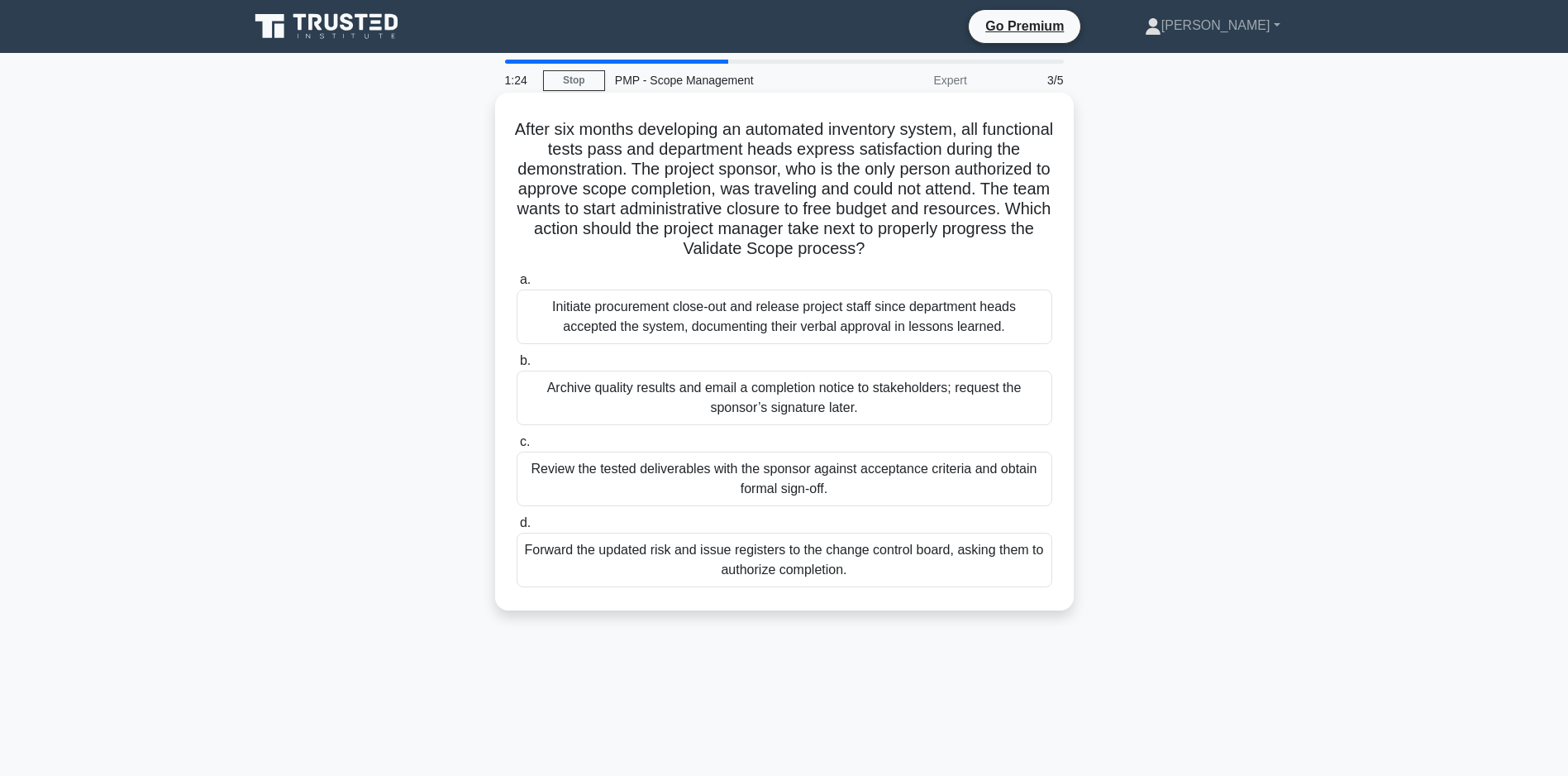
click at [700, 496] on div "Review the tested deliverables with the sponsor against acceptance criteria and…" at bounding box center [784, 479] width 536 height 55
click at [516, 448] on input "c. Review the tested deliverables with the sponsor against acceptance criteria …" at bounding box center [516, 441] width 0 height 10
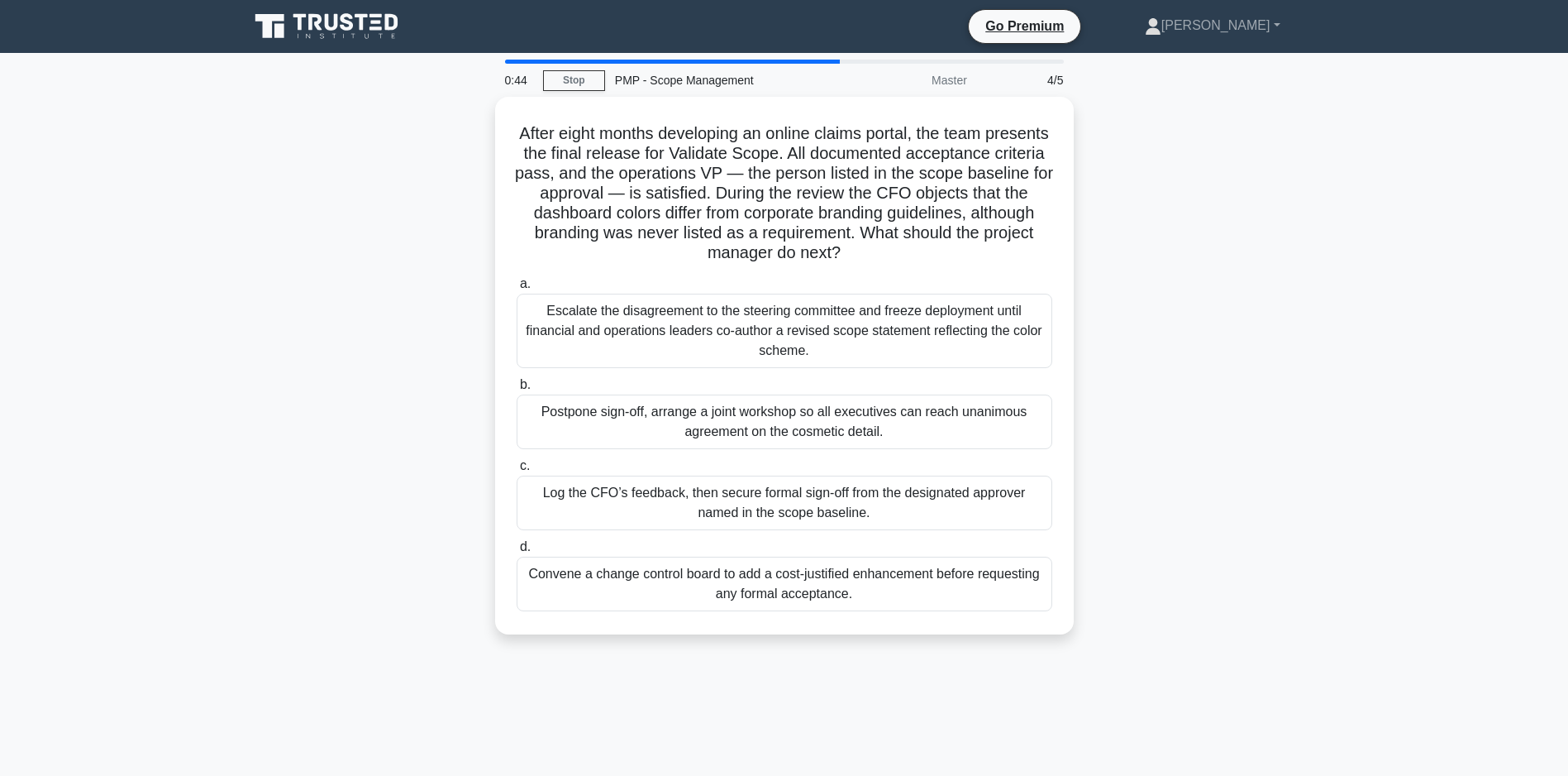
scroll to position [83, 0]
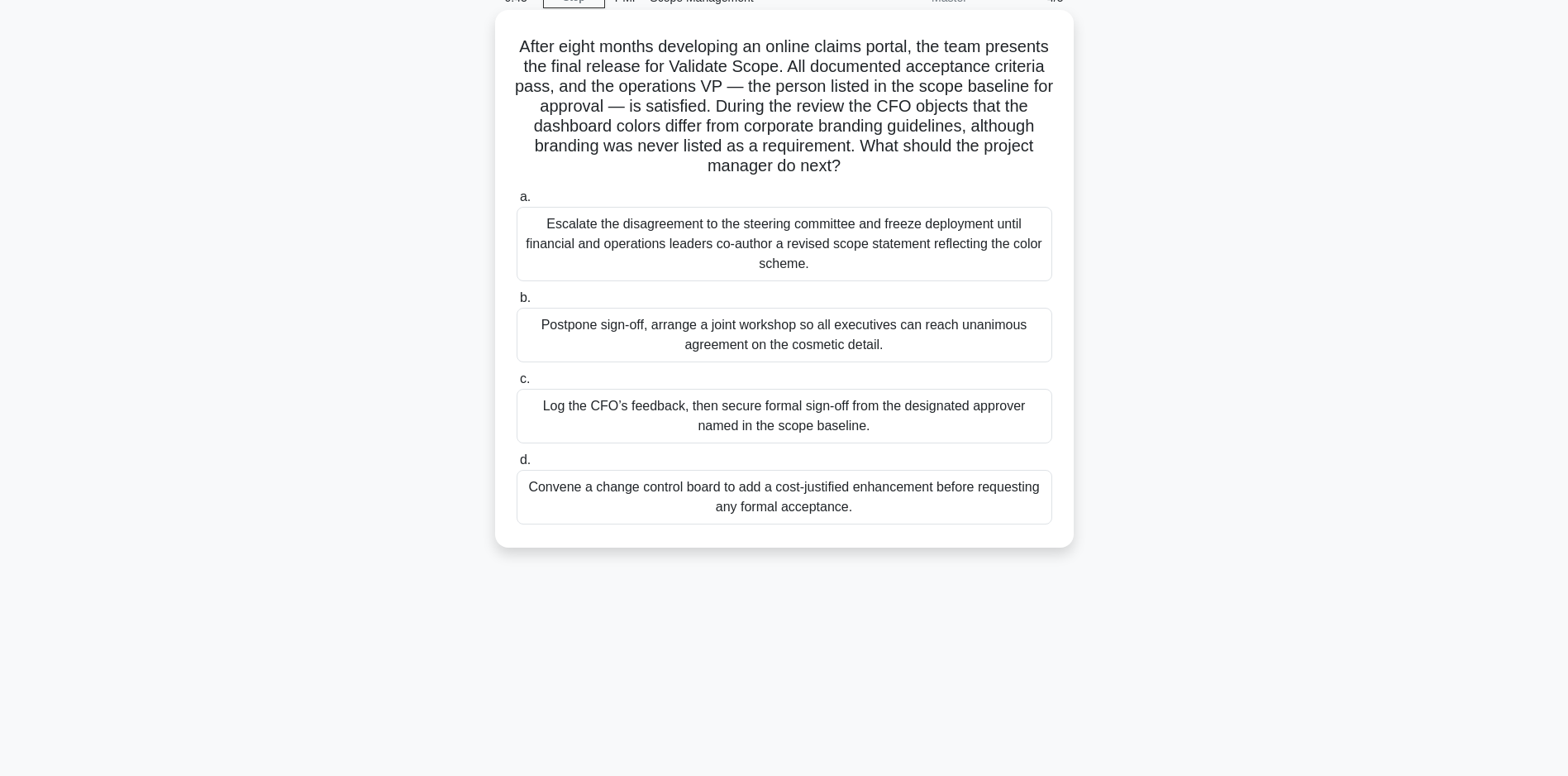
click at [779, 405] on div "Log the CFO’s feedback, then secure formal sign-off from the designated approve…" at bounding box center [784, 416] width 536 height 55
click at [516, 385] on input "c. Log the CFO’s feedback, then secure formal sign-off from the designated appr…" at bounding box center [516, 378] width 0 height 10
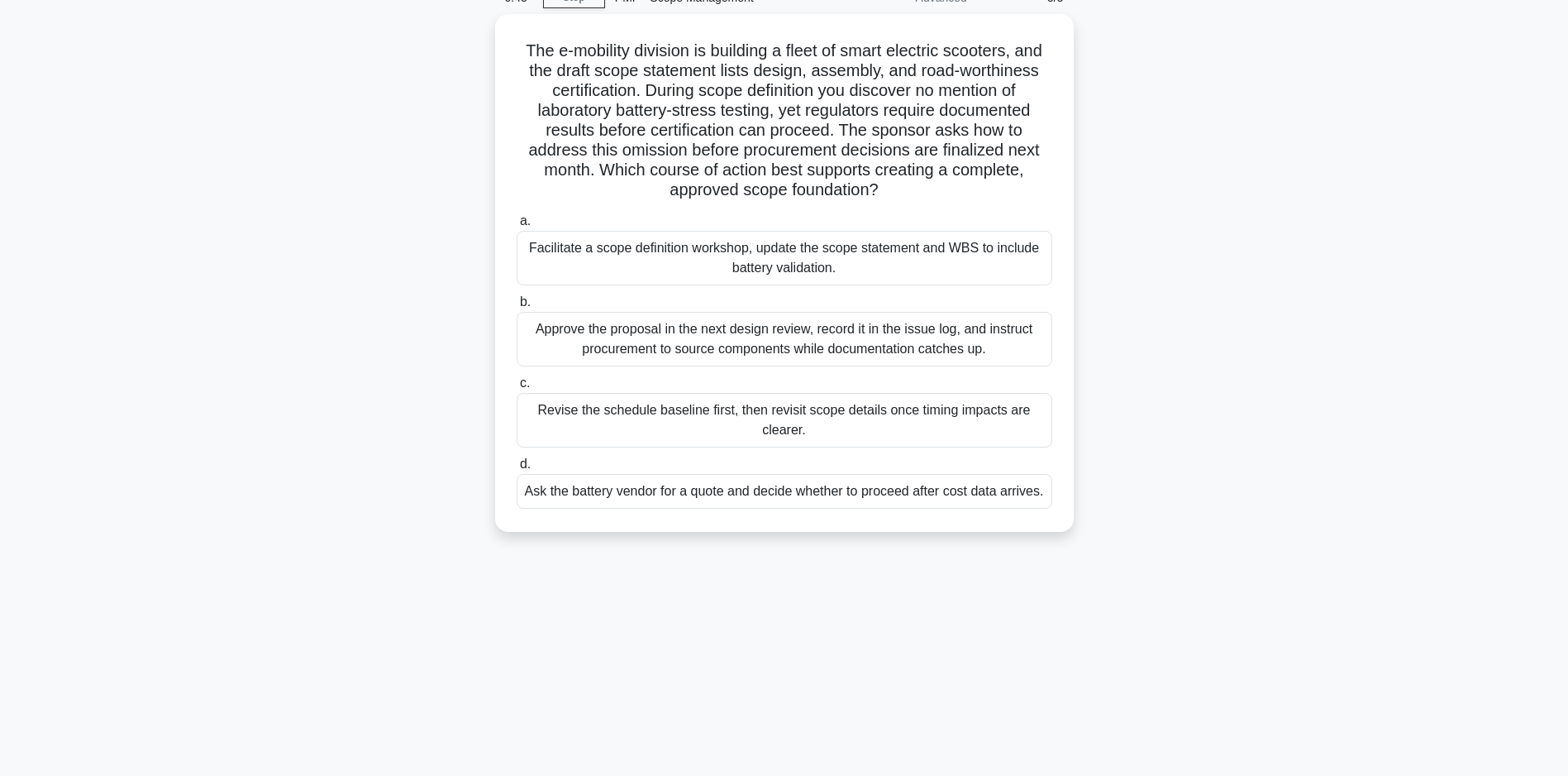
scroll to position [0, 0]
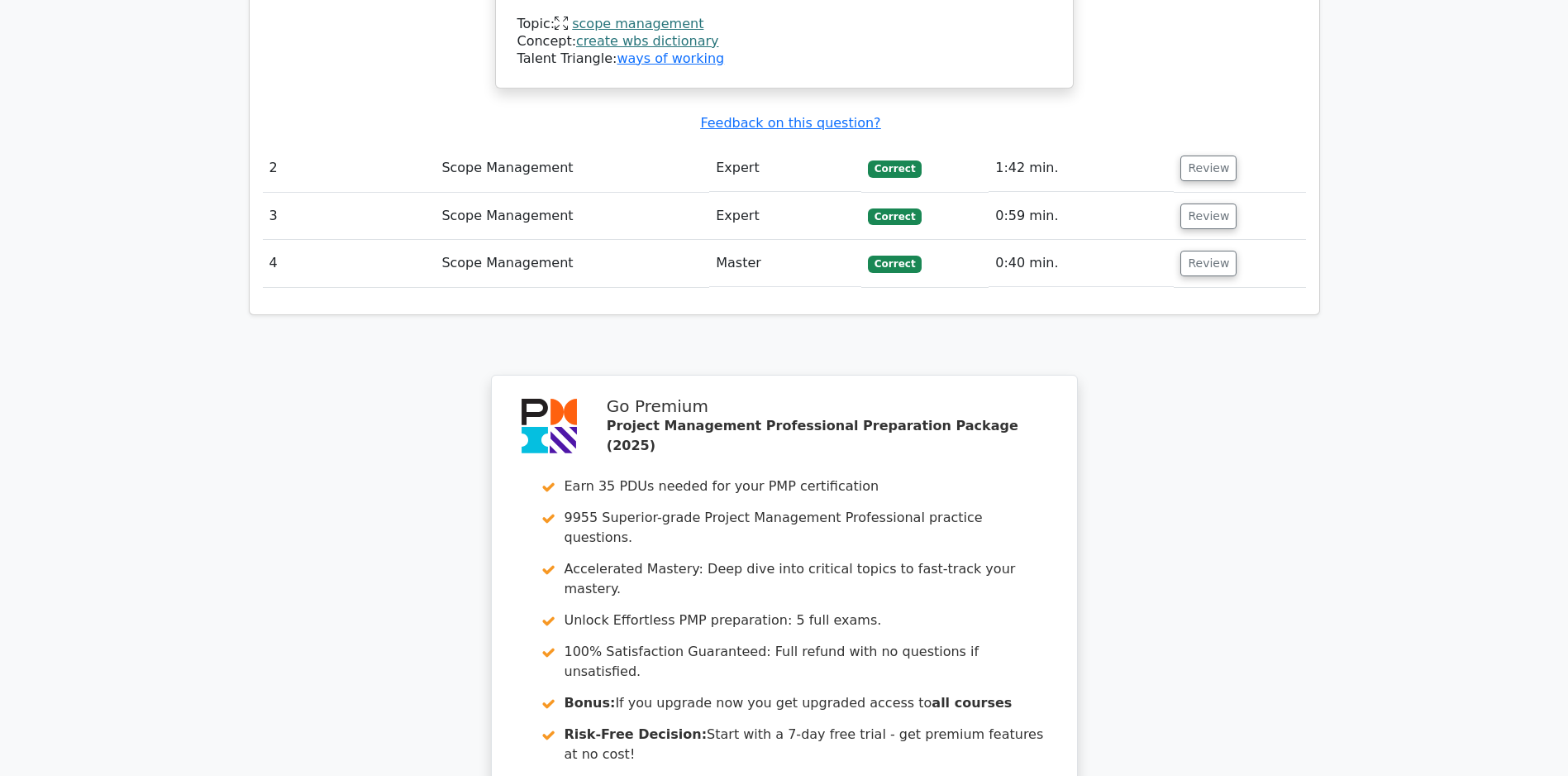
scroll to position [1971, 0]
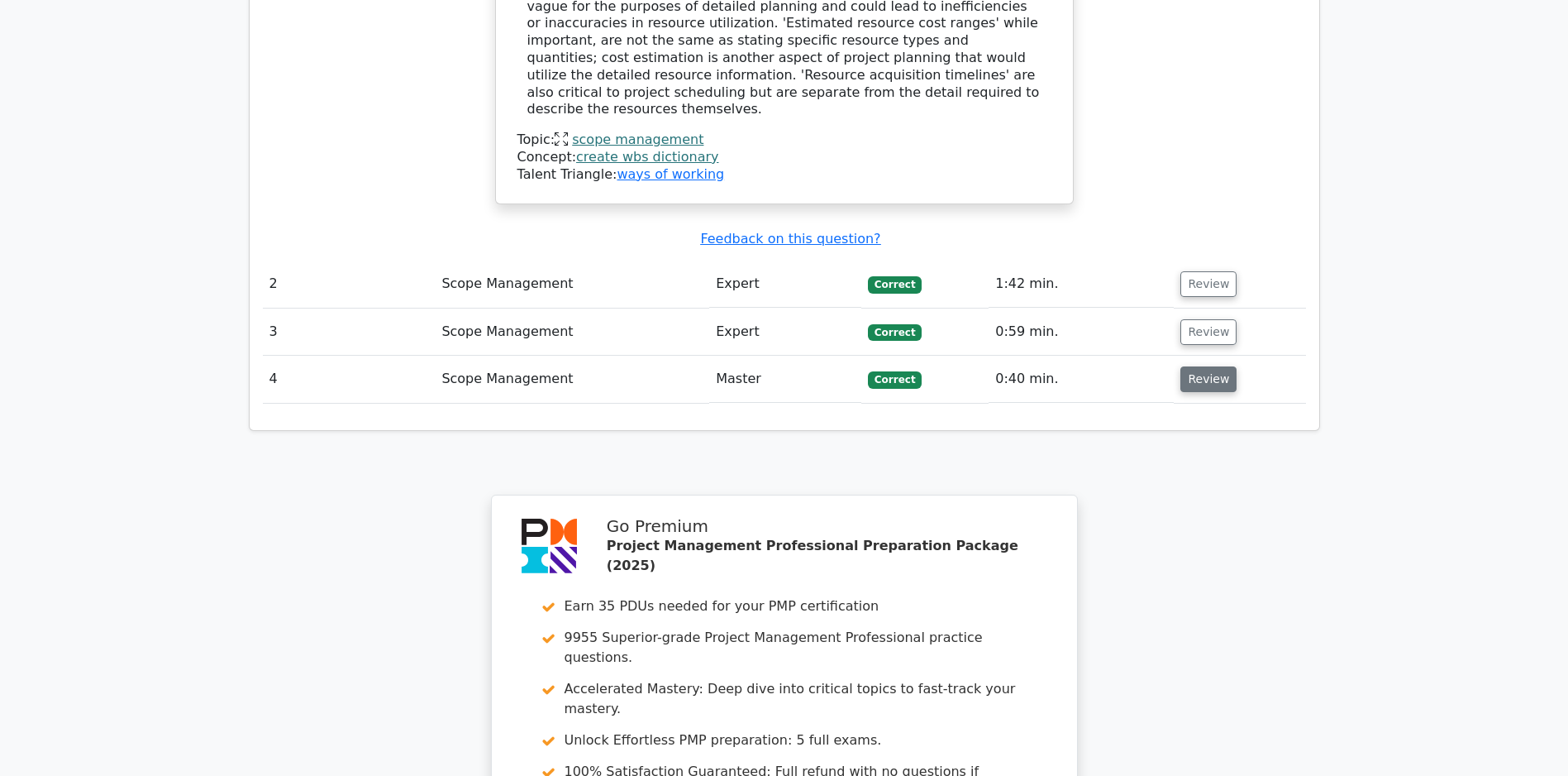
click at [1210, 368] on button "Review" at bounding box center [1208, 378] width 56 height 25
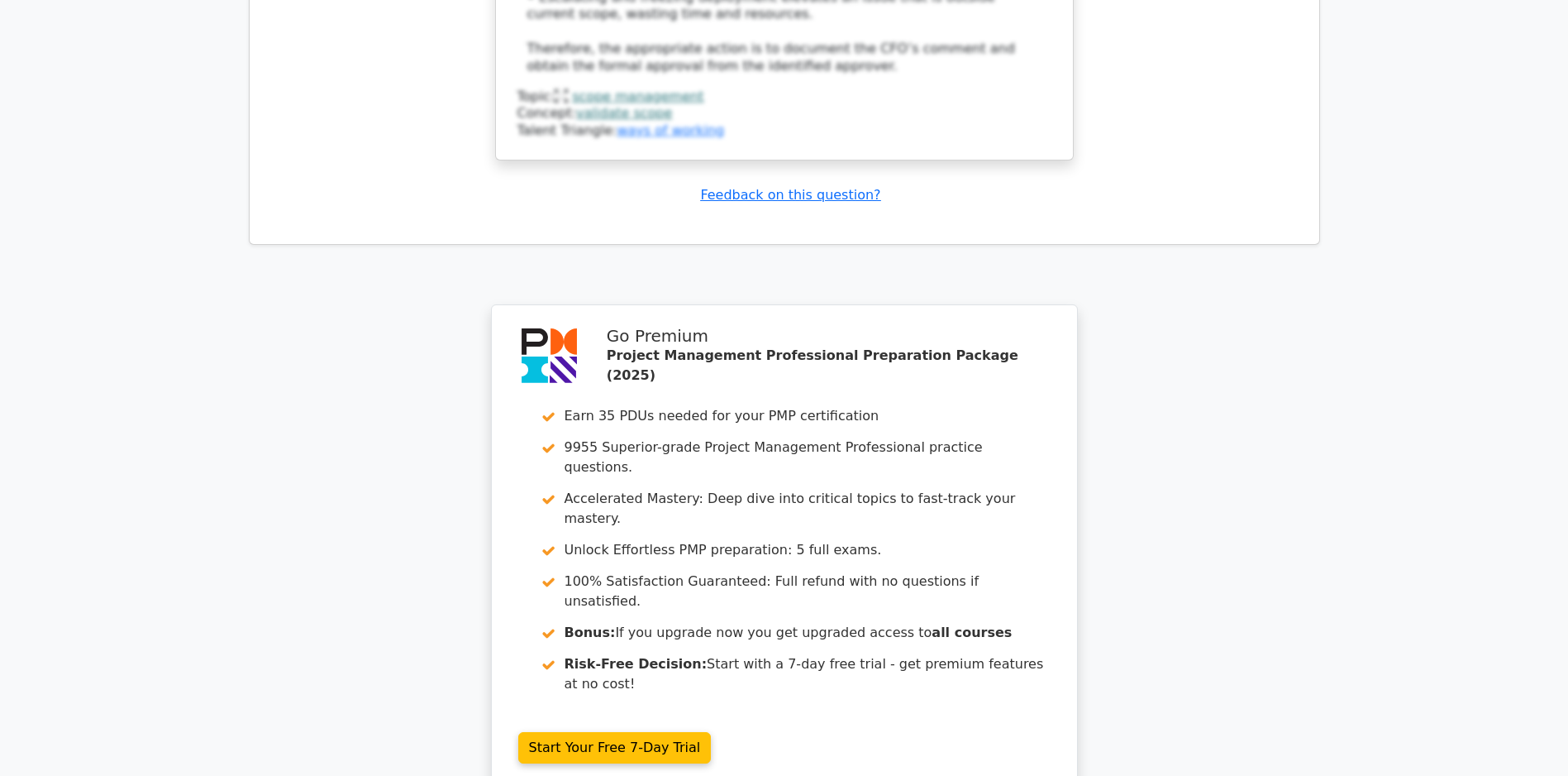
scroll to position [3226, 0]
